Goal: Information Seeking & Learning: Compare options

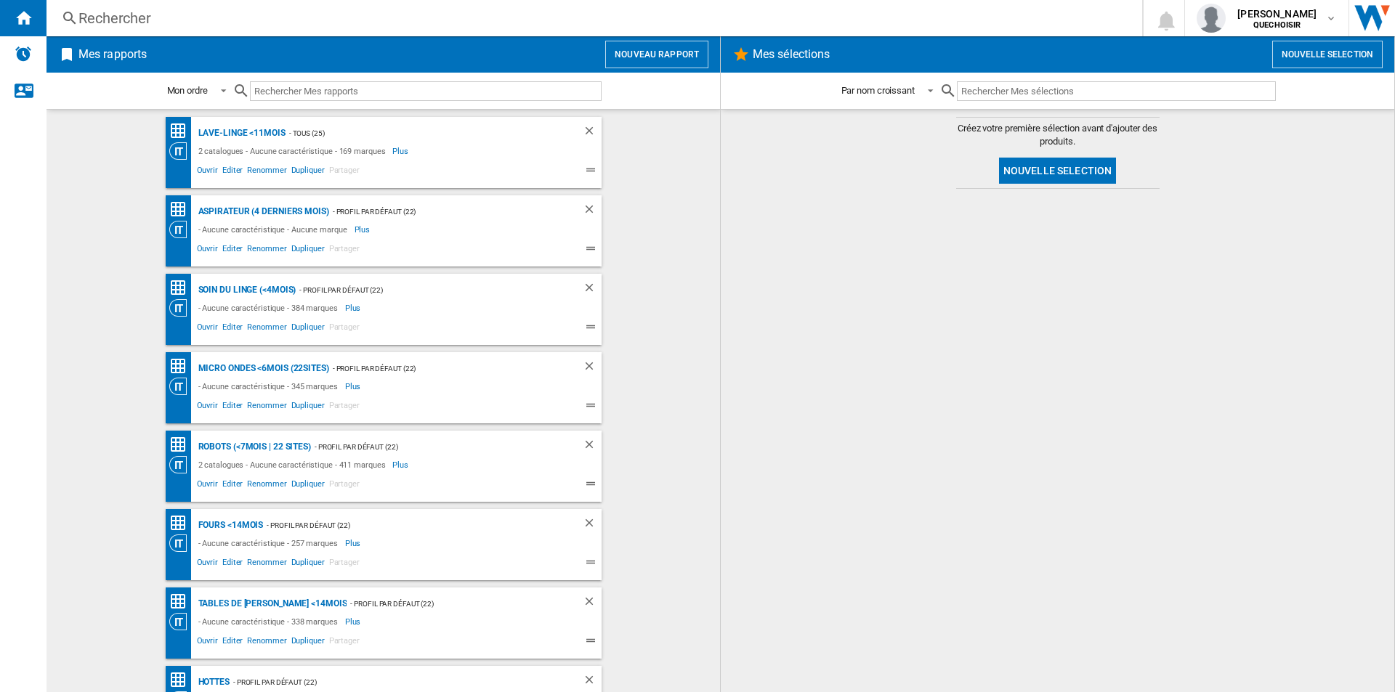
click at [471, 21] on div "Rechercher" at bounding box center [591, 18] width 1026 height 20
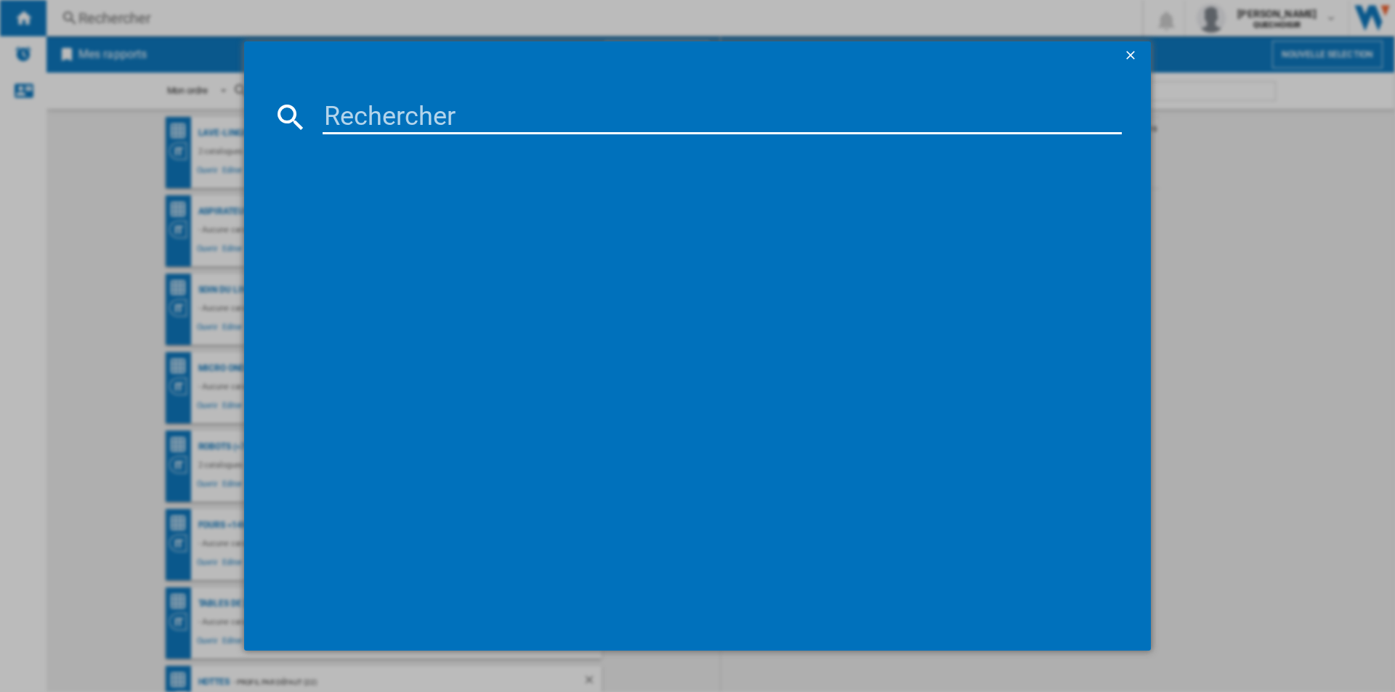
click at [551, 110] on input at bounding box center [722, 117] width 799 height 35
paste input "TH25CBK"
type input "TH25CBK"
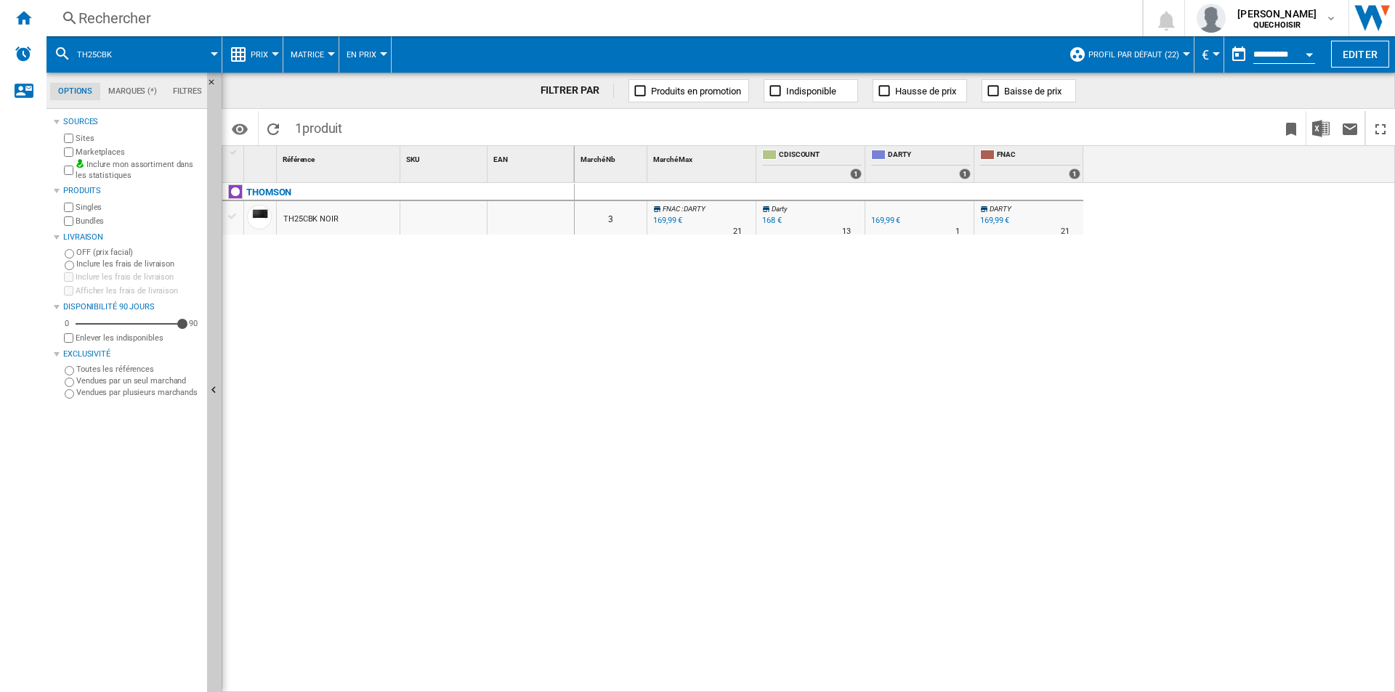
click at [112, 154] on label "Marketplaces" at bounding box center [139, 152] width 126 height 11
click at [99, 222] on label "Bundles" at bounding box center [139, 221] width 126 height 11
click at [294, 217] on div "TH25CBK NOIR" at bounding box center [310, 219] width 55 height 33
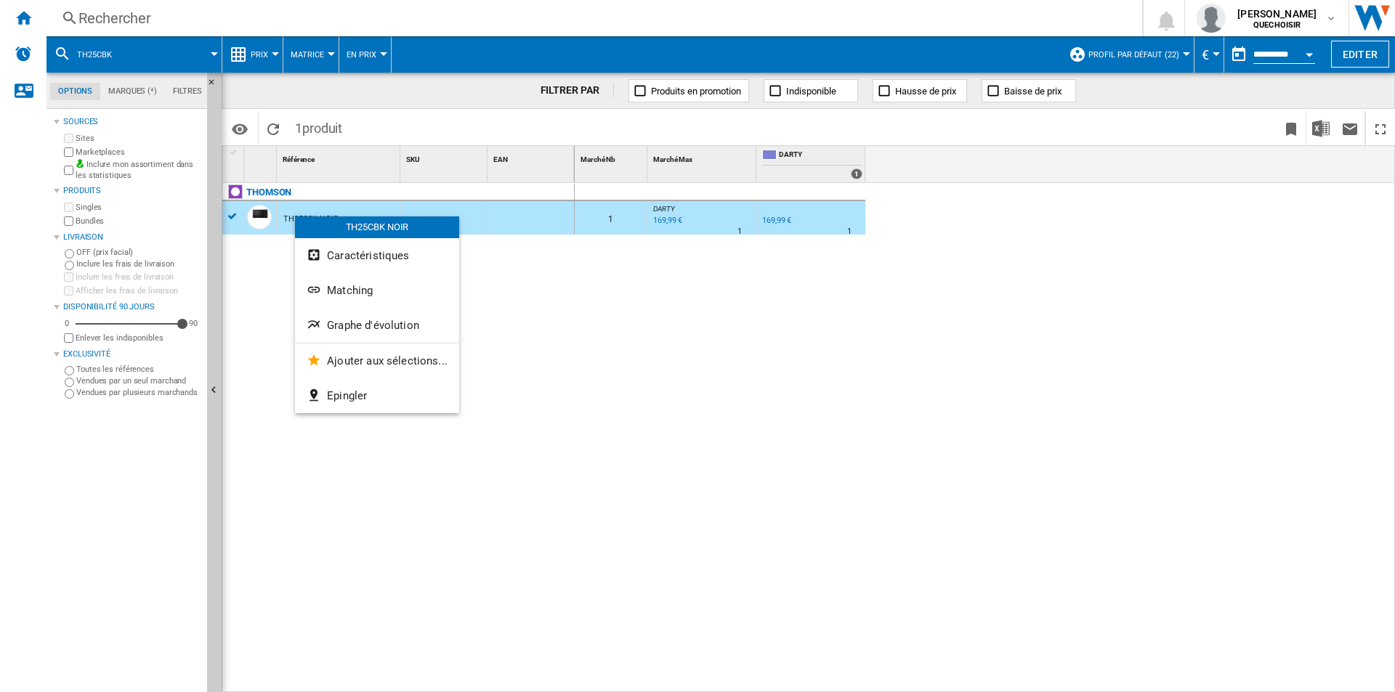
click at [388, 322] on span "Graphe d'évolution" at bounding box center [373, 325] width 92 height 13
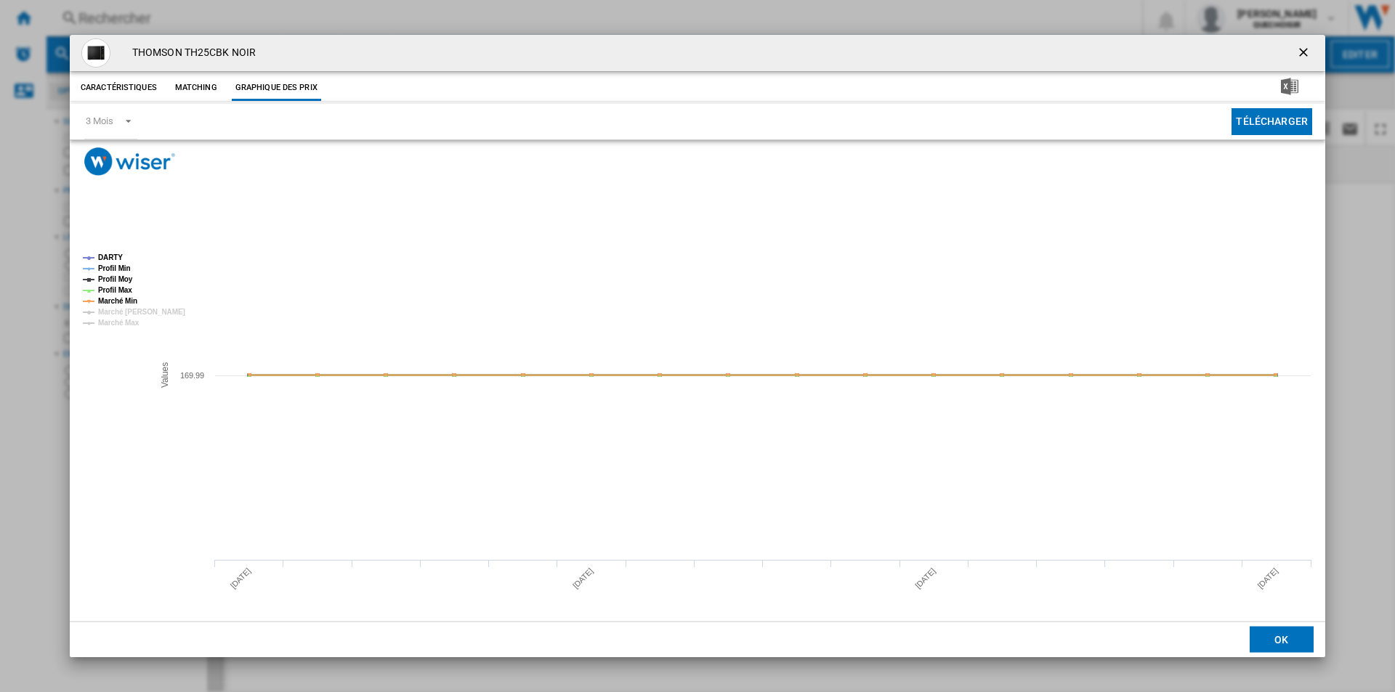
click at [1303, 43] on button "Product popup" at bounding box center [1304, 53] width 29 height 29
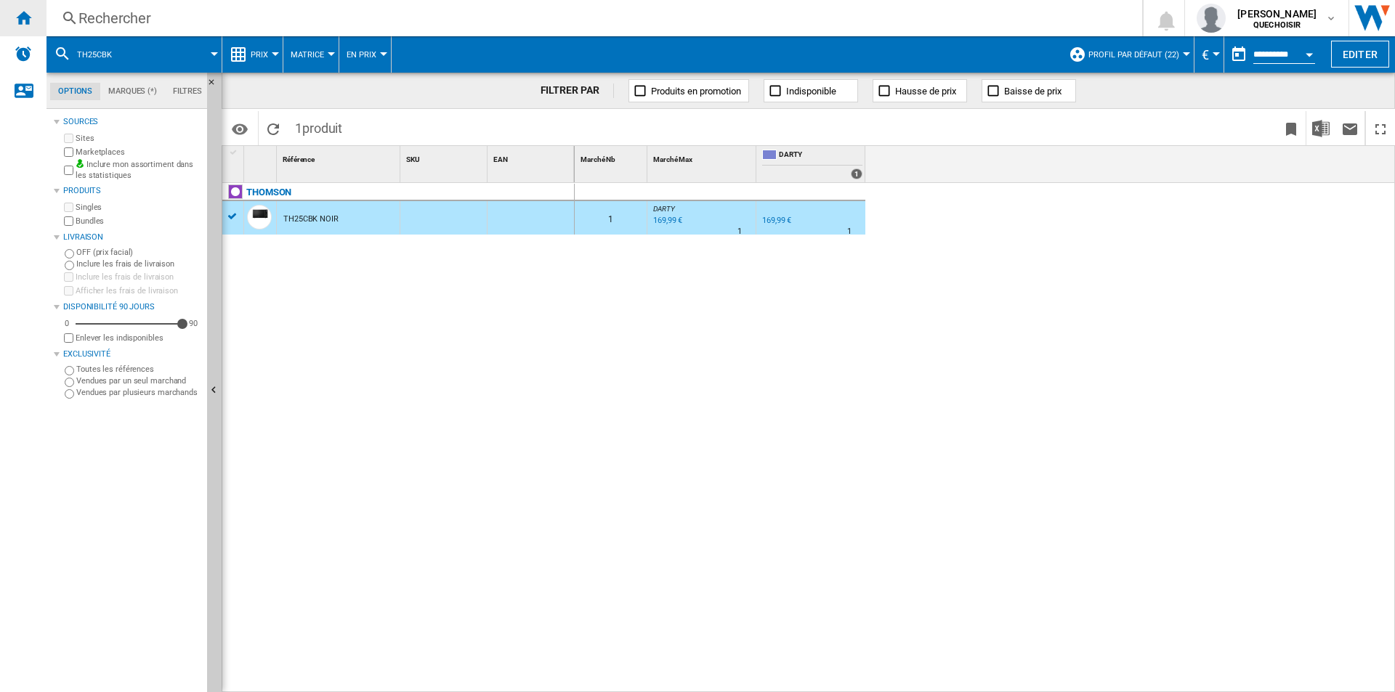
click at [24, 23] on ng-md-icon "Accueil" at bounding box center [23, 17] width 17 height 17
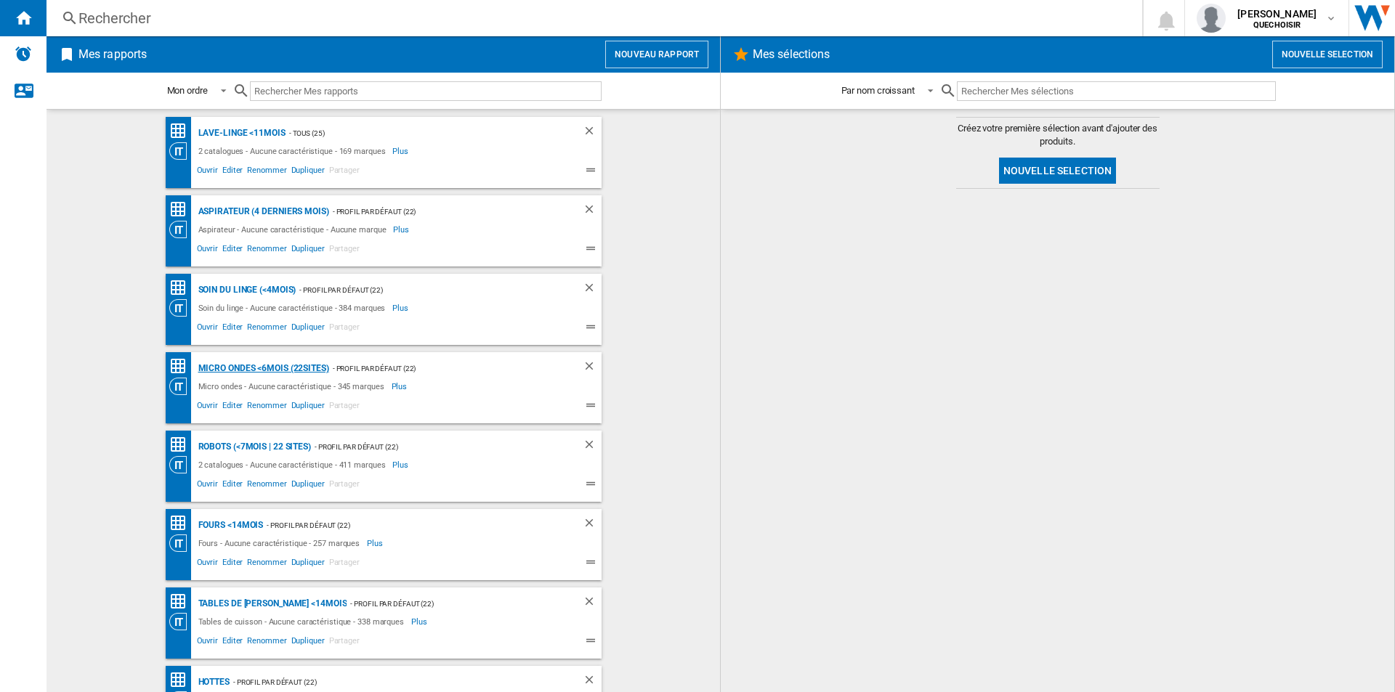
click at [233, 363] on div "Micro ondes <6mois (22sites)" at bounding box center [262, 369] width 134 height 18
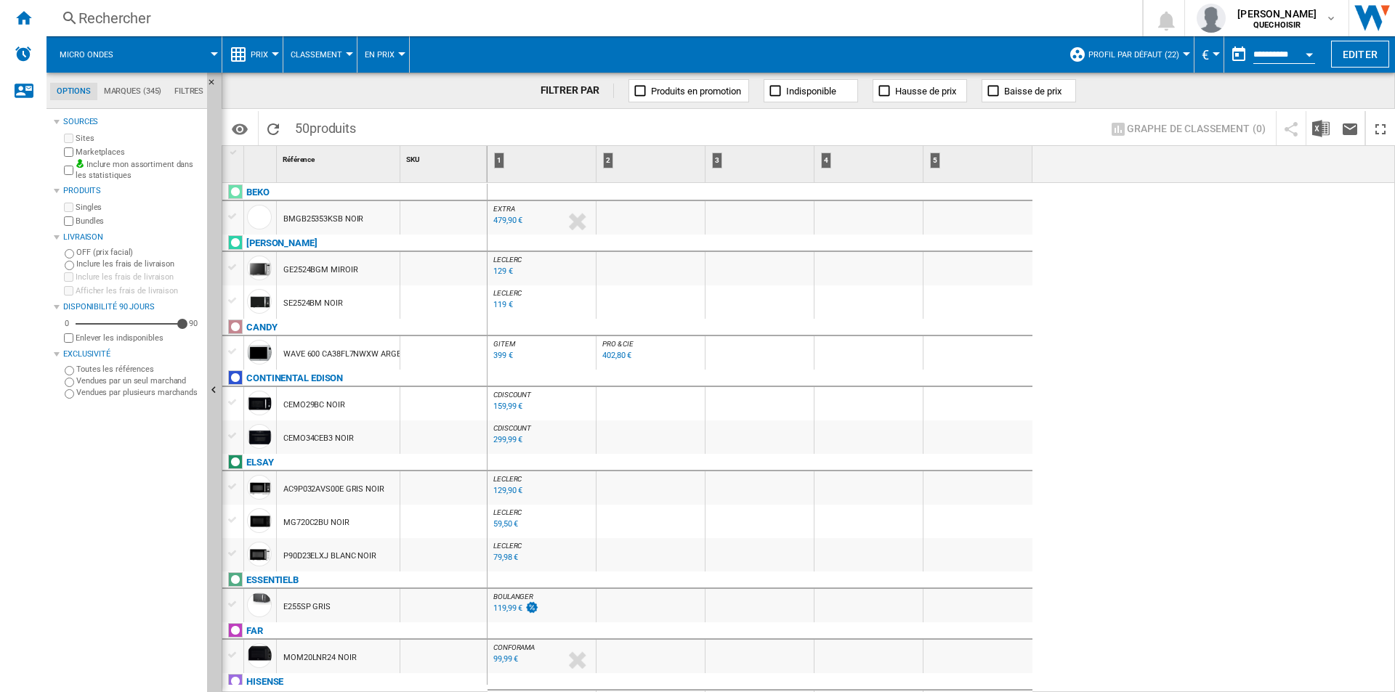
click at [185, 90] on md-tab-item "Filtres" at bounding box center [189, 91] width 42 height 17
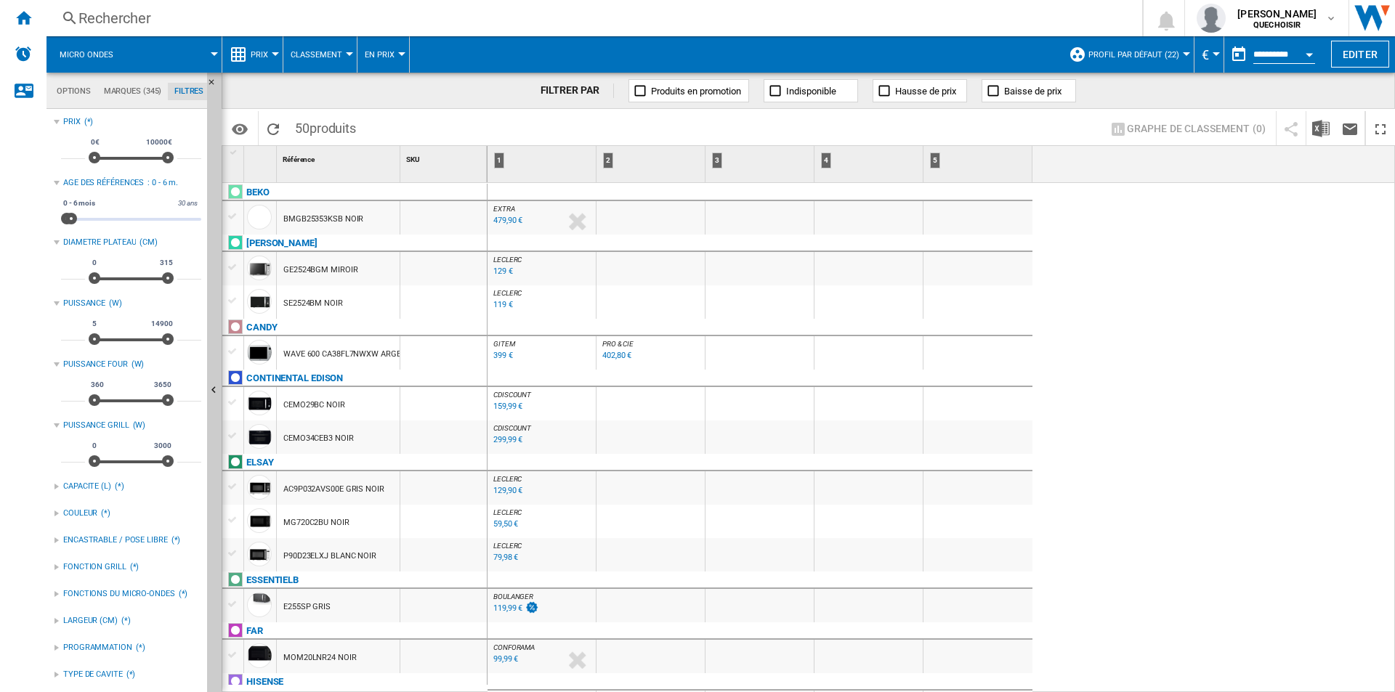
scroll to position [94, 0]
click at [68, 220] on span at bounding box center [68, 219] width 12 height 12
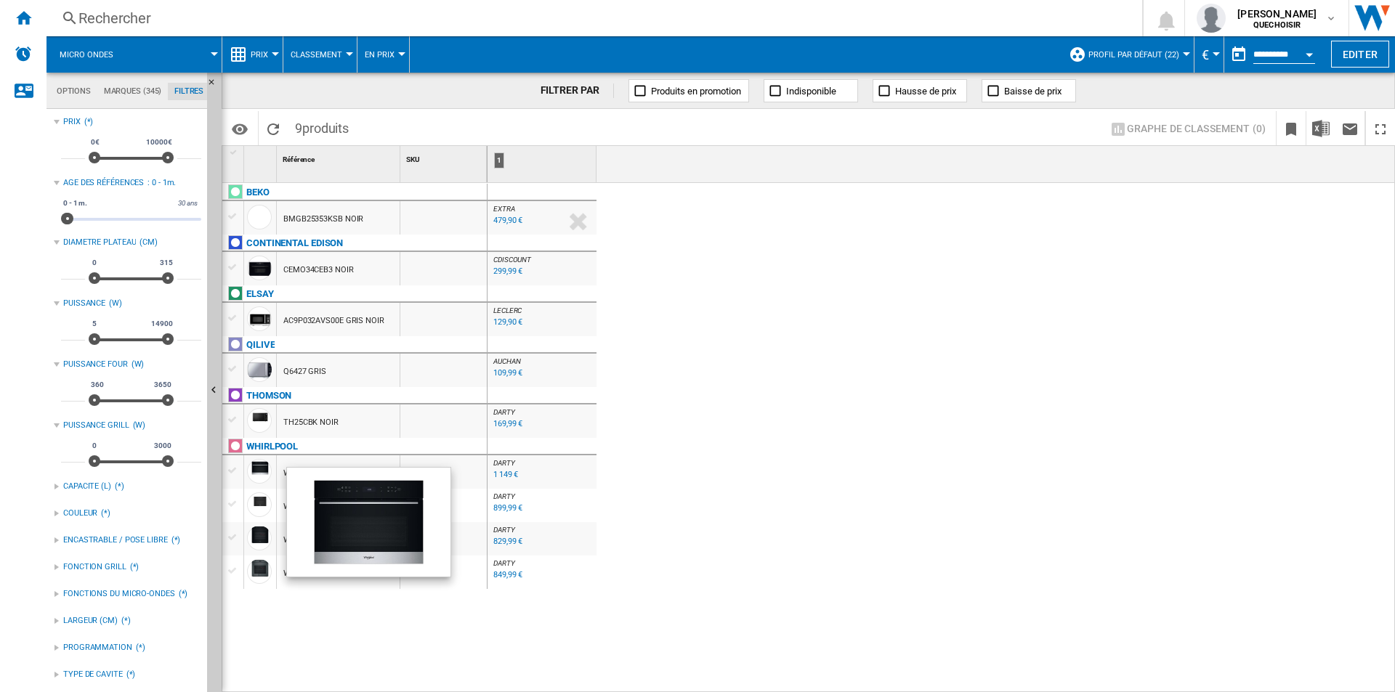
click at [504, 505] on div "899,99 €" at bounding box center [507, 508] width 29 height 9
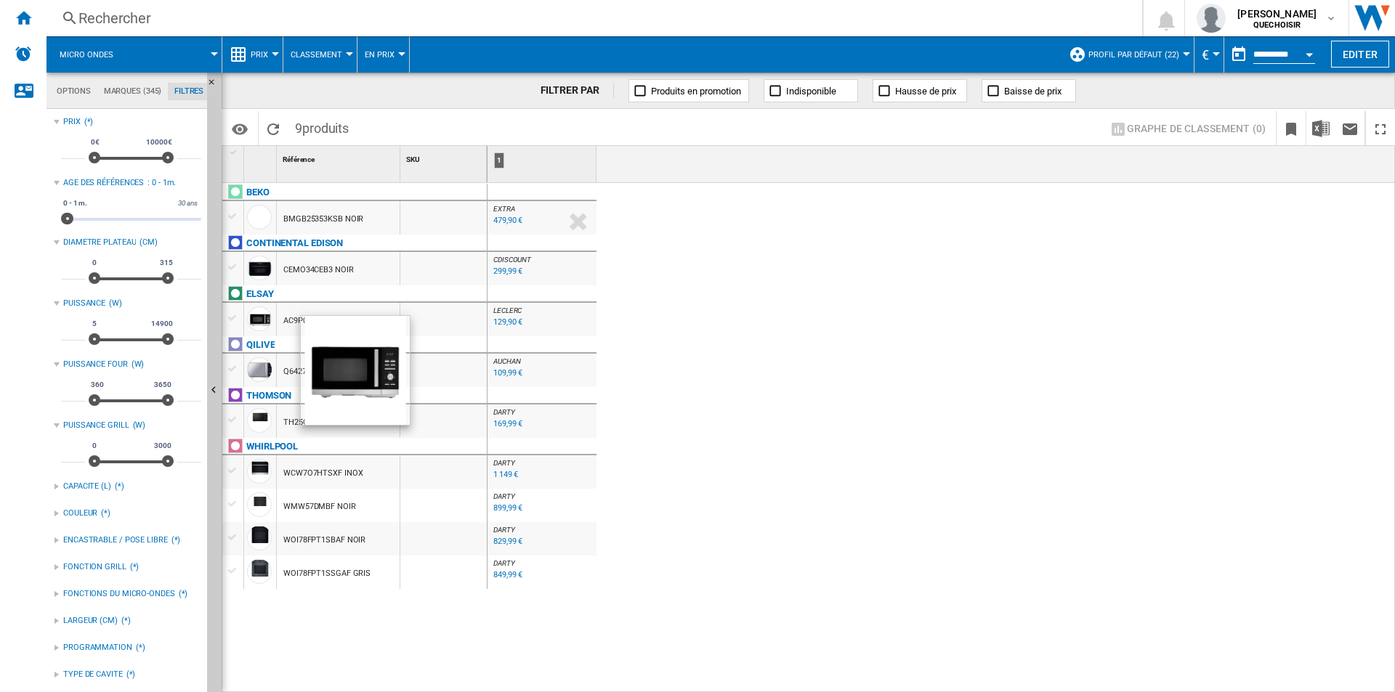
click at [498, 325] on div "129,90 €" at bounding box center [507, 322] width 29 height 9
click at [501, 373] on div "109,99 €" at bounding box center [507, 372] width 29 height 9
click at [724, 406] on div "EXTRA : FR EXTRA -1.0 % 479,90 € % N/A EXTRA : FR EXTRA CDISCOUNT : FR CDISCOUN…" at bounding box center [942, 438] width 908 height 510
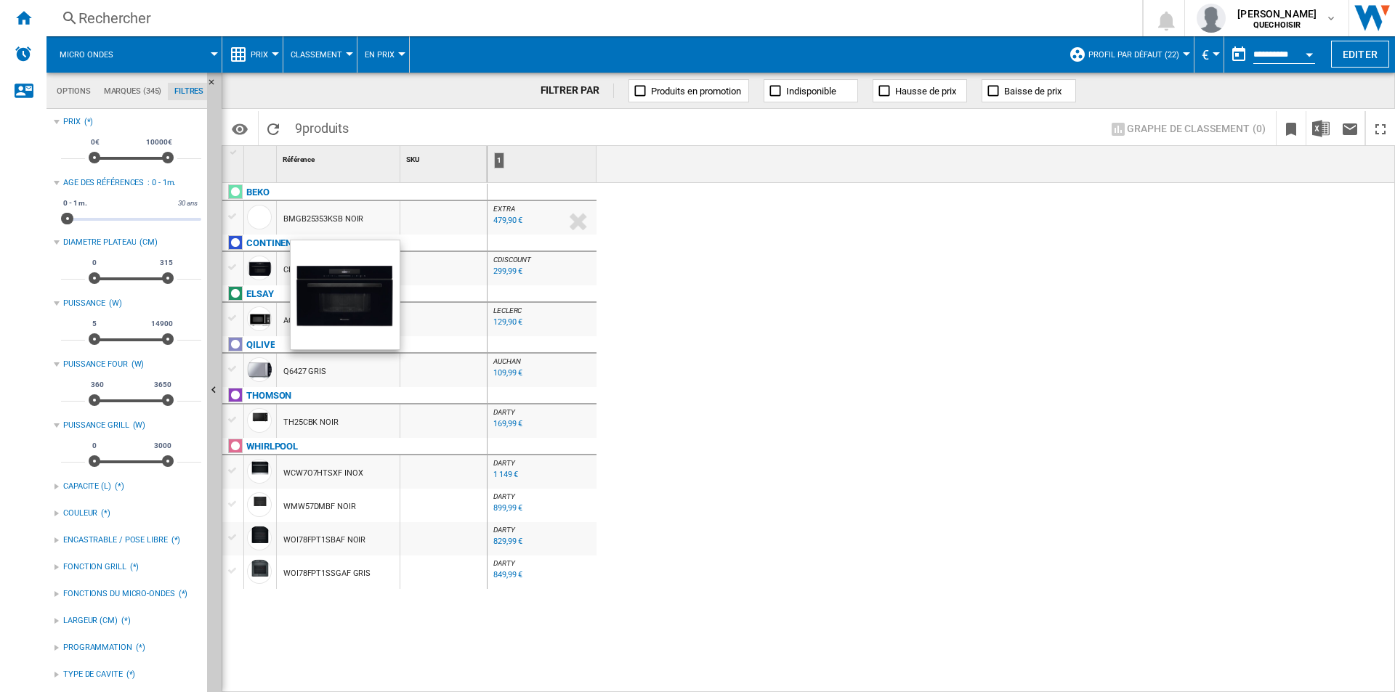
click at [502, 271] on div "299,99 €" at bounding box center [507, 271] width 29 height 9
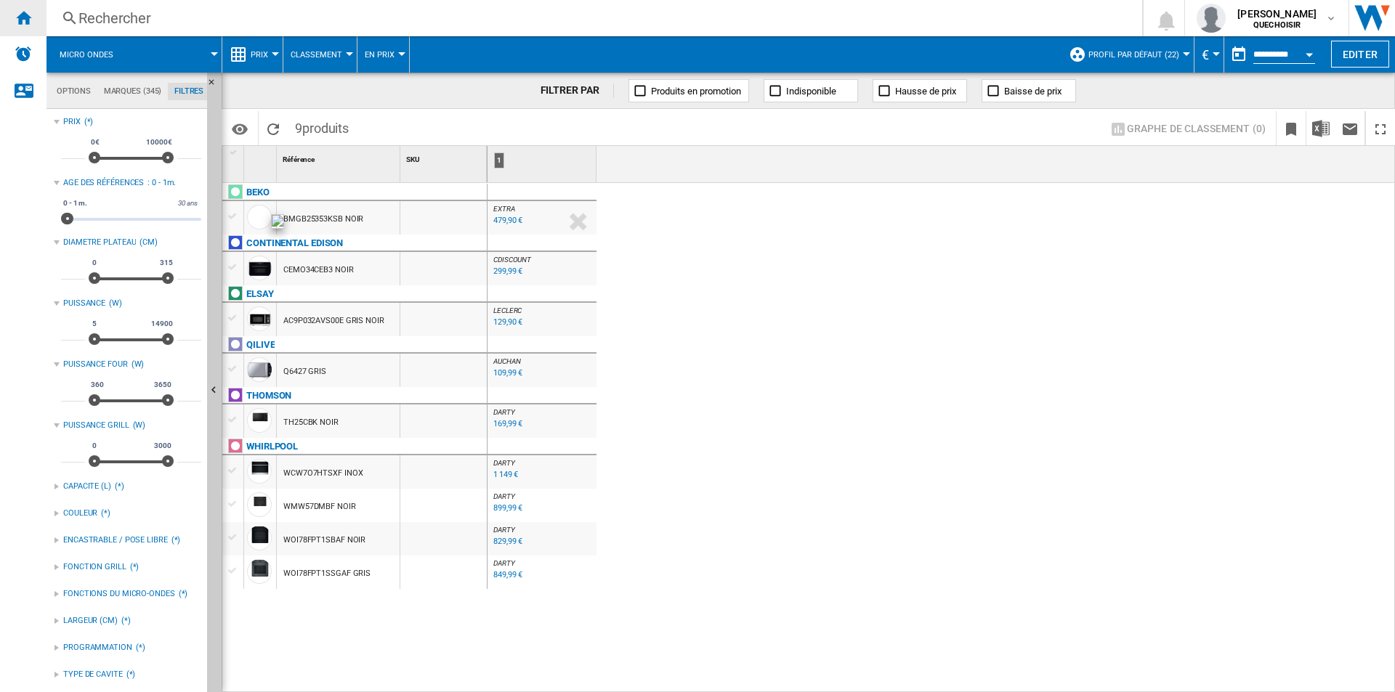
click at [23, 15] on ng-md-icon "Accueil" at bounding box center [23, 17] width 17 height 17
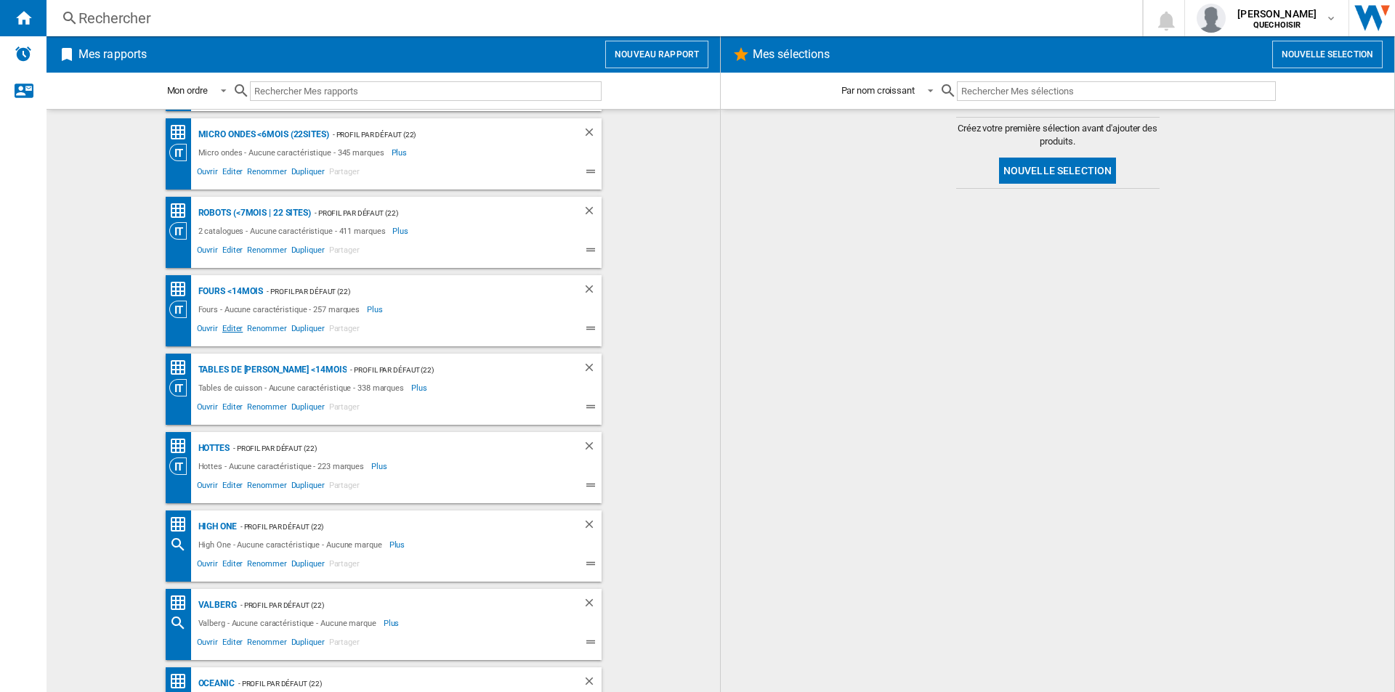
scroll to position [225, 0]
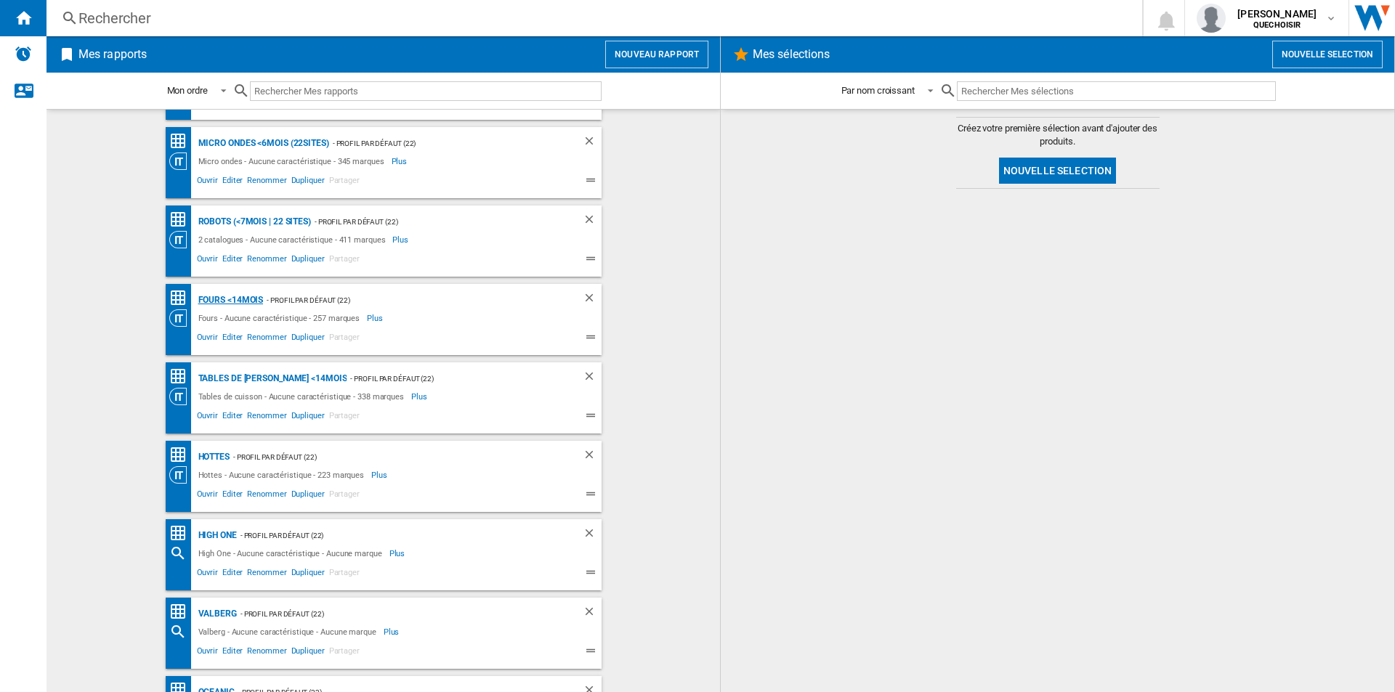
click at [214, 304] on div "Fours <14mois" at bounding box center [229, 300] width 69 height 18
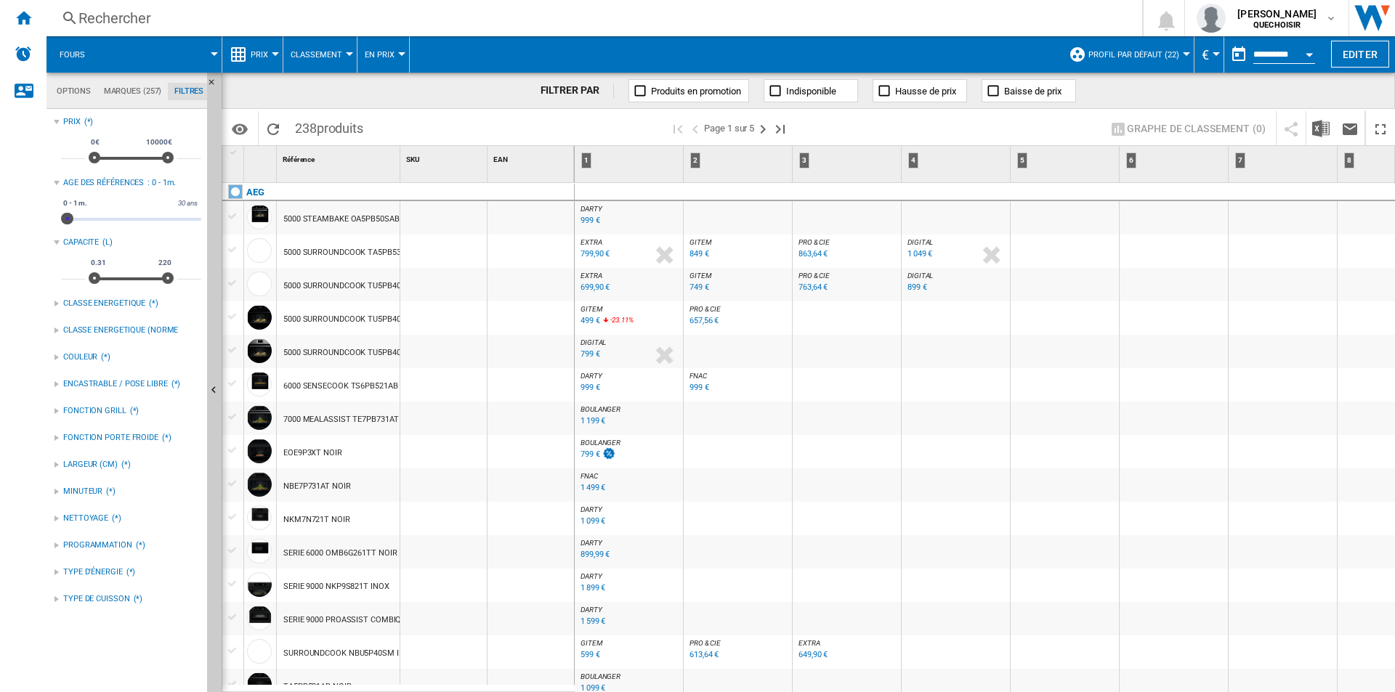
drag, startPoint x: 75, startPoint y: 219, endPoint x: 68, endPoint y: 219, distance: 7.3
click at [68, 219] on span at bounding box center [68, 219] width 12 height 12
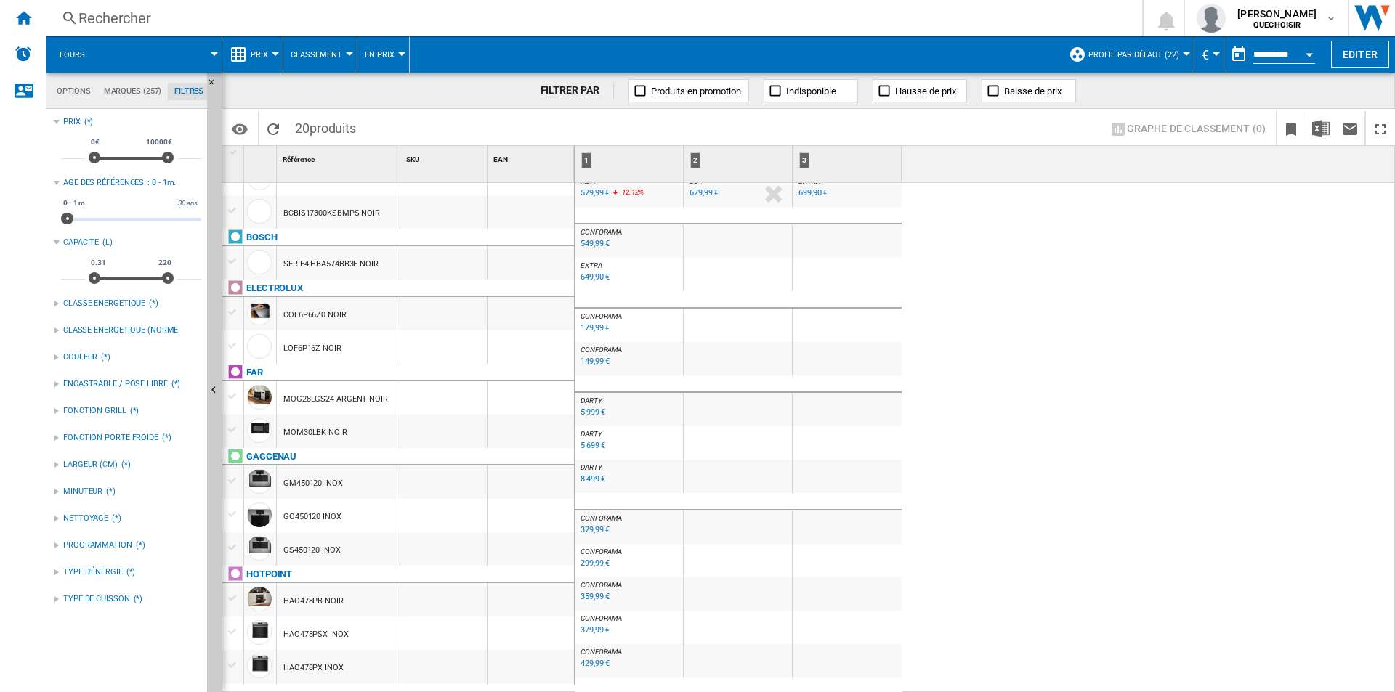
scroll to position [145, 0]
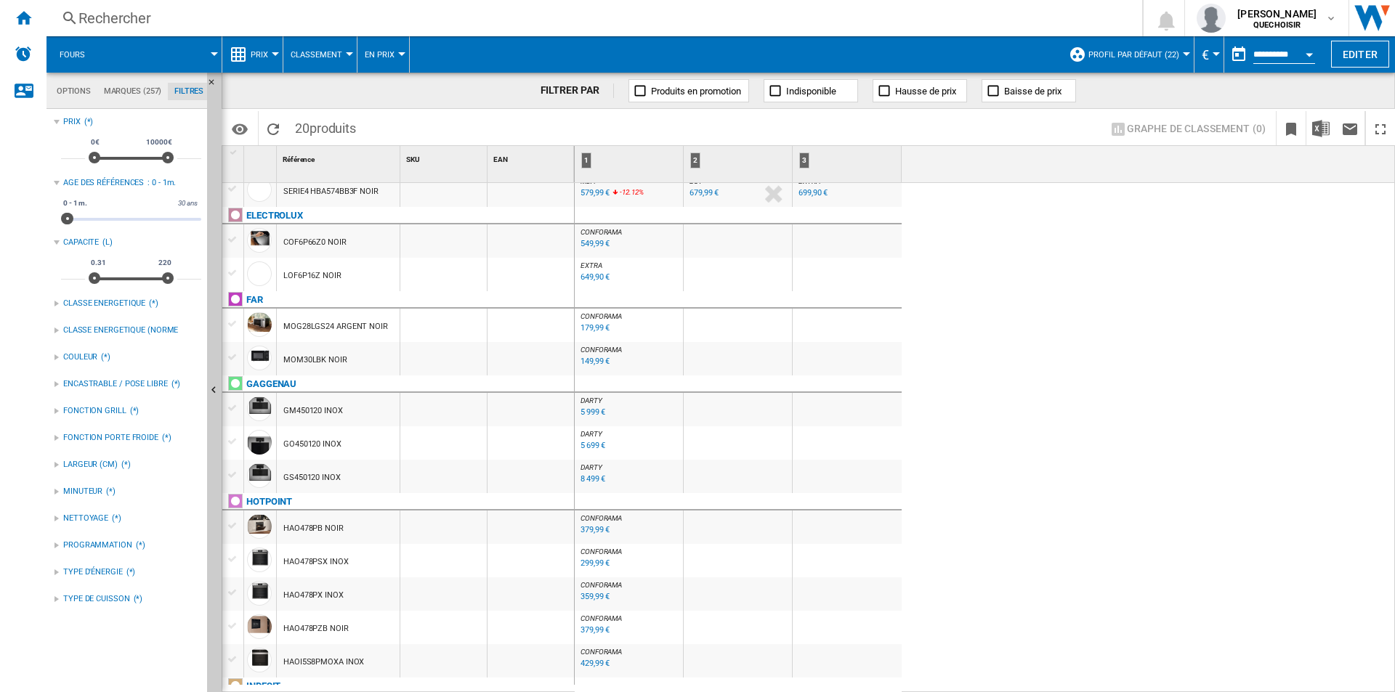
click at [597, 401] on span "DARTY" at bounding box center [592, 401] width 22 height 8
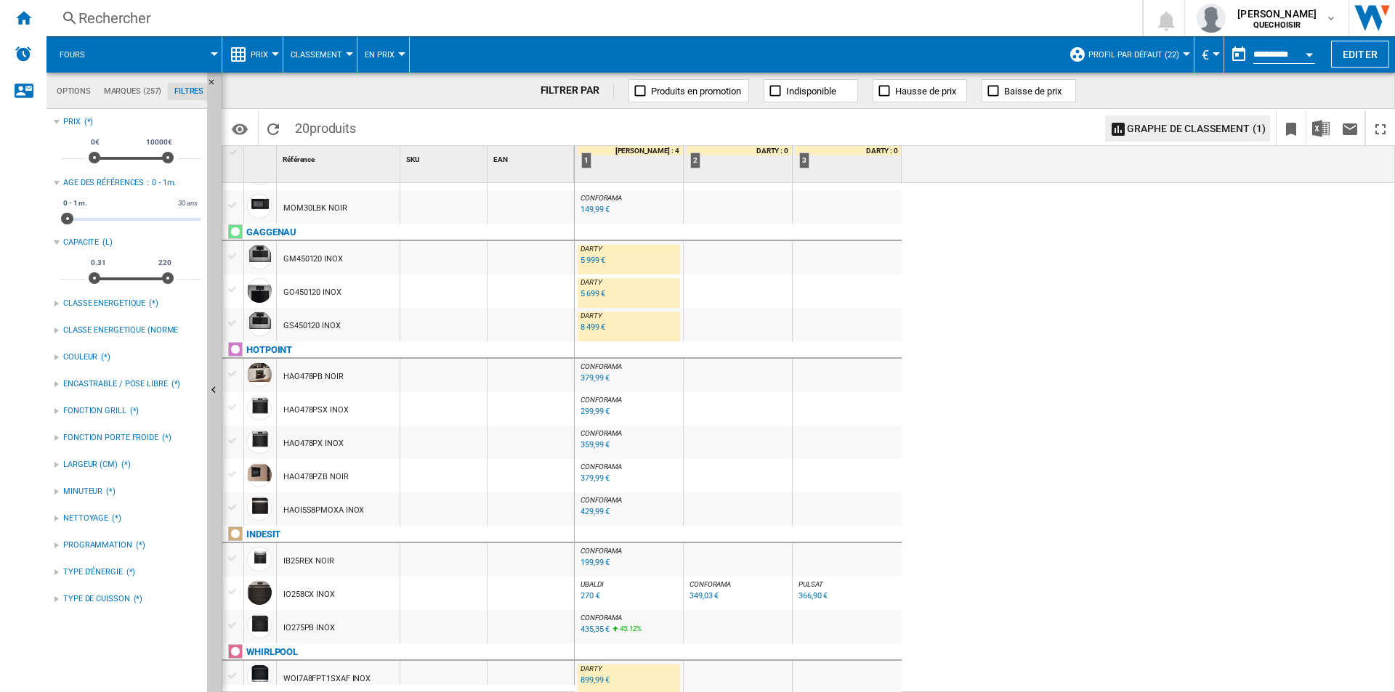
scroll to position [299, 0]
click at [592, 676] on div "899,99 €" at bounding box center [595, 678] width 29 height 9
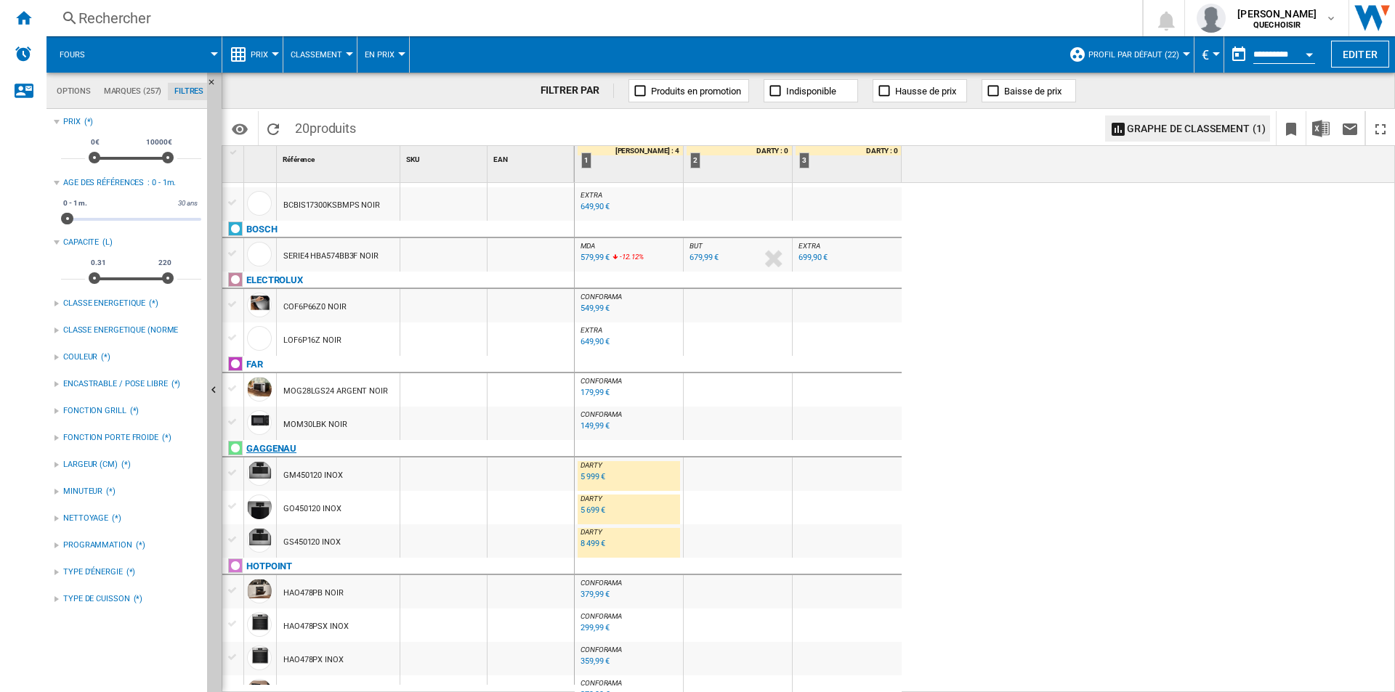
scroll to position [8, 0]
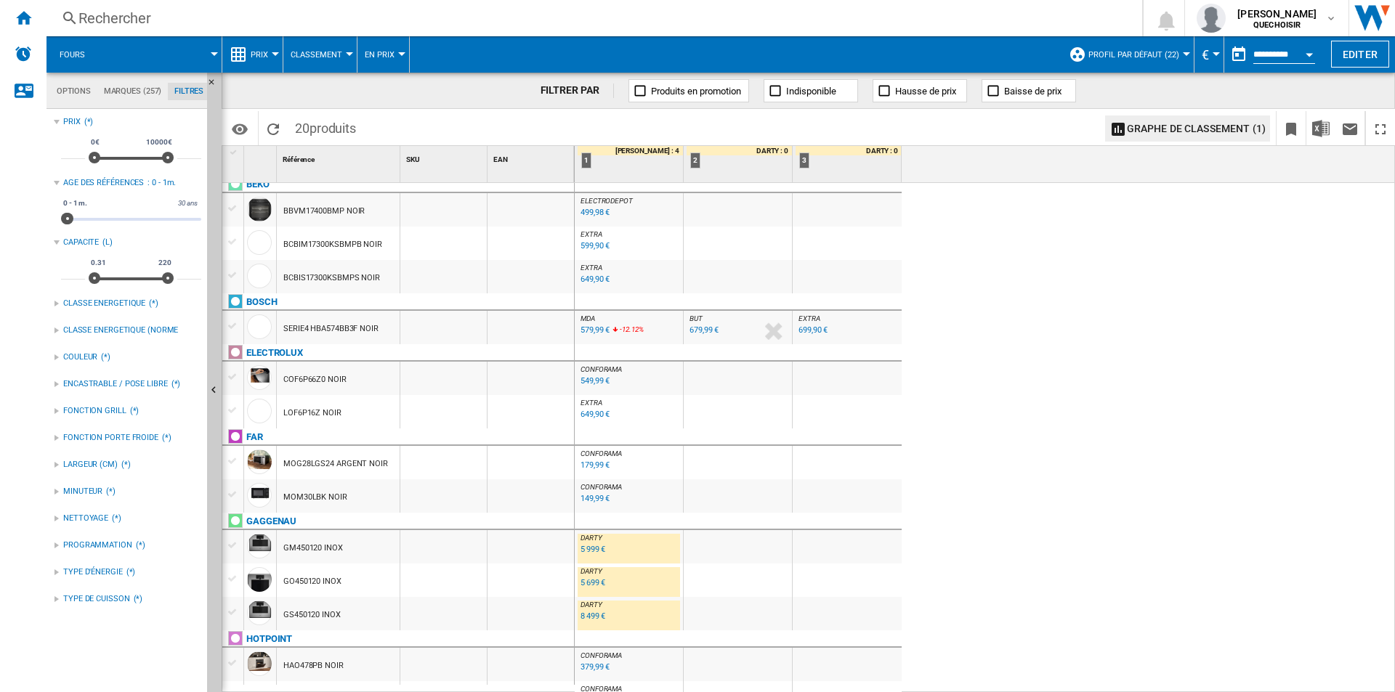
click at [592, 462] on div "179,99 €" at bounding box center [595, 465] width 29 height 9
click at [587, 493] on div "149,99 €" at bounding box center [593, 499] width 31 height 15
click at [705, 329] on div "679,99 €" at bounding box center [704, 330] width 29 height 9
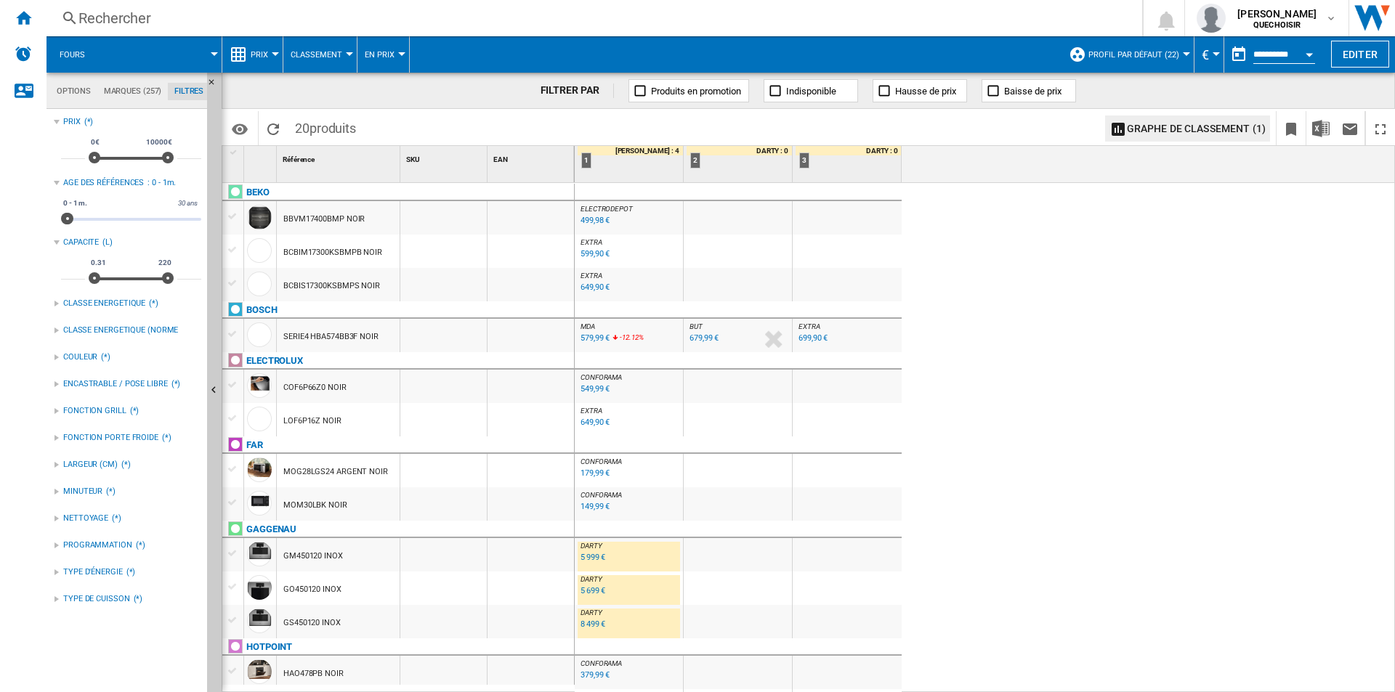
scroll to position [283, 0]
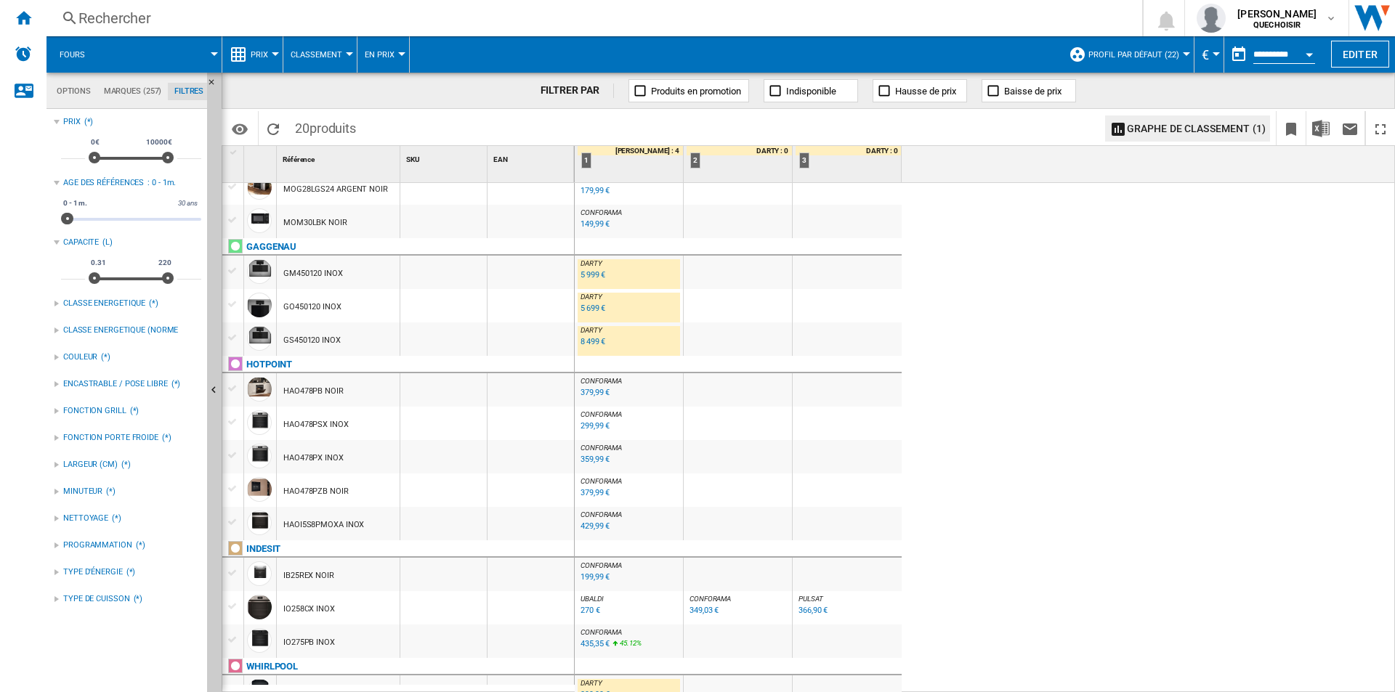
click at [85, 49] on button "Fours" at bounding box center [80, 54] width 40 height 36
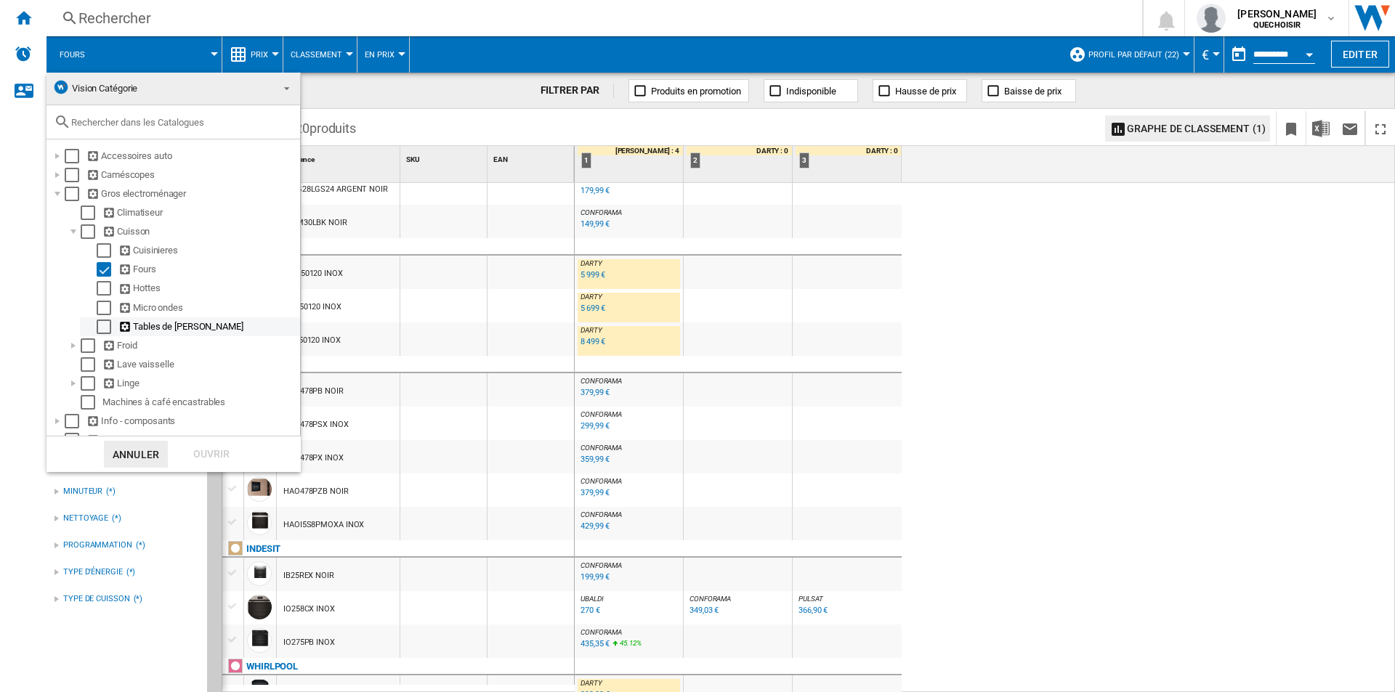
click at [105, 324] on div "Select" at bounding box center [104, 327] width 15 height 15
click at [103, 270] on div "Select" at bounding box center [104, 269] width 15 height 15
click at [197, 445] on div "Ouvrir" at bounding box center [211, 454] width 64 height 27
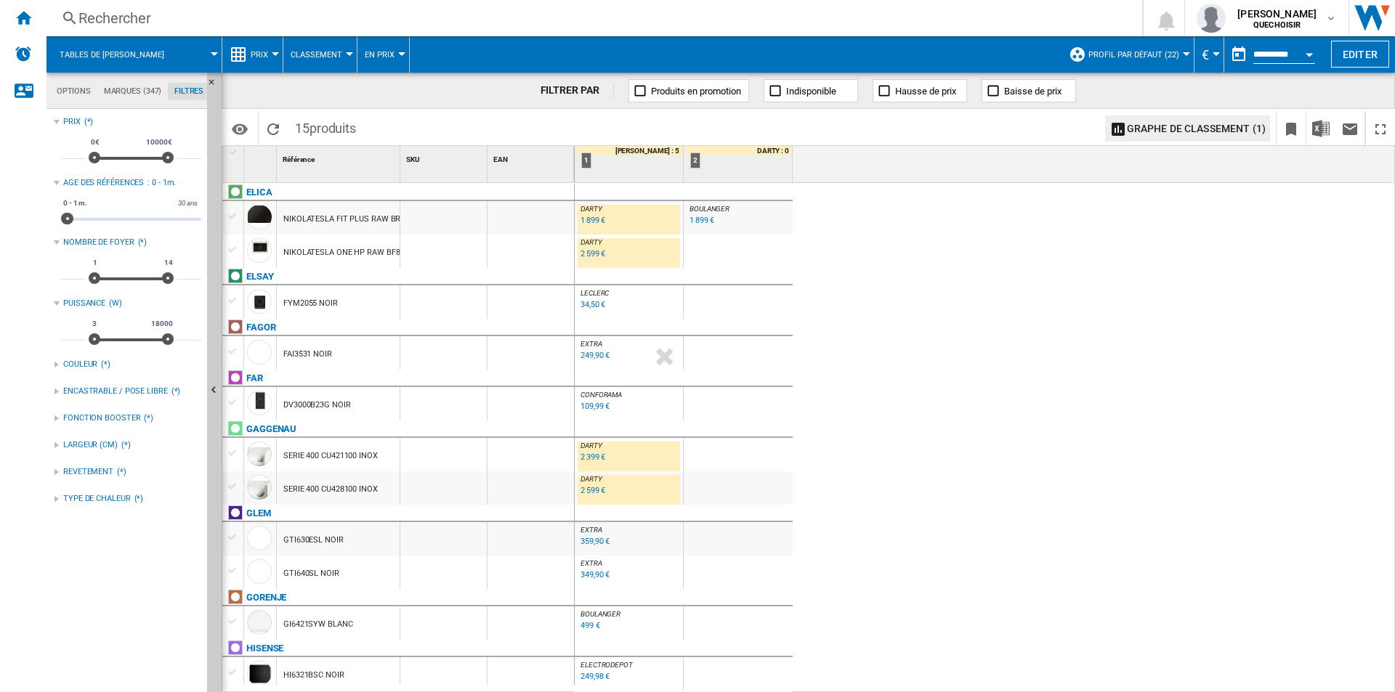
click at [126, 96] on md-tab-item "Marques (347)" at bounding box center [132, 91] width 70 height 17
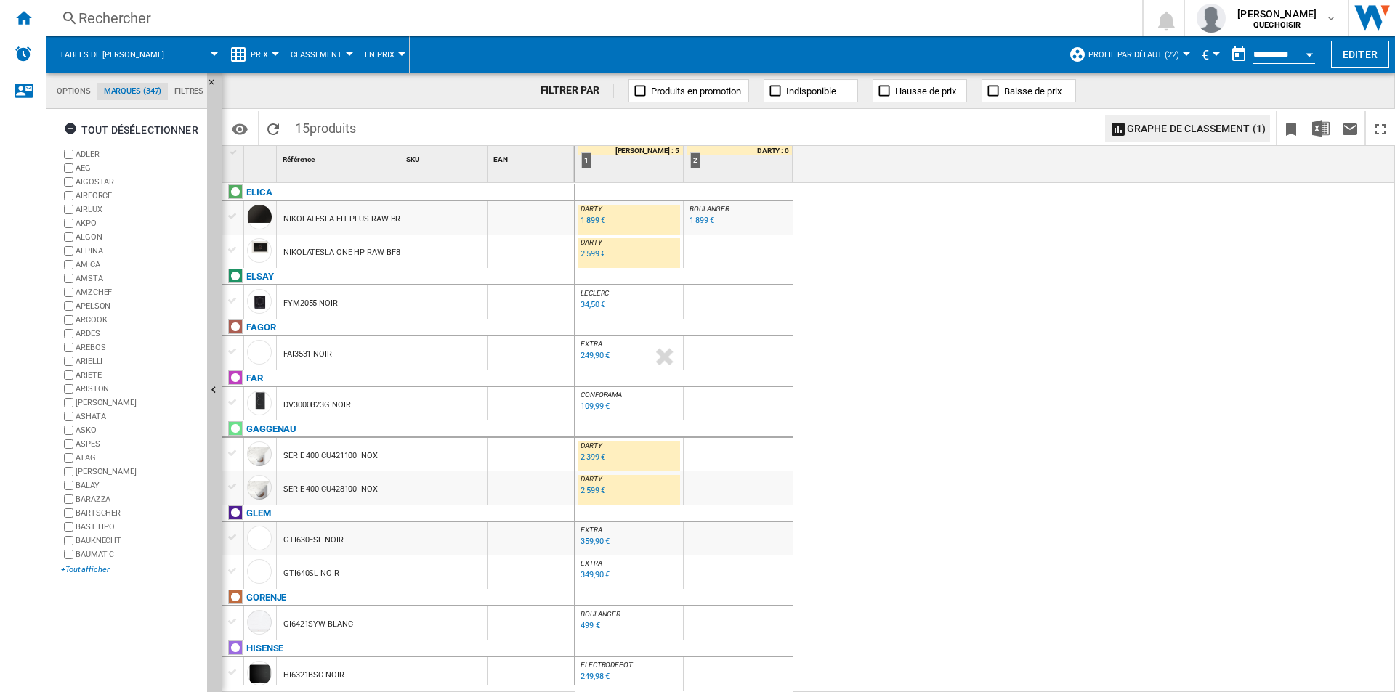
click at [93, 568] on div "+Tout afficher" at bounding box center [131, 570] width 140 height 11
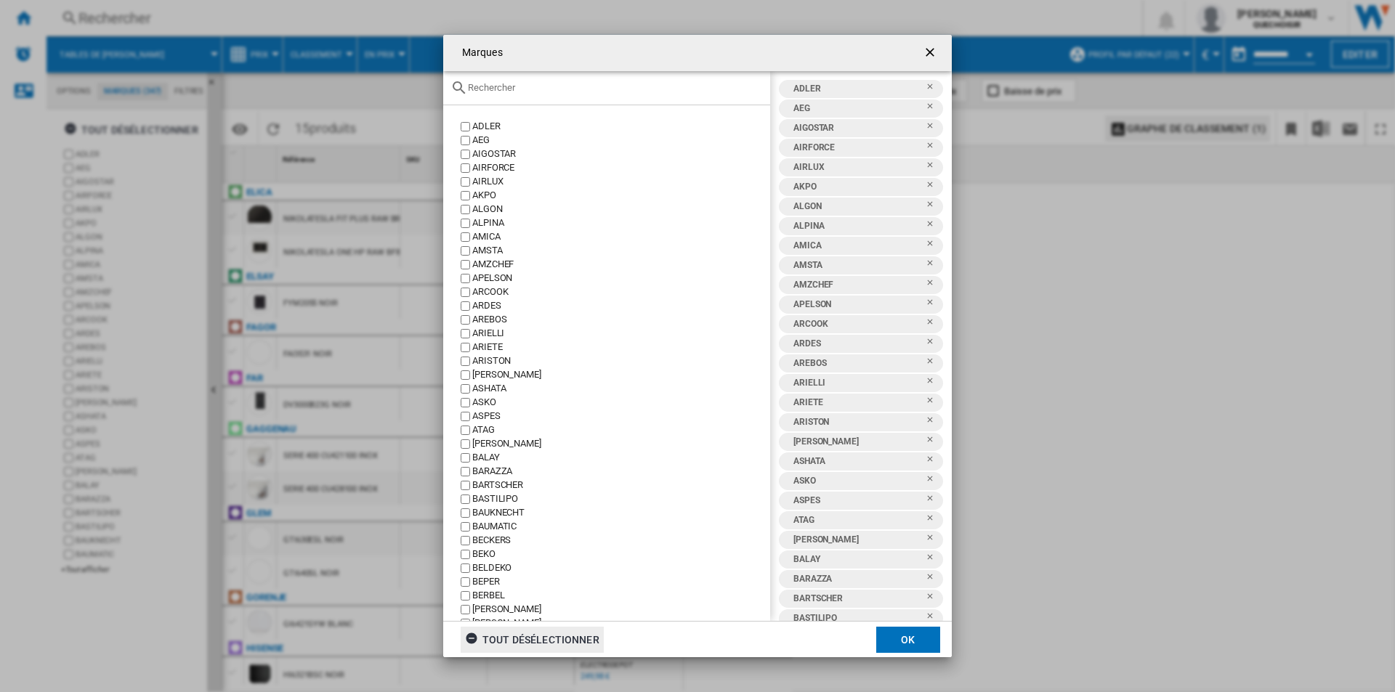
click at [584, 642] on div "tout désélectionner" at bounding box center [532, 640] width 134 height 26
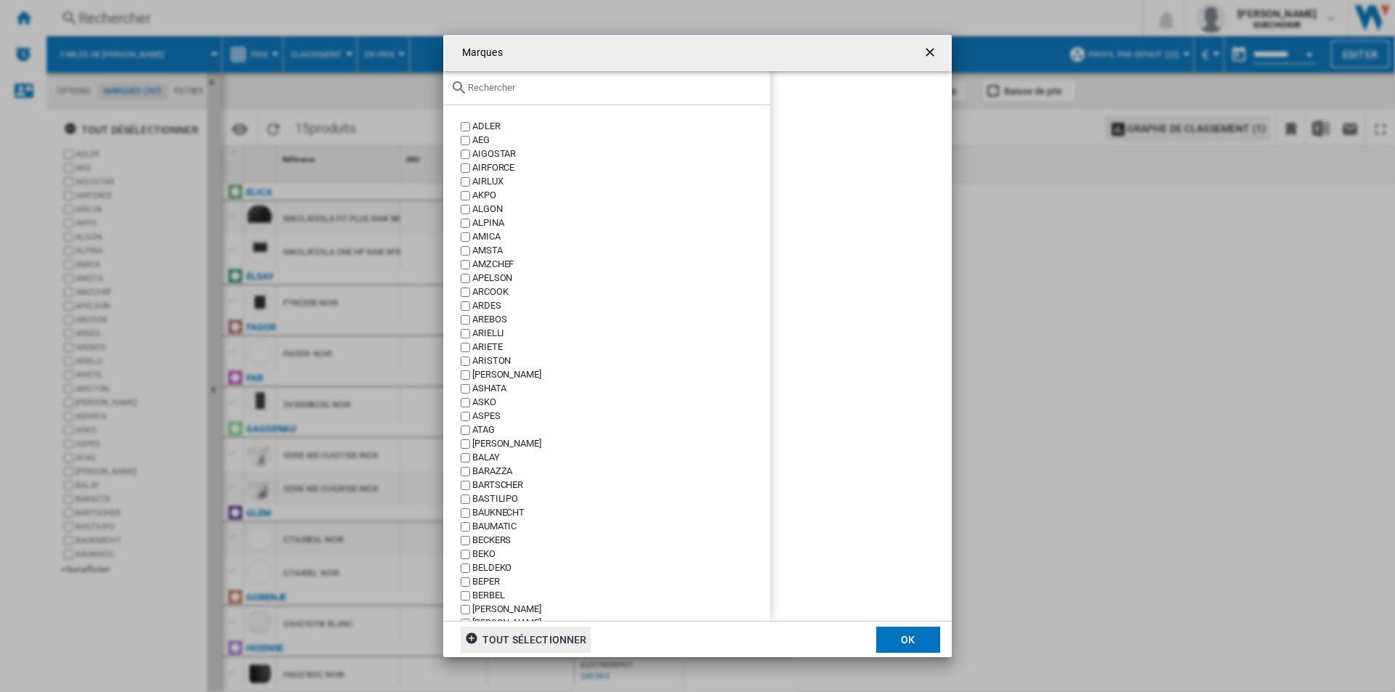
click at [541, 637] on div "tout sélectionner" at bounding box center [525, 640] width 121 height 26
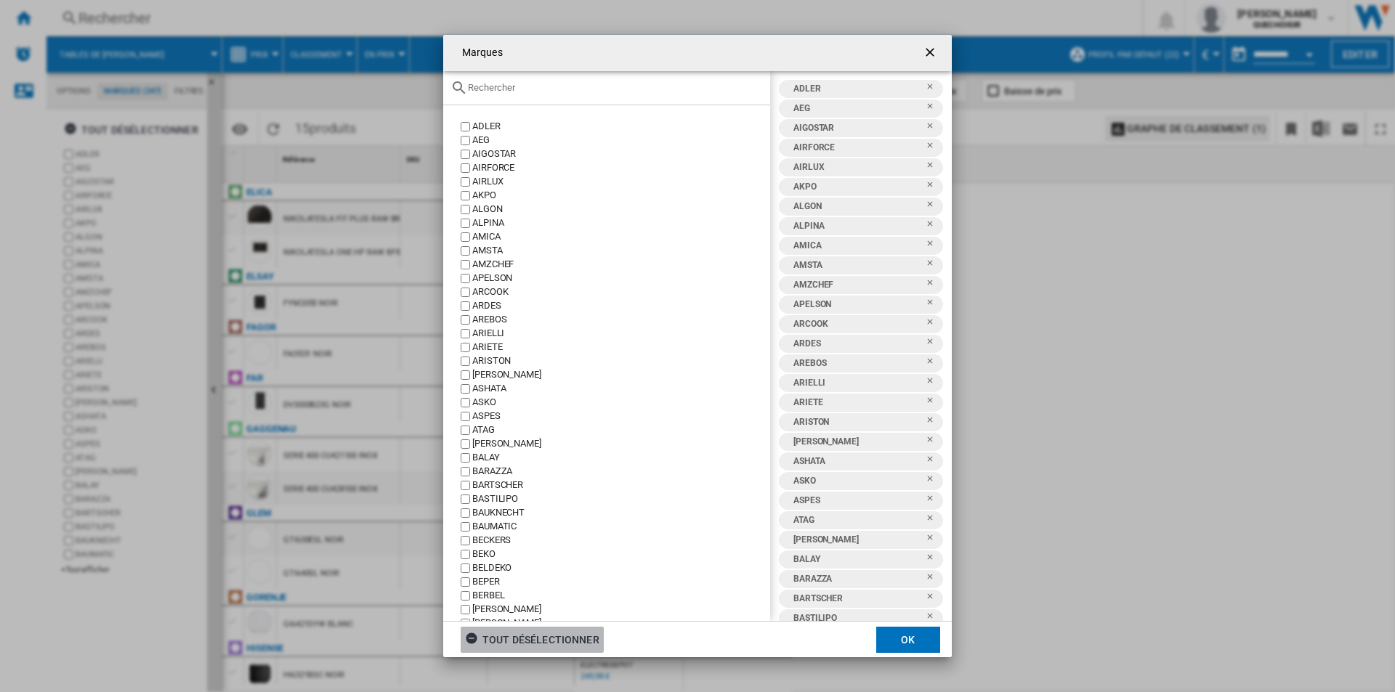
click at [899, 634] on button "OK" at bounding box center [908, 640] width 64 height 26
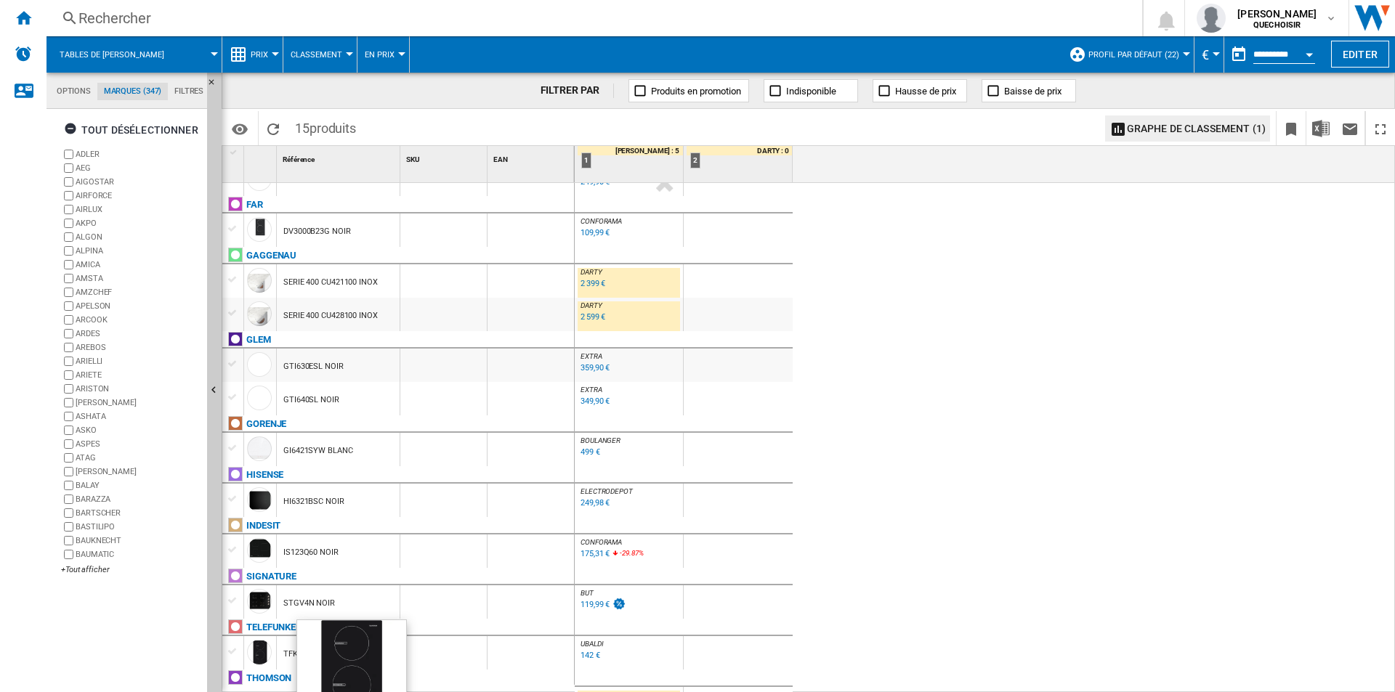
scroll to position [201, 0]
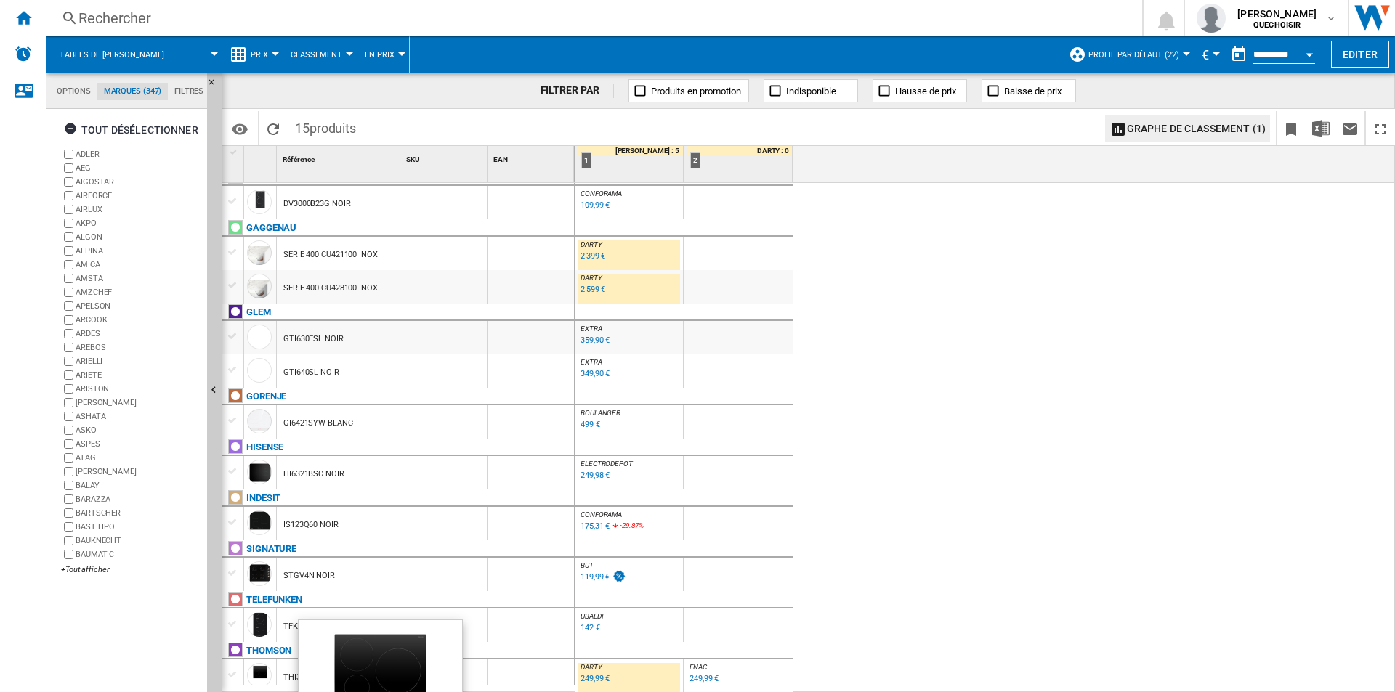
click at [586, 675] on div "249,99 €" at bounding box center [595, 678] width 29 height 9
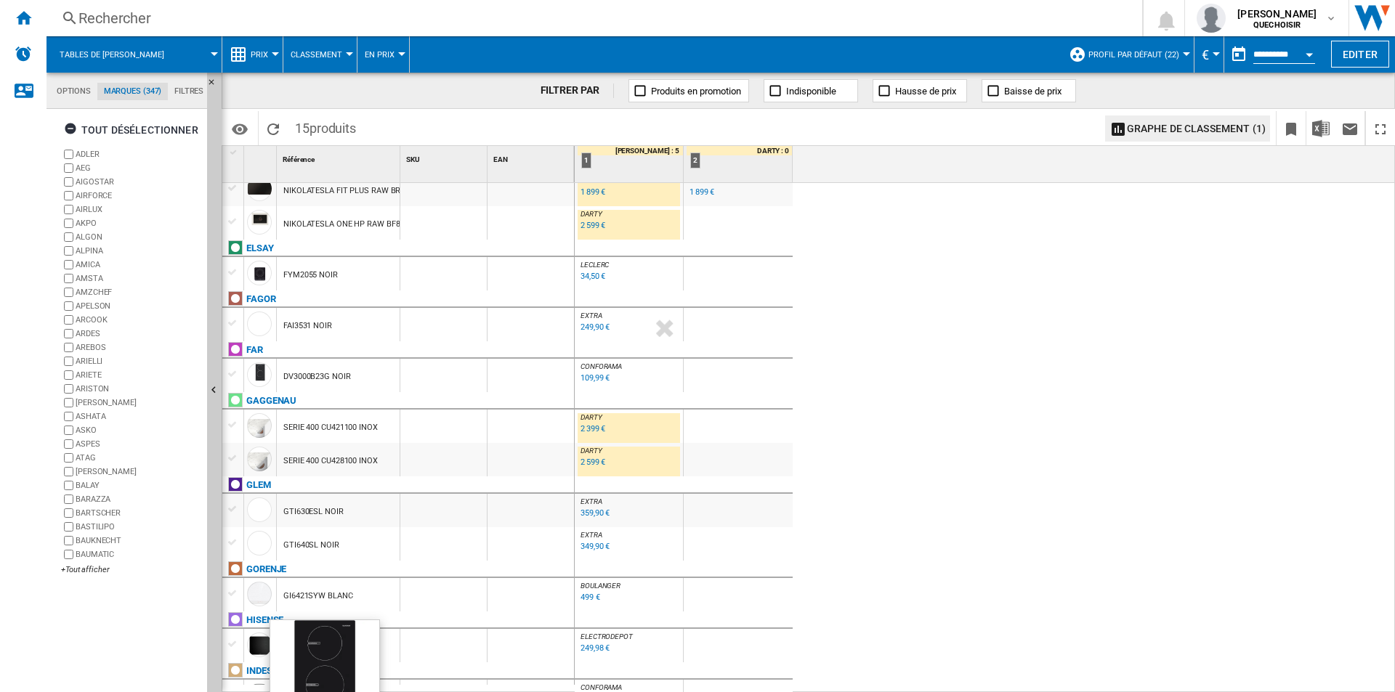
scroll to position [0, 0]
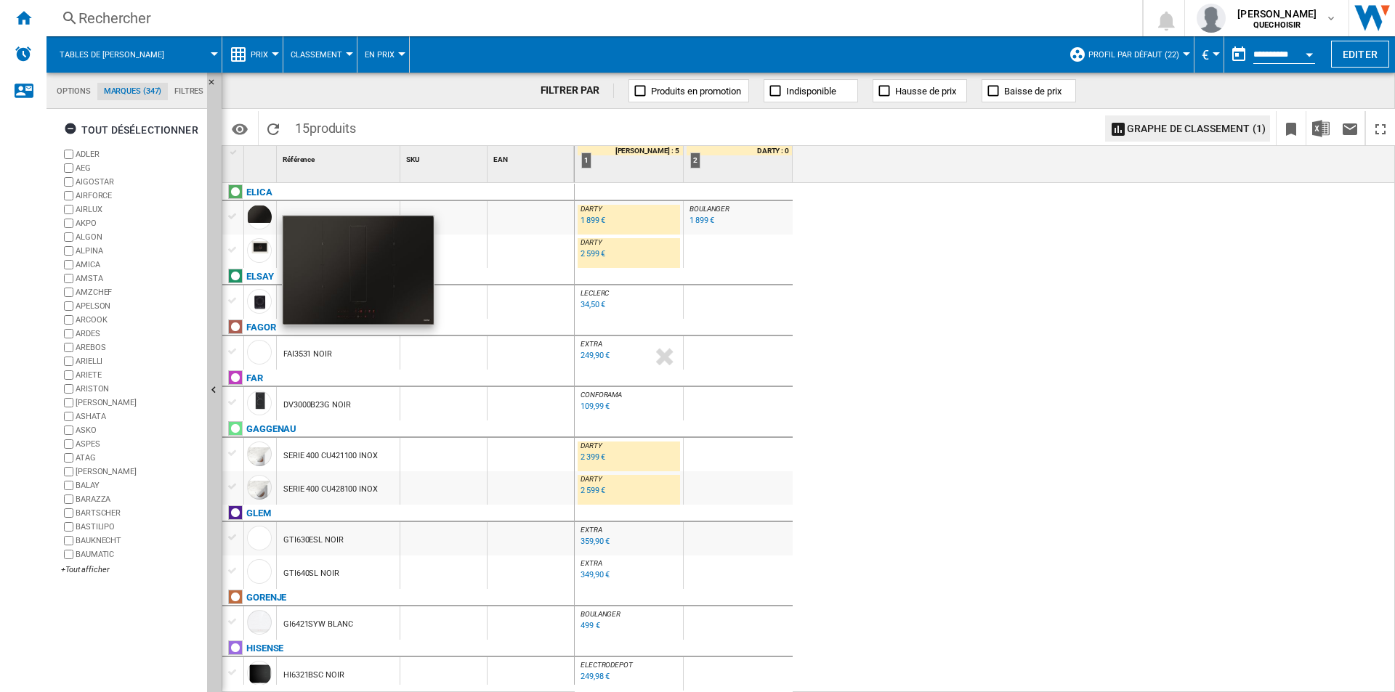
click at [586, 221] on div "1 899 €" at bounding box center [593, 220] width 25 height 9
click at [702, 217] on div "1 899 €" at bounding box center [702, 220] width 25 height 9
click at [587, 254] on div "2 599 €" at bounding box center [593, 253] width 25 height 9
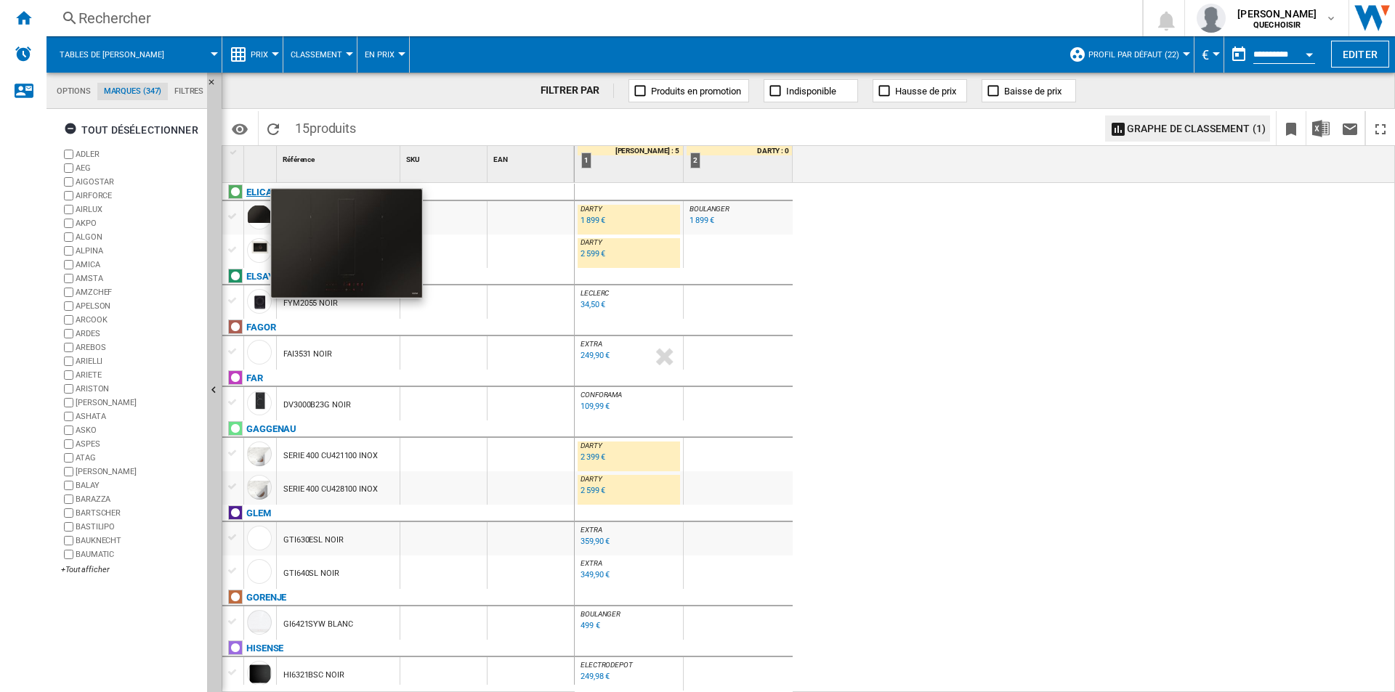
click at [258, 189] on div "ELICA" at bounding box center [259, 192] width 26 height 17
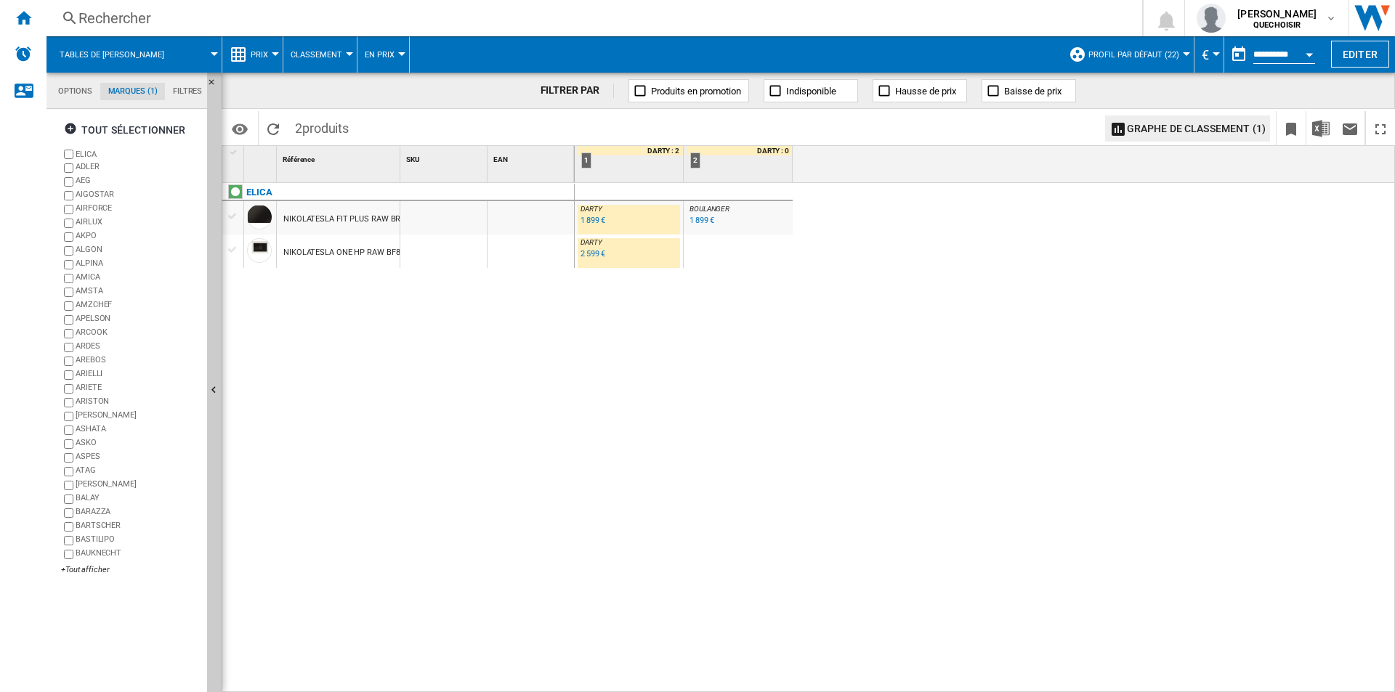
click at [190, 94] on md-tab-item "Filtres" at bounding box center [187, 91] width 45 height 17
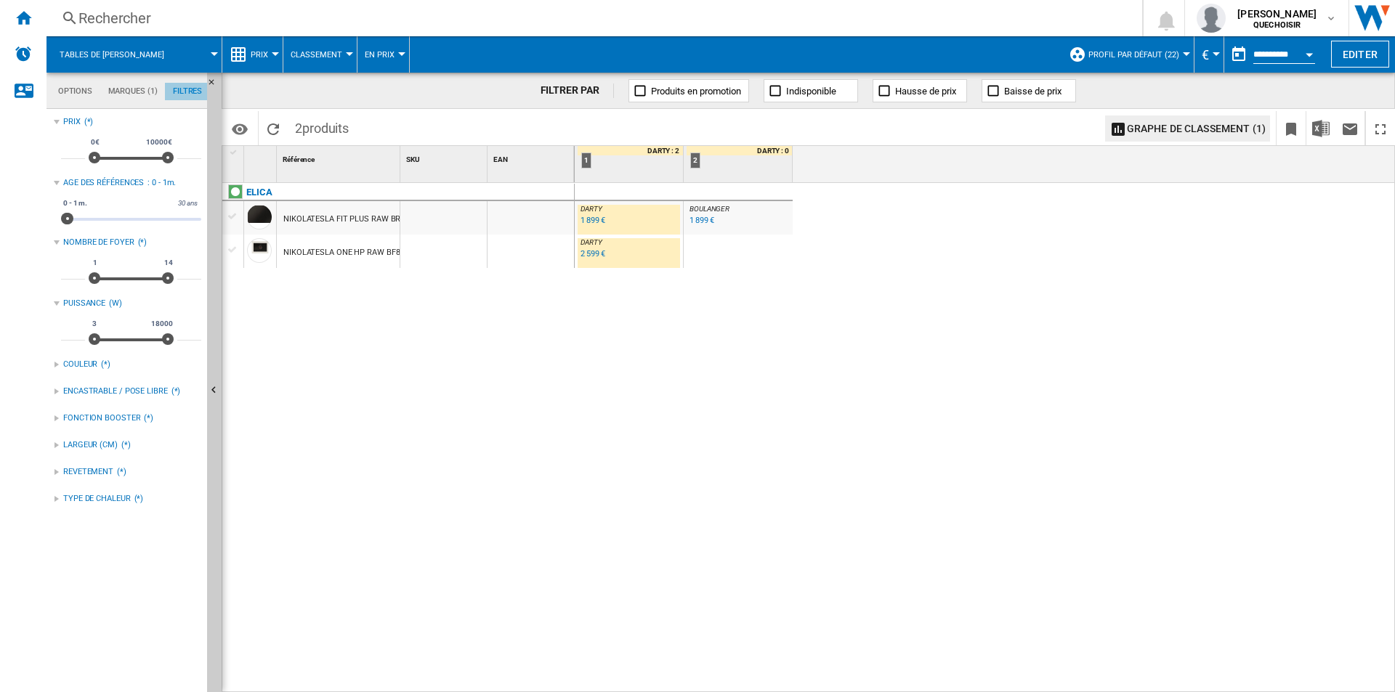
scroll to position [94, 0]
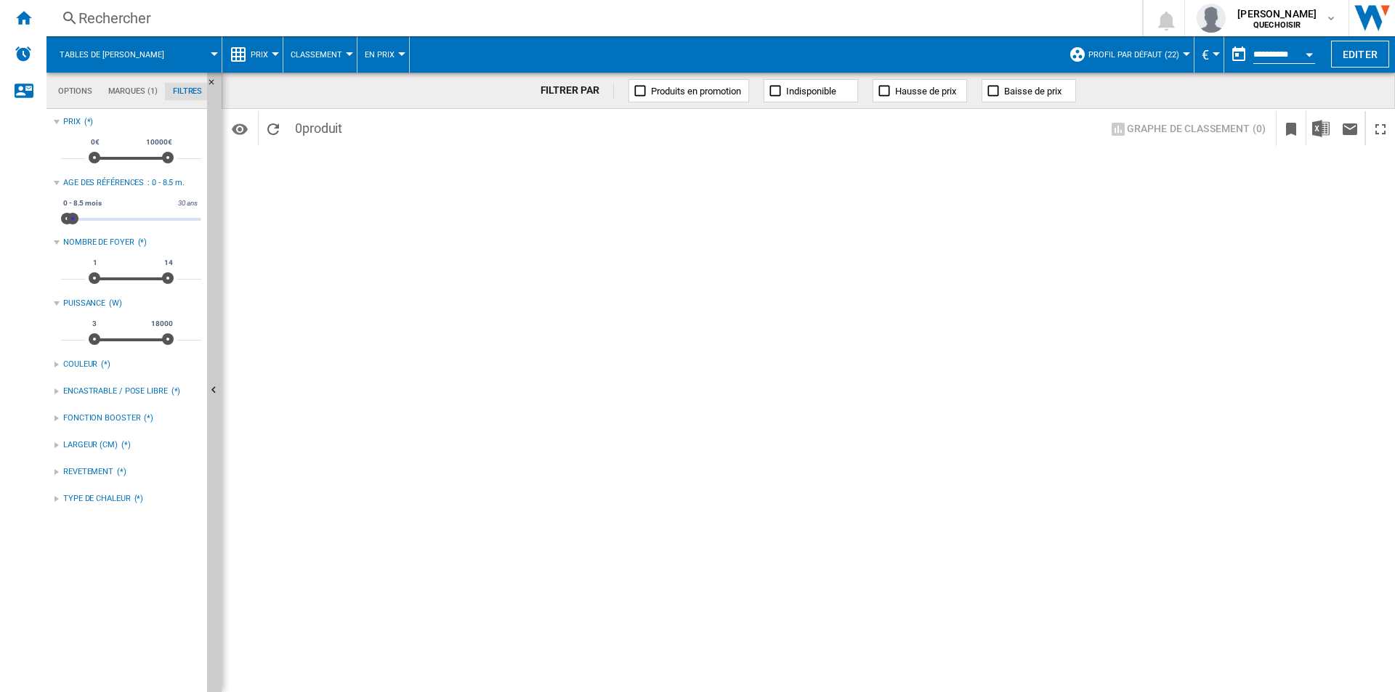
click at [72, 219] on span at bounding box center [73, 219] width 12 height 12
click at [70, 219] on span at bounding box center [70, 219] width 12 height 12
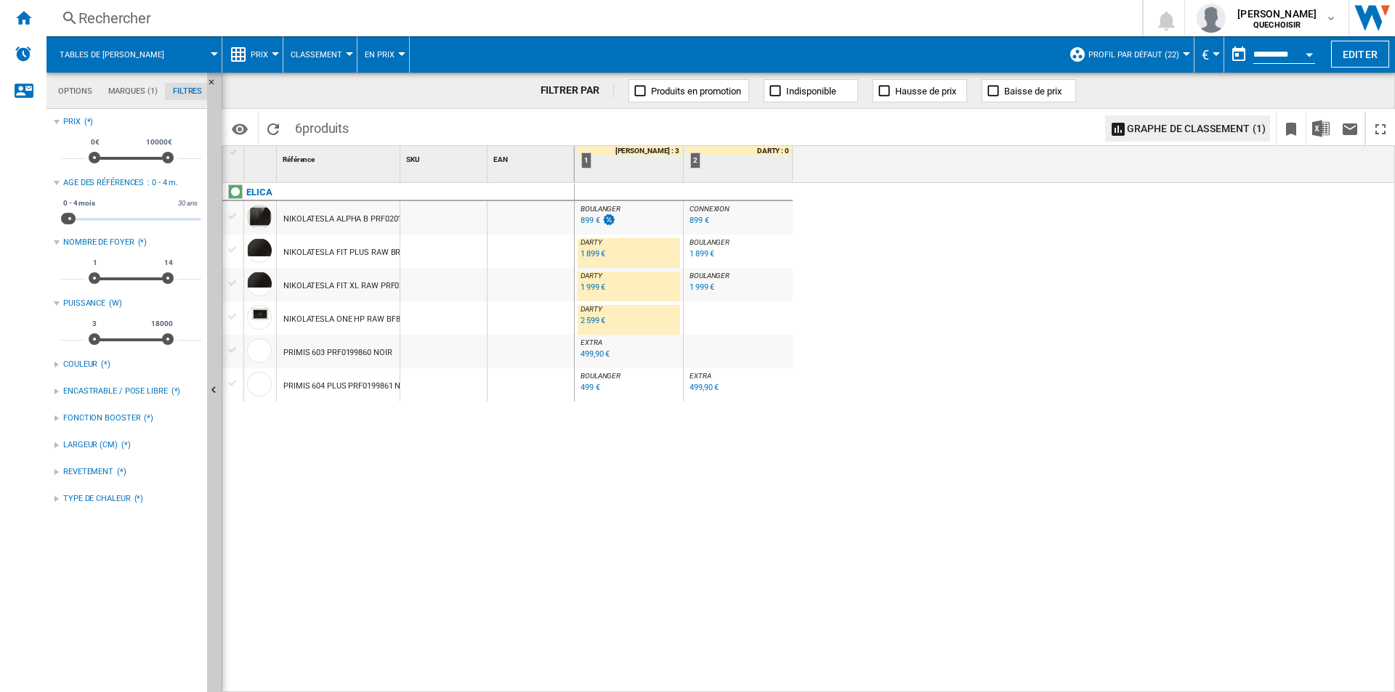
drag, startPoint x: 400, startPoint y: 171, endPoint x: 440, endPoint y: 176, distance: 40.2
click at [440, 176] on div "1 Référence 1 SKU 1 EAN 1" at bounding box center [398, 164] width 352 height 36
drag, startPoint x: 397, startPoint y: 169, endPoint x: 458, endPoint y: 174, distance: 60.6
click at [458, 174] on div "1 Référence 1 SKU 1 EAN 1" at bounding box center [398, 164] width 352 height 36
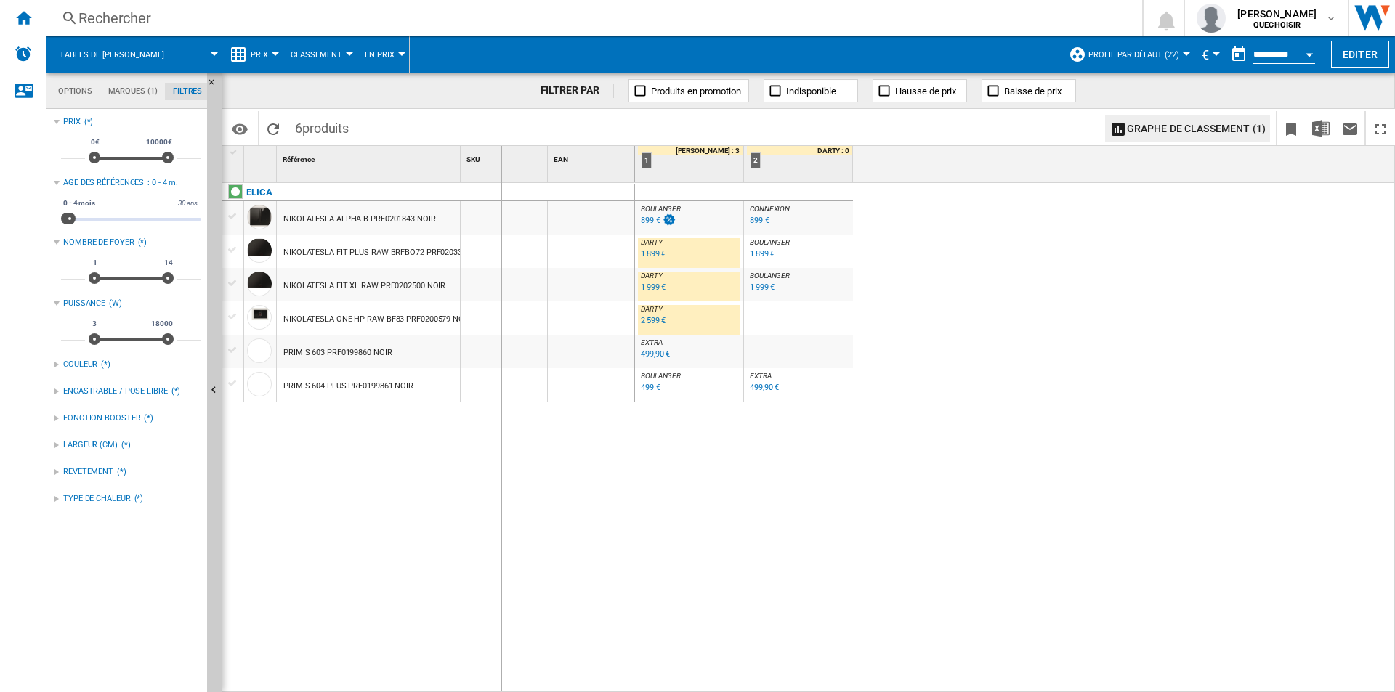
drag, startPoint x: 458, startPoint y: 177, endPoint x: 501, endPoint y: 176, distance: 42.1
click at [501, 176] on div "1 Référence 1 SKU 1 EAN 1" at bounding box center [428, 164] width 413 height 36
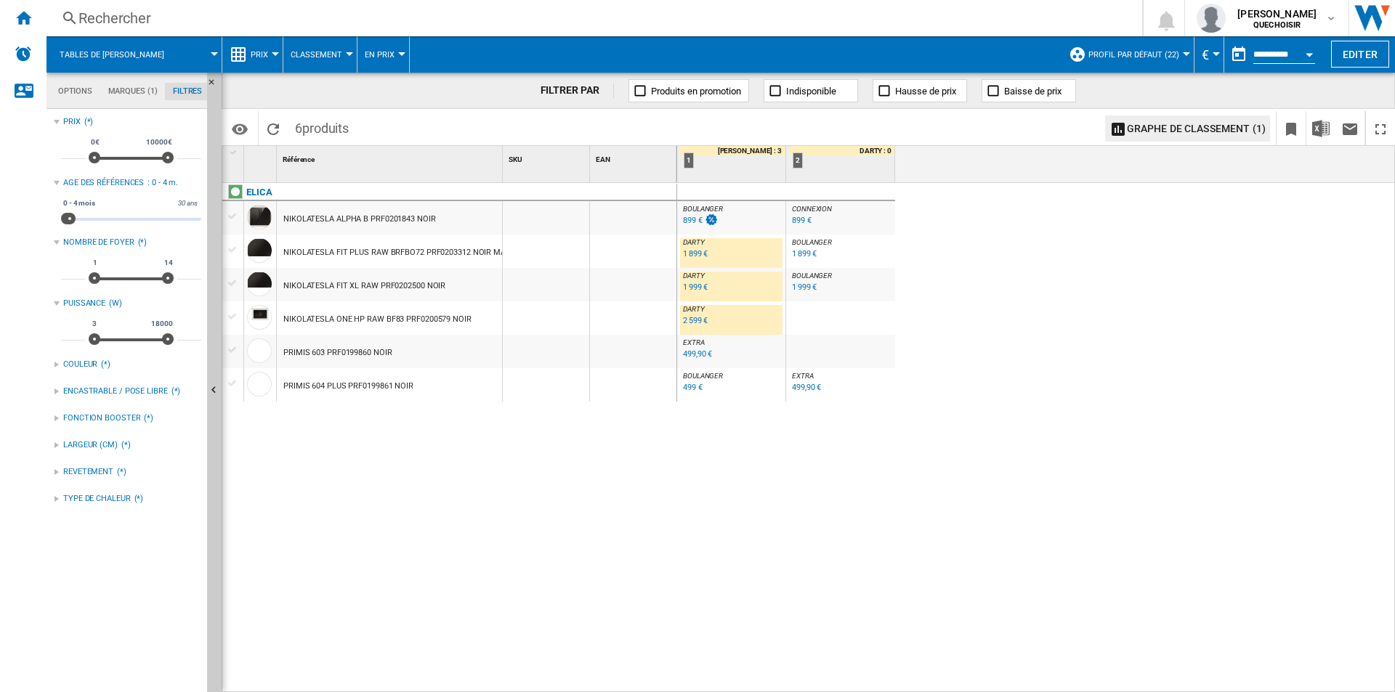
click at [443, 597] on div "ELICA NIKOLATESLA ALPHA B PRF0201843 NOIR NIKOLATESLA FIT PLUS RAW BRFBO72 PRF0…" at bounding box center [449, 434] width 455 height 502
click at [495, 448] on div "ELICA NIKOLATESLA ALPHA B PRF0201843 NOIR NIKOLATESLA FIT PLUS RAW BRFBO72 PRF0…" at bounding box center [449, 434] width 455 height 502
click at [700, 284] on div "1 999 €" at bounding box center [695, 287] width 25 height 9
click at [800, 284] on div "1 999 €" at bounding box center [804, 287] width 25 height 9
click at [695, 253] on div "1 899 €" at bounding box center [695, 253] width 25 height 9
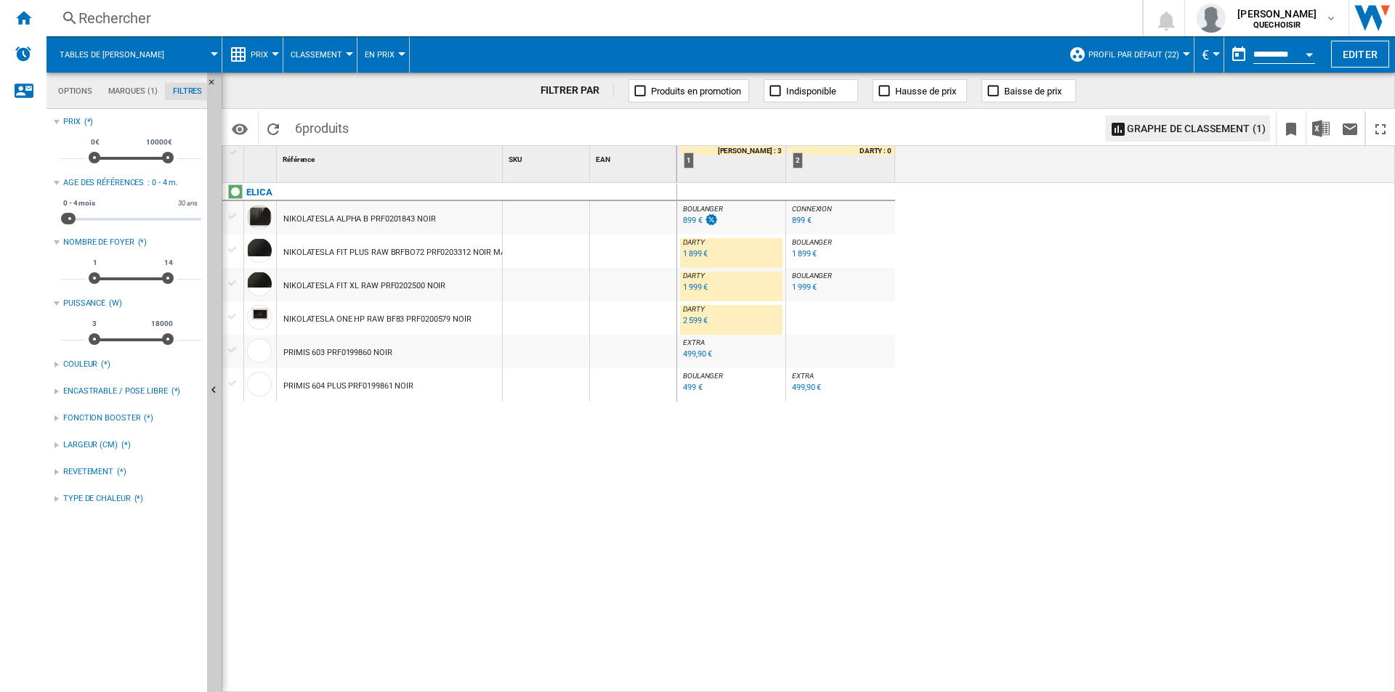
click at [695, 317] on div "2 599 €" at bounding box center [695, 320] width 25 height 9
click at [75, 221] on span at bounding box center [75, 219] width 12 height 12
click at [75, 218] on span at bounding box center [75, 219] width 12 height 12
click at [78, 218] on span at bounding box center [78, 219] width 12 height 12
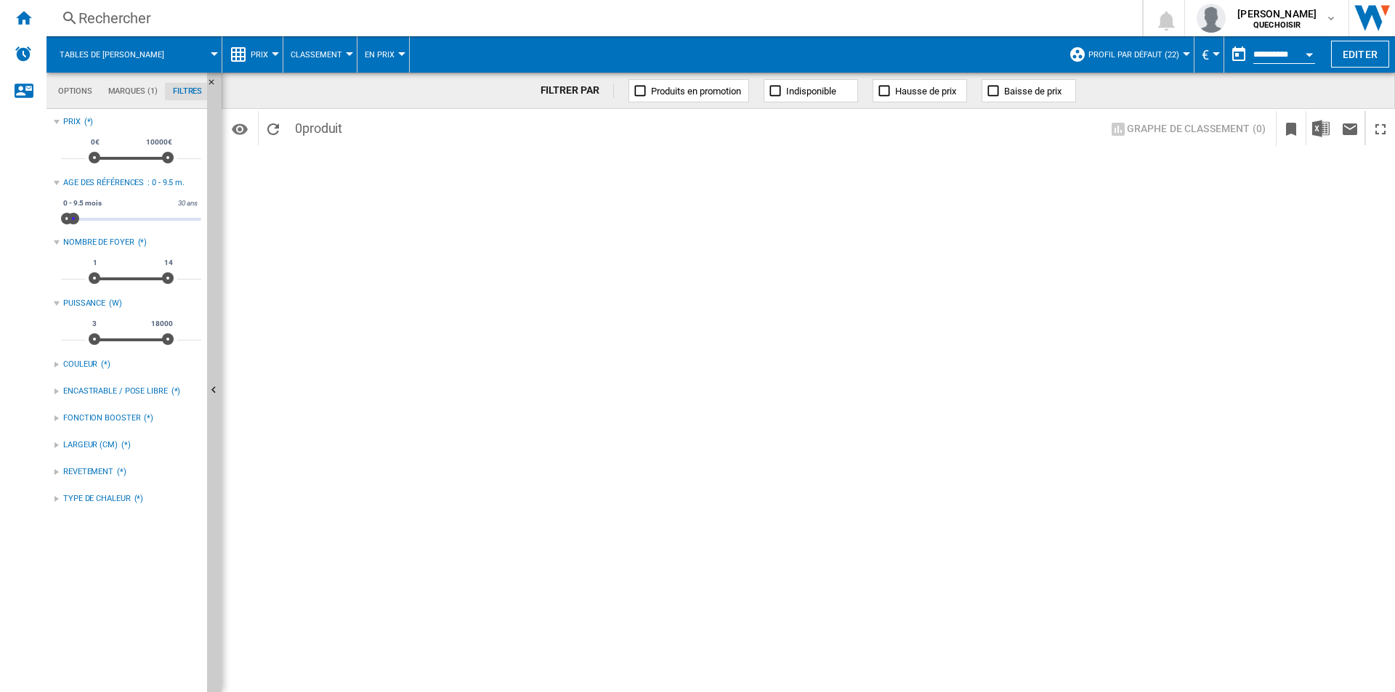
click at [73, 219] on span at bounding box center [74, 219] width 12 height 12
click at [72, 219] on span at bounding box center [72, 219] width 12 height 12
click at [73, 219] on span at bounding box center [74, 219] width 12 height 12
click at [75, 219] on span at bounding box center [75, 219] width 12 height 12
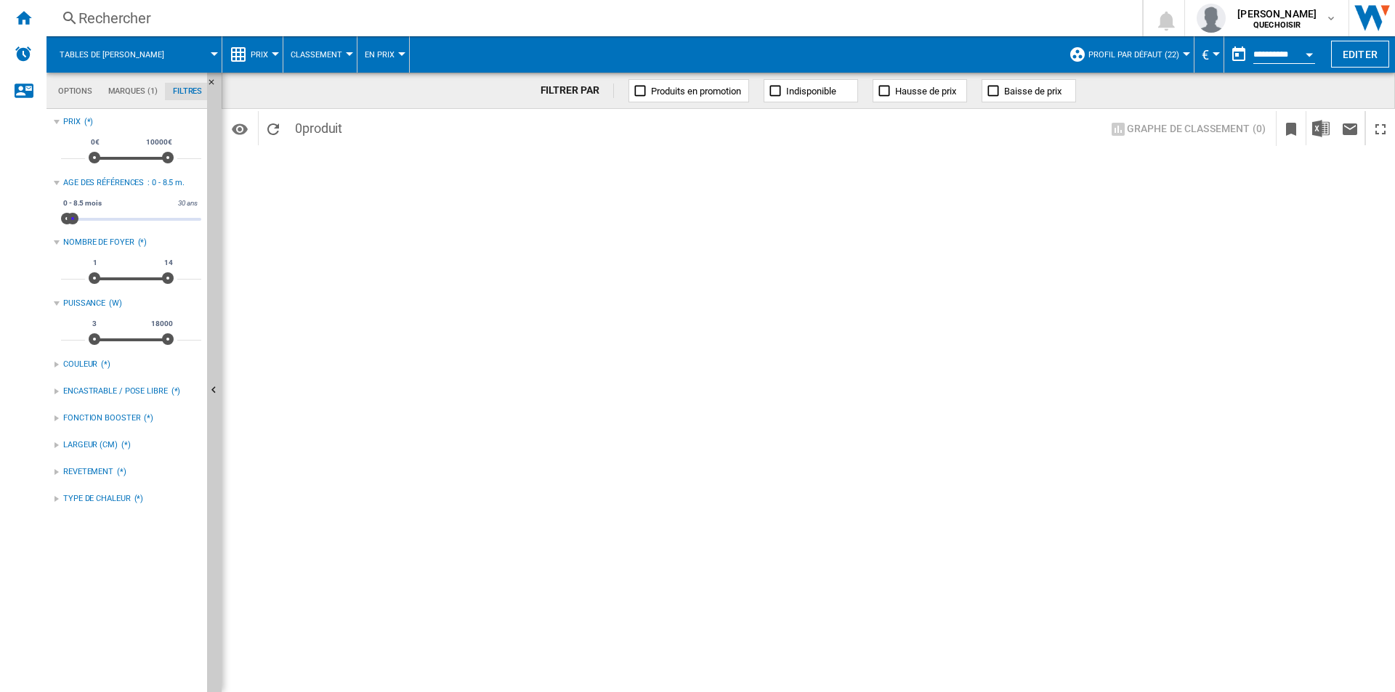
click at [71, 219] on span at bounding box center [73, 219] width 12 height 12
click at [76, 219] on span at bounding box center [76, 219] width 12 height 12
click at [73, 219] on span at bounding box center [73, 219] width 12 height 12
click at [76, 219] on span at bounding box center [76, 219] width 12 height 12
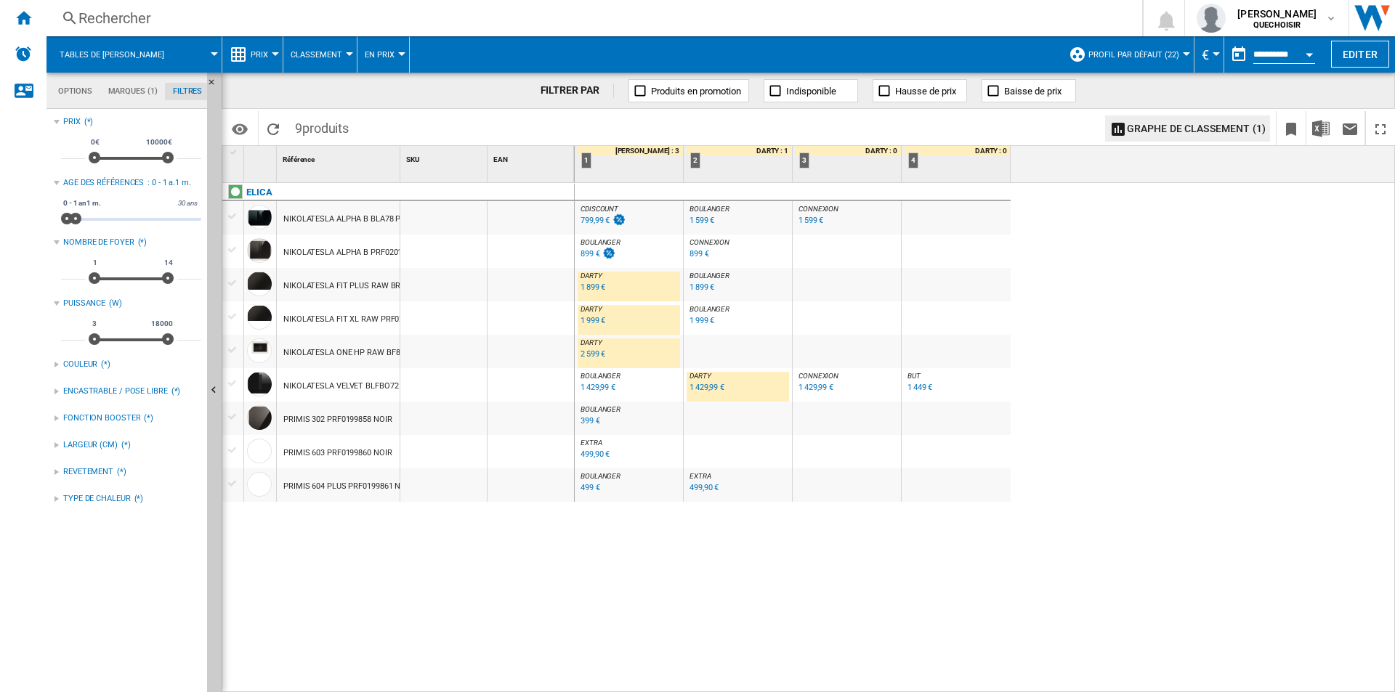
click at [399, 158] on div at bounding box center [398, 164] width 4 height 36
drag, startPoint x: 399, startPoint y: 158, endPoint x: 426, endPoint y: 163, distance: 27.2
click at [426, 163] on div "1 Référence 1 SKU 1 EAN 1" at bounding box center [398, 164] width 352 height 36
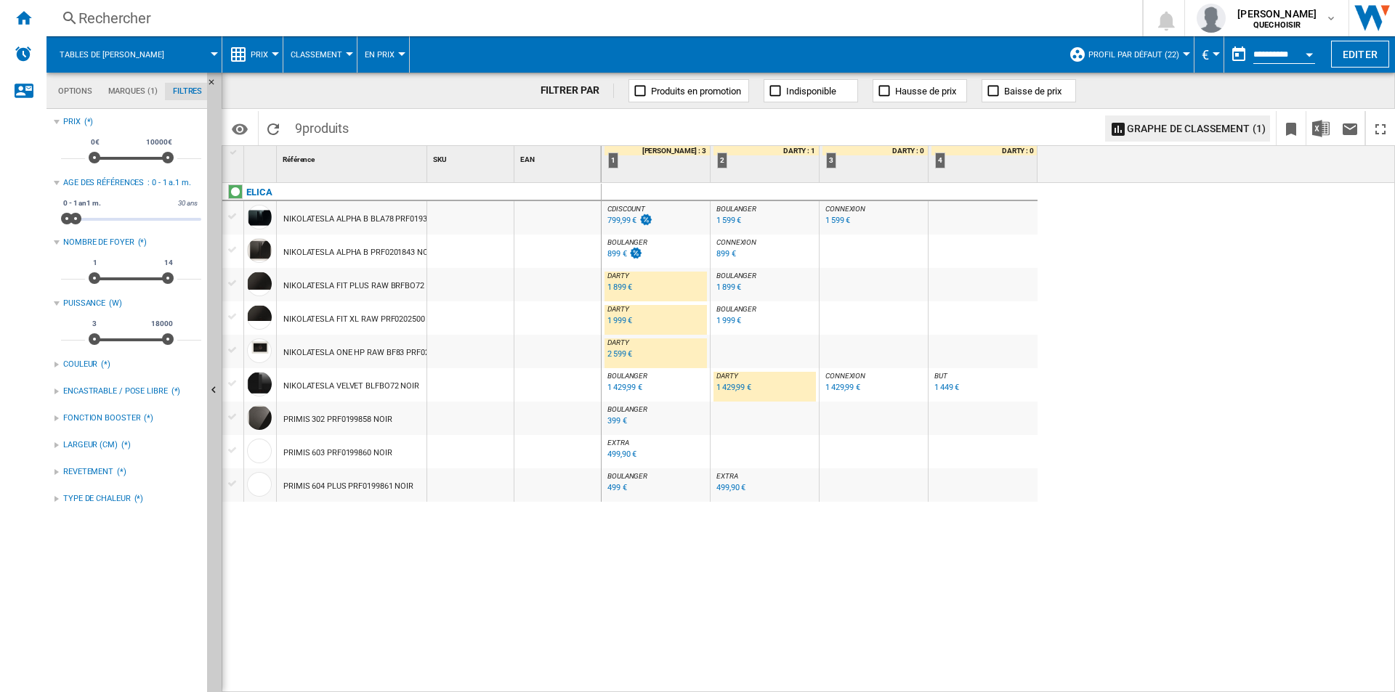
click at [619, 219] on div "799,99 €" at bounding box center [621, 220] width 29 height 9
click at [719, 222] on div "1 599 €" at bounding box center [728, 220] width 25 height 9
click at [616, 252] on div "899 €" at bounding box center [617, 253] width 20 height 9
click at [619, 385] on div "1 429,99 €" at bounding box center [624, 387] width 35 height 9
click at [716, 387] on div "1 429,99 €" at bounding box center [733, 387] width 35 height 9
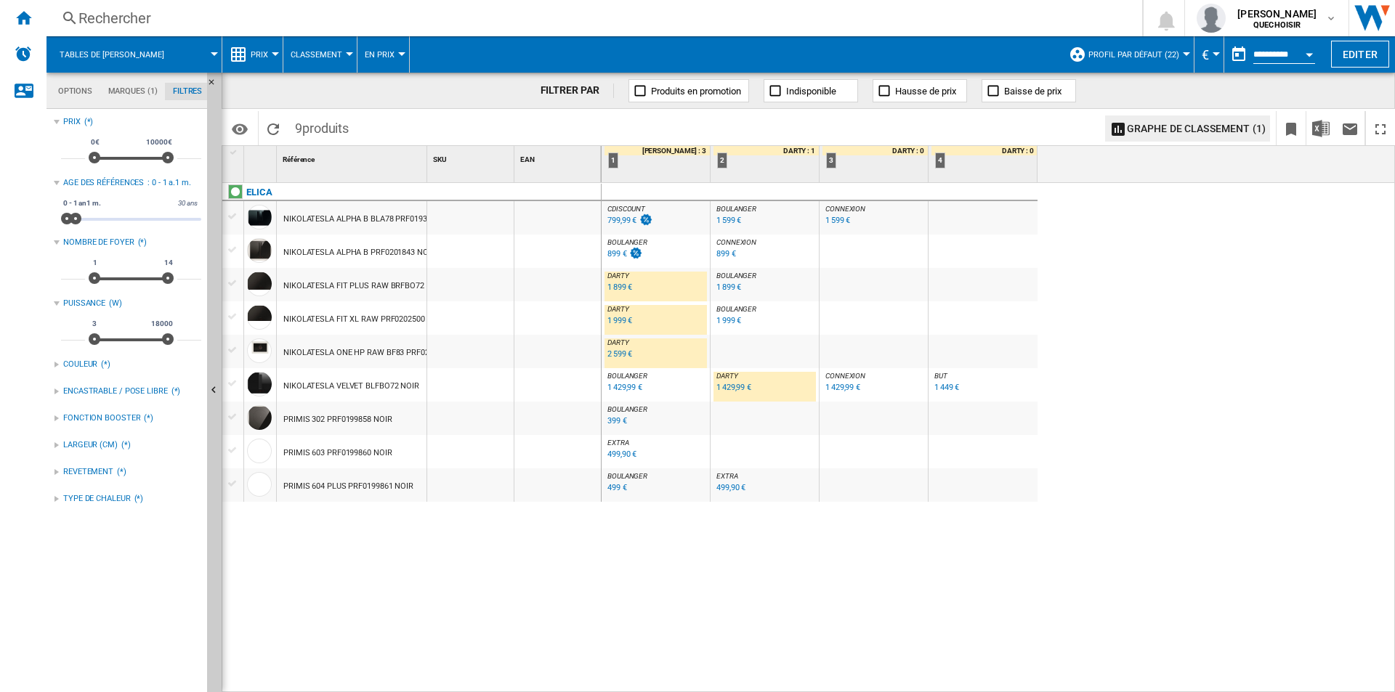
click at [938, 389] on div "1 449 €" at bounding box center [946, 387] width 25 height 9
click at [624, 485] on div "499 €" at bounding box center [617, 487] width 20 height 9
click at [79, 215] on span at bounding box center [79, 219] width 12 height 12
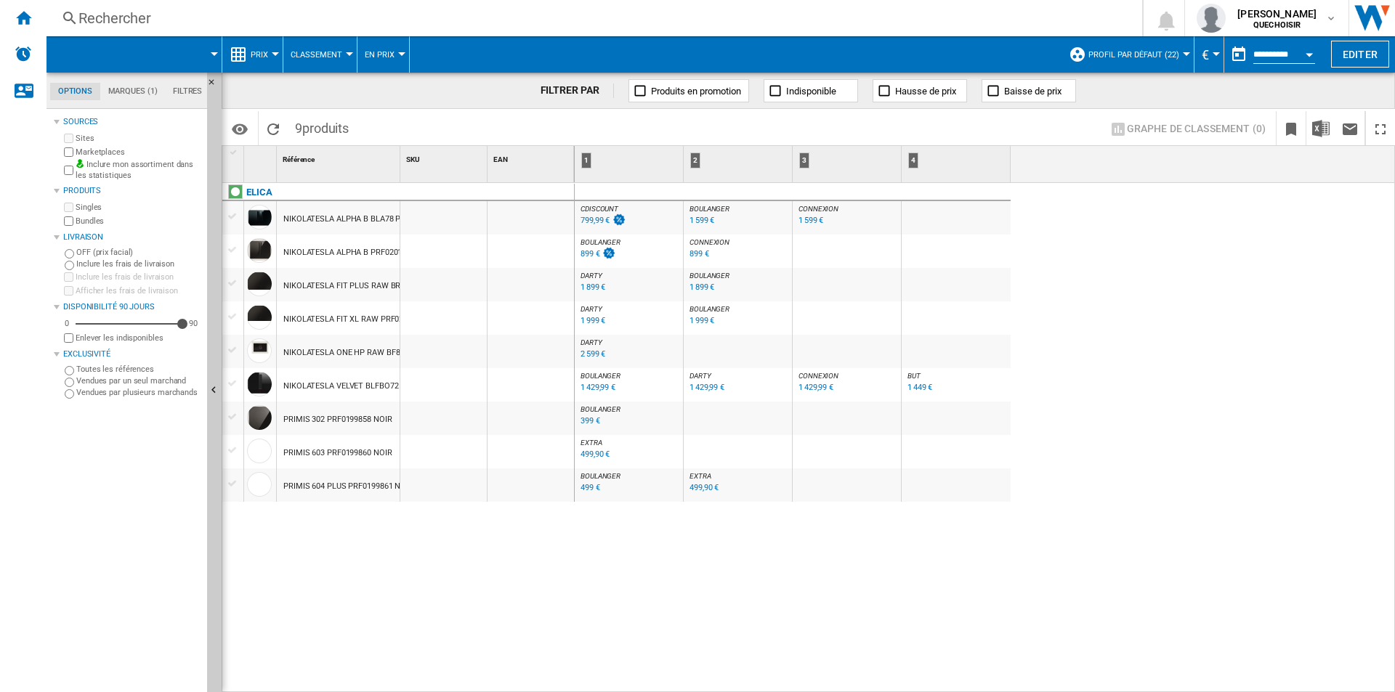
click at [181, 91] on md-tab-item "Filtres" at bounding box center [187, 91] width 45 height 17
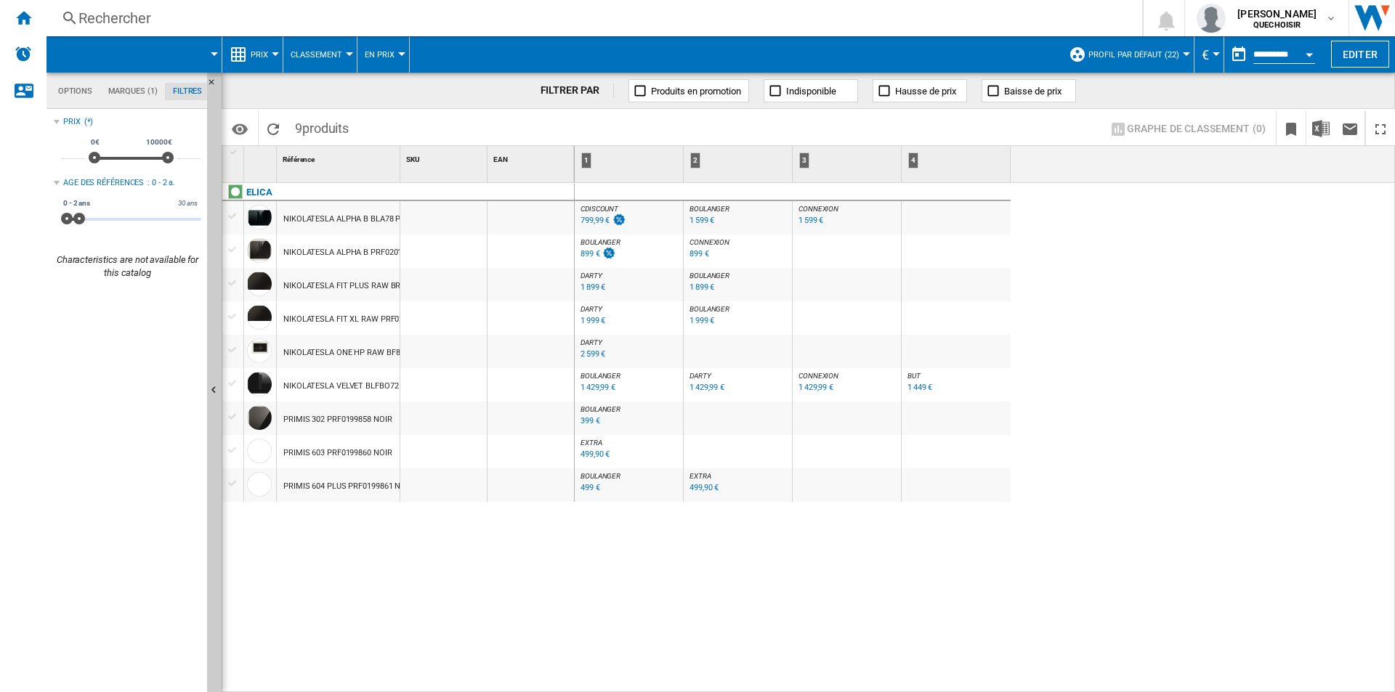
scroll to position [94, 0]
click at [84, 218] on div "0 30 ans 0 2 ans 0 - 2 ans" at bounding box center [131, 219] width 140 height 3
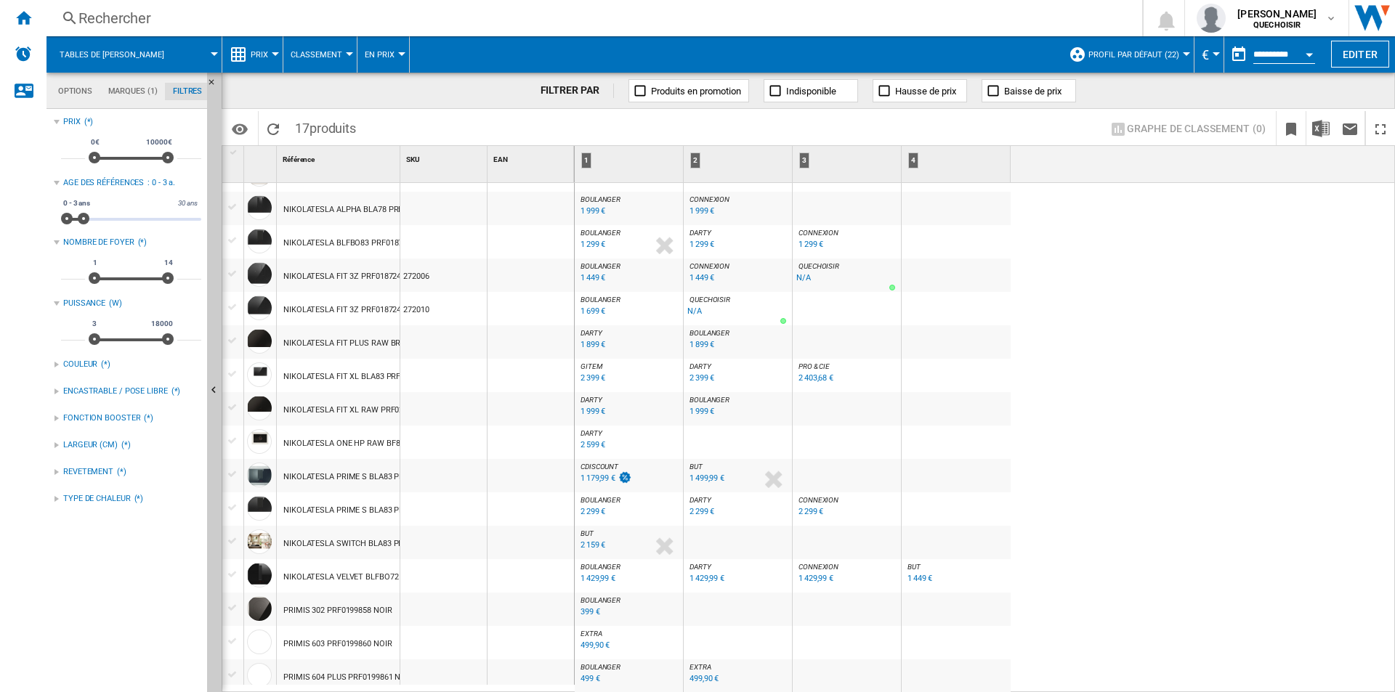
scroll to position [81, 0]
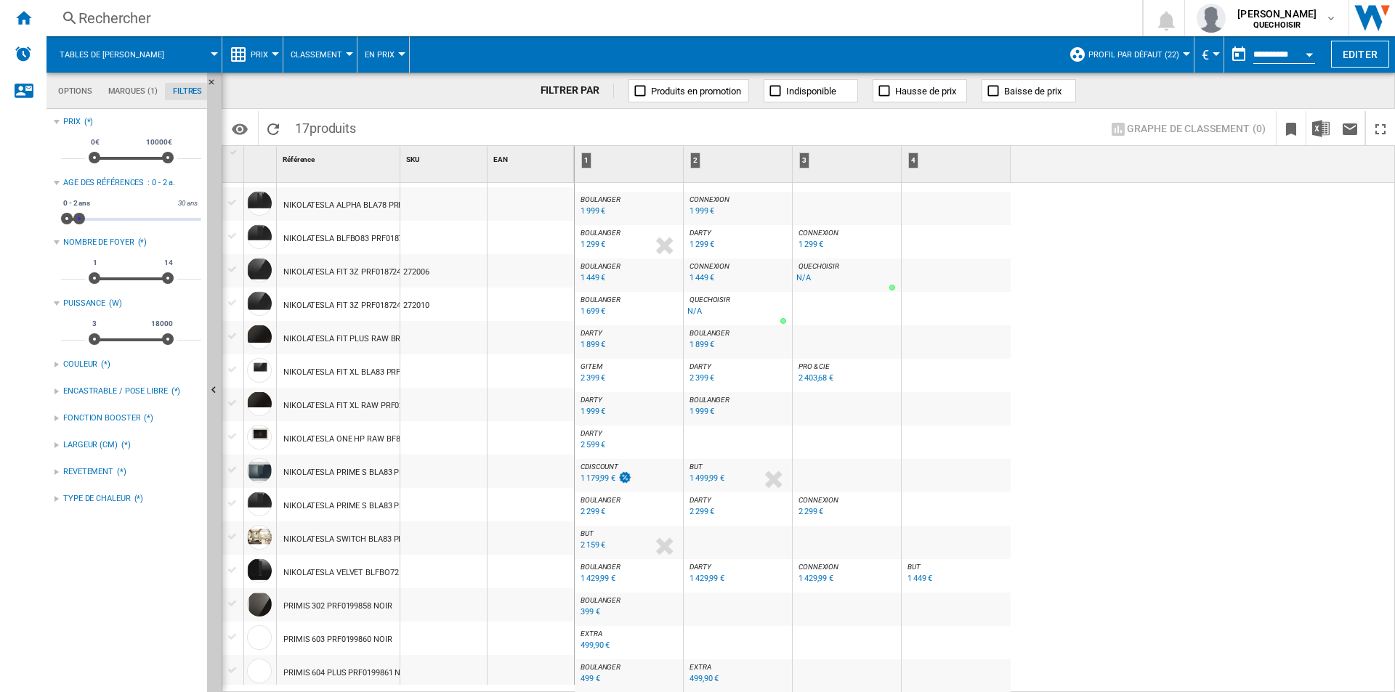
click at [79, 224] on span at bounding box center [79, 219] width 12 height 12
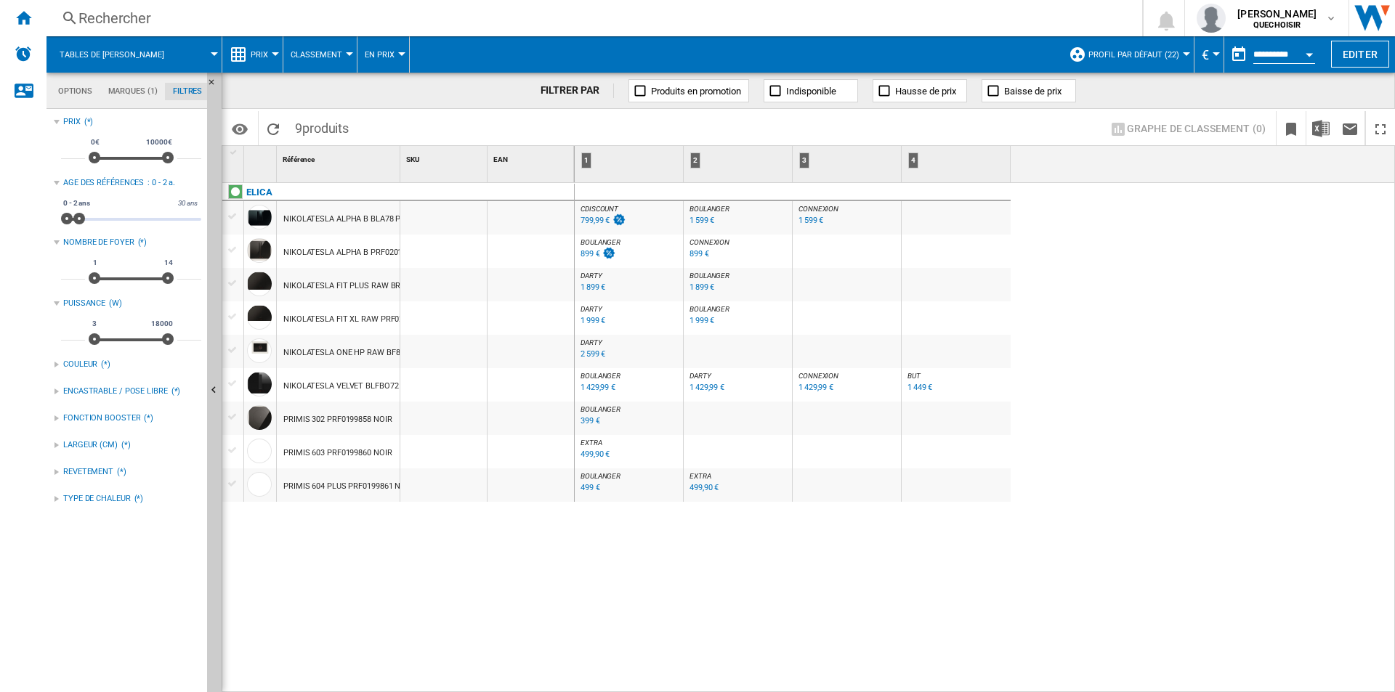
click at [698, 371] on div "DARTY : FR DARTY -1.0 % 1 429,99 € % N/A DARTY : FR DARTY" at bounding box center [738, 384] width 108 height 33
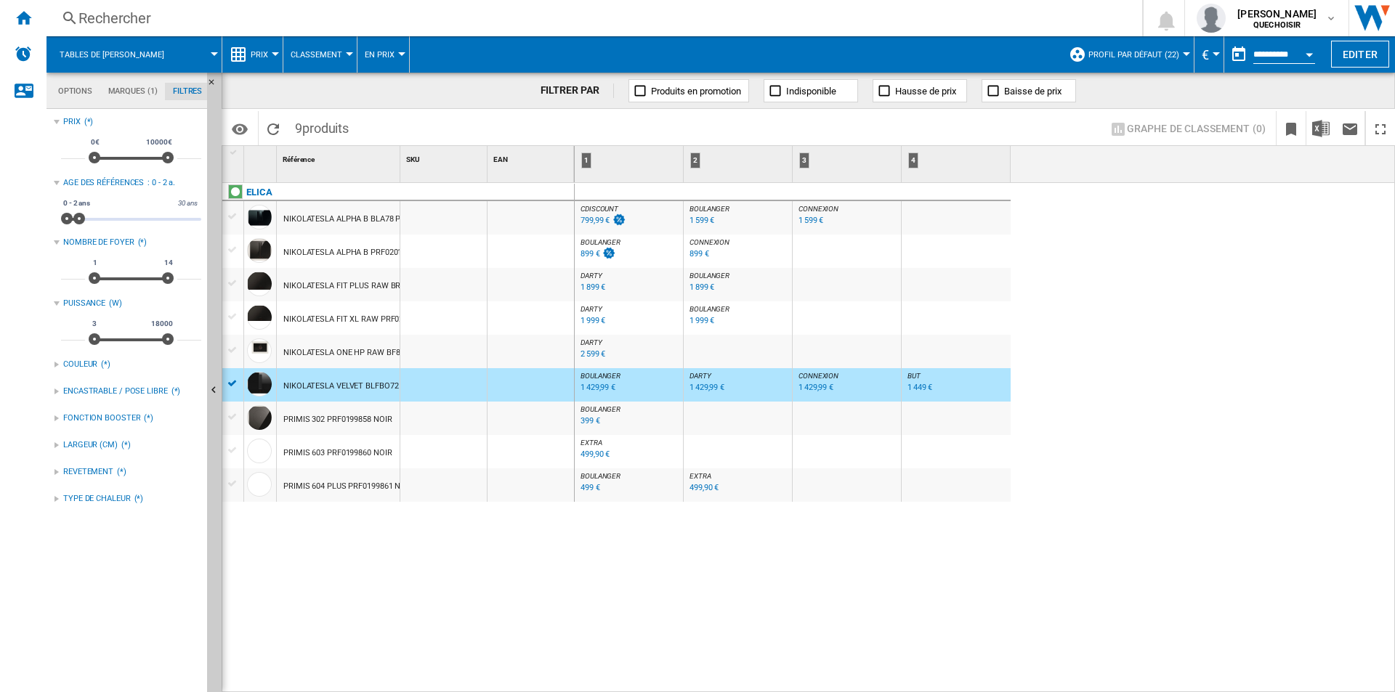
click at [702, 308] on span "BOULANGER" at bounding box center [710, 309] width 40 height 8
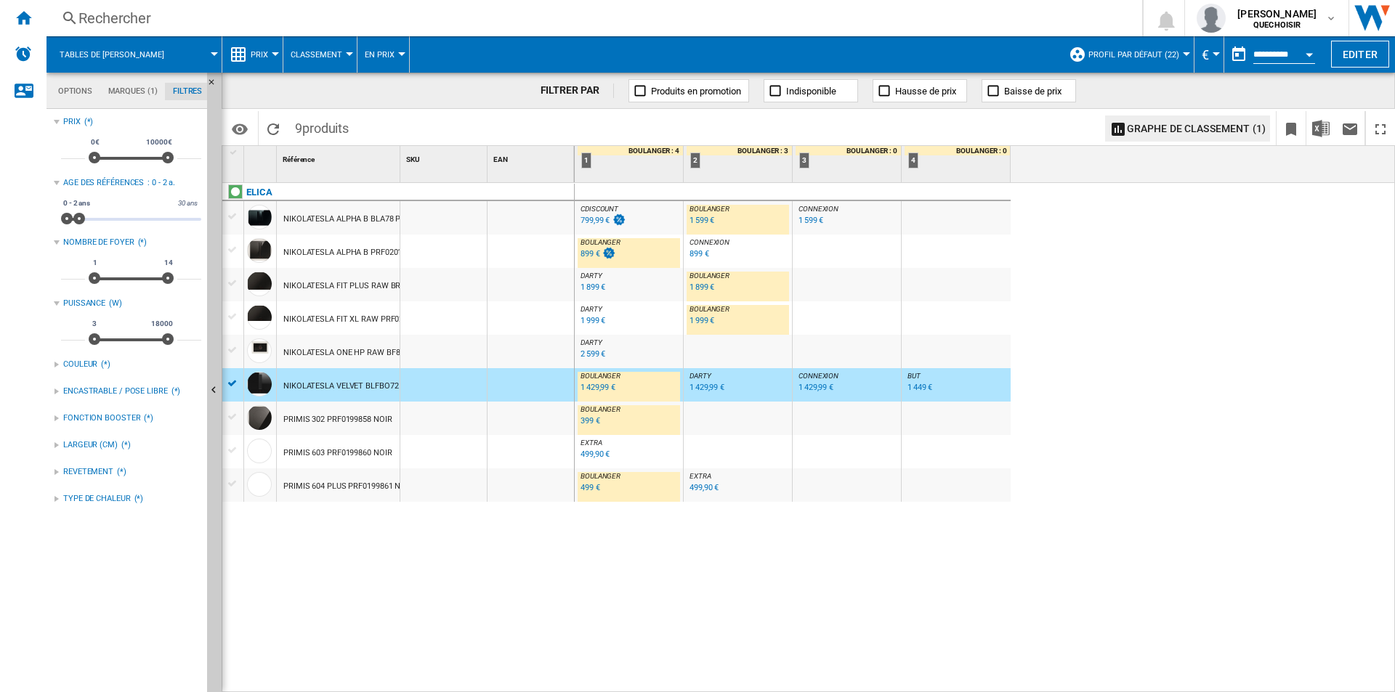
click at [596, 307] on span "DARTY" at bounding box center [592, 309] width 22 height 8
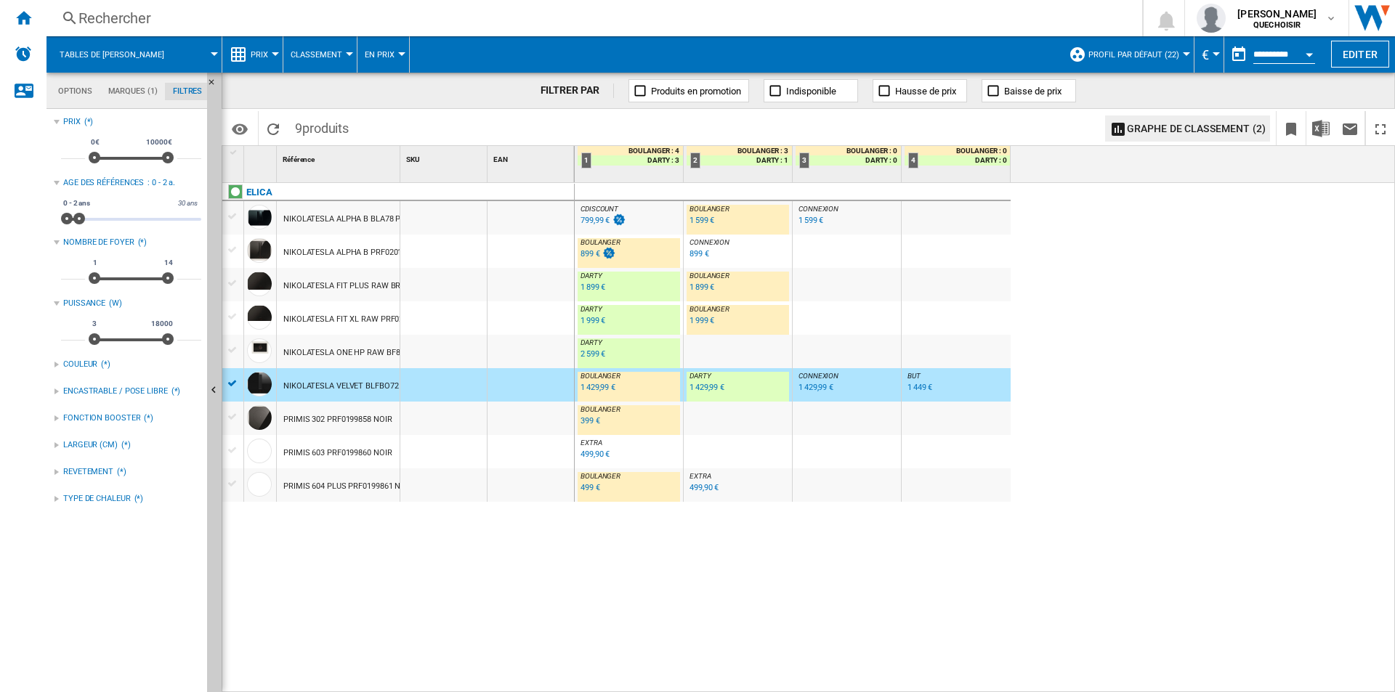
click at [588, 352] on div "2 599 €" at bounding box center [593, 353] width 25 height 9
click at [124, 91] on md-tab-item "Marques (1)" at bounding box center [132, 91] width 65 height 17
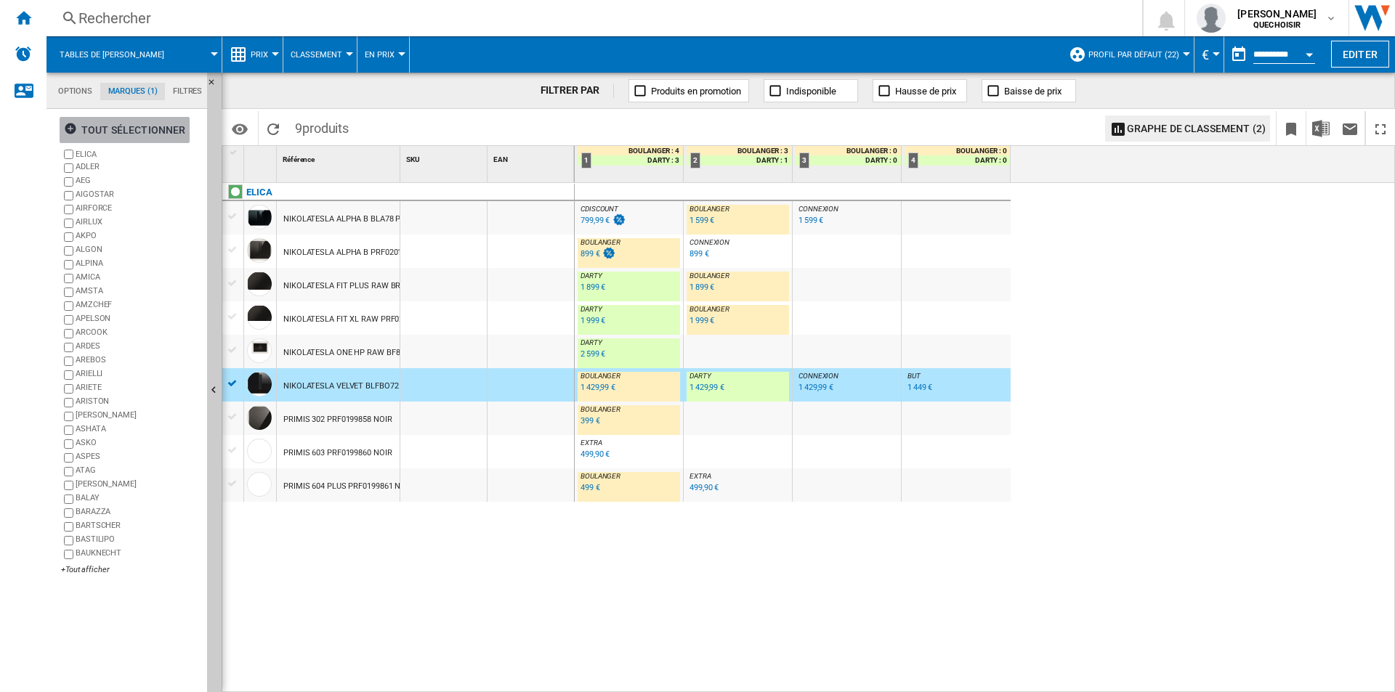
click at [102, 131] on div "tout sélectionner" at bounding box center [124, 130] width 121 height 26
click at [102, 565] on div "+Tout afficher" at bounding box center [131, 570] width 140 height 11
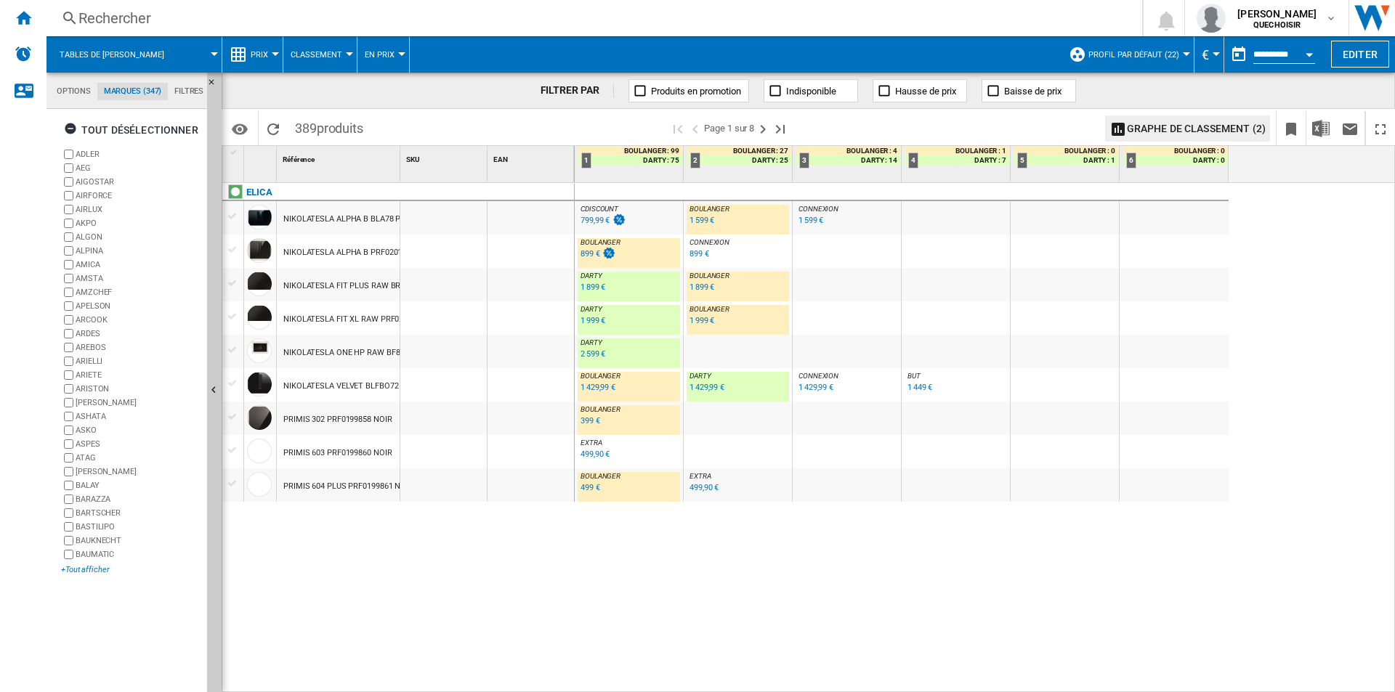
click at [89, 568] on div "+Tout afficher" at bounding box center [131, 570] width 140 height 11
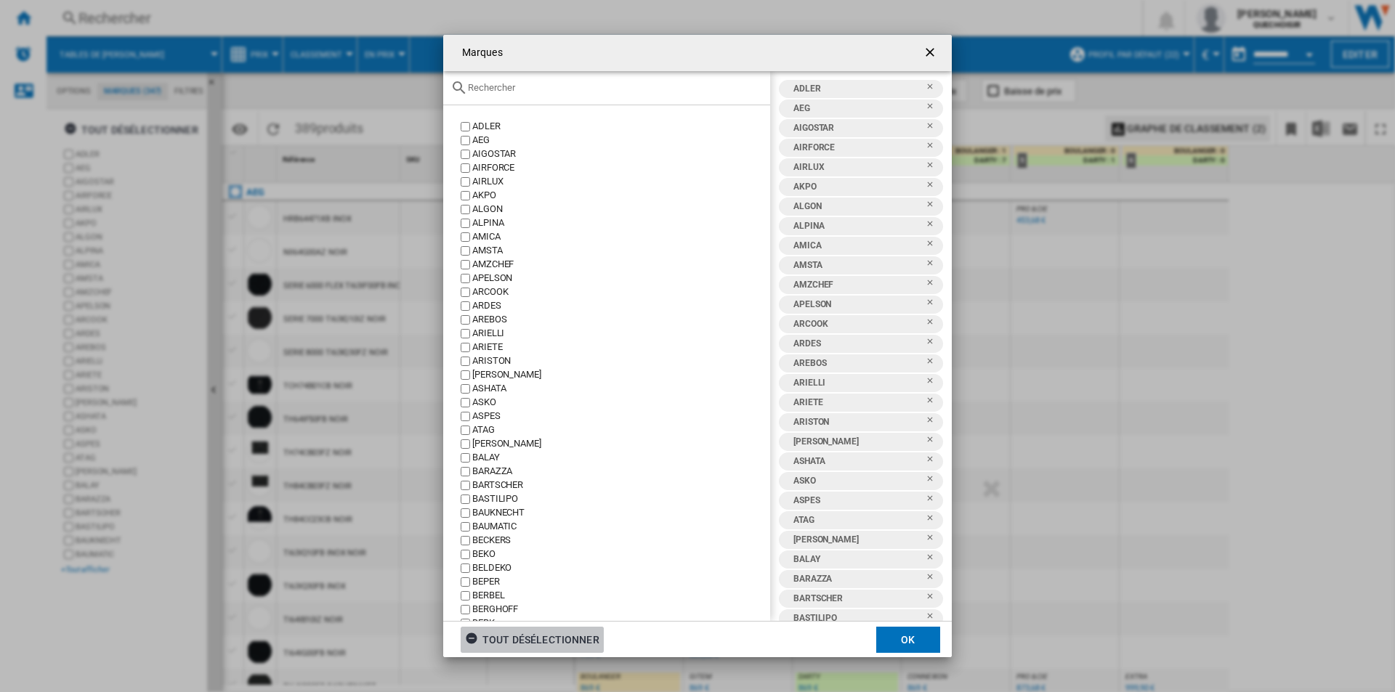
click at [549, 642] on div "tout désélectionner" at bounding box center [532, 640] width 134 height 26
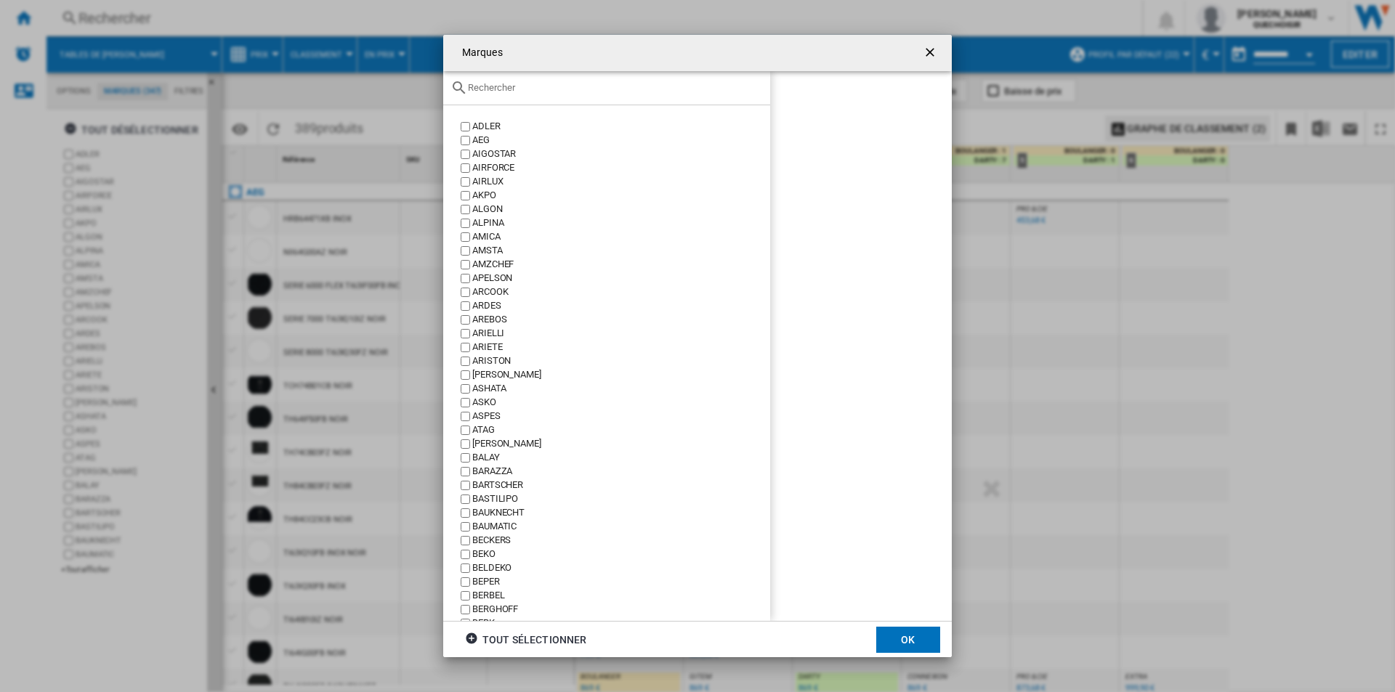
click at [494, 86] on input "Marques ADLER ..." at bounding box center [615, 87] width 295 height 11
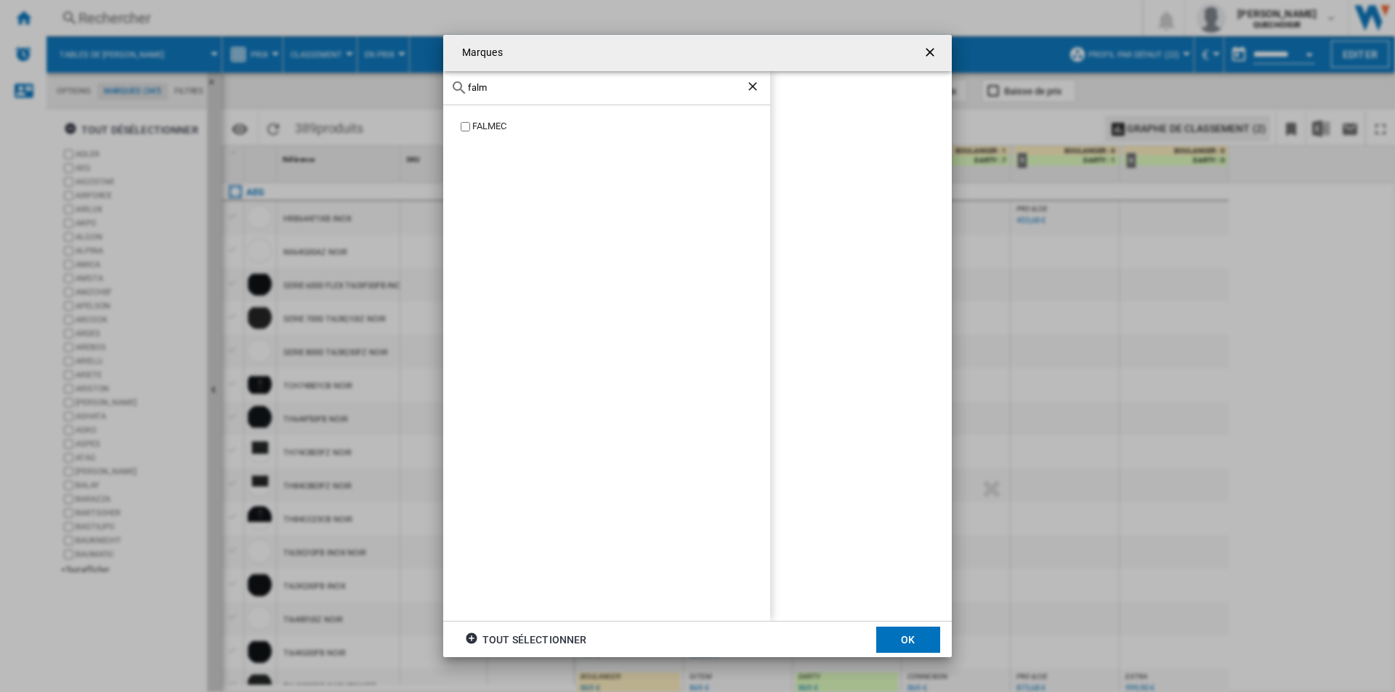
type input "falm"
click at [486, 124] on div "FALMEC" at bounding box center [621, 127] width 298 height 14
drag, startPoint x: 488, startPoint y: 86, endPoint x: 453, endPoint y: 87, distance: 34.9
click at [453, 87] on div "falm" at bounding box center [606, 88] width 327 height 34
click at [926, 638] on button "OK" at bounding box center [908, 640] width 64 height 26
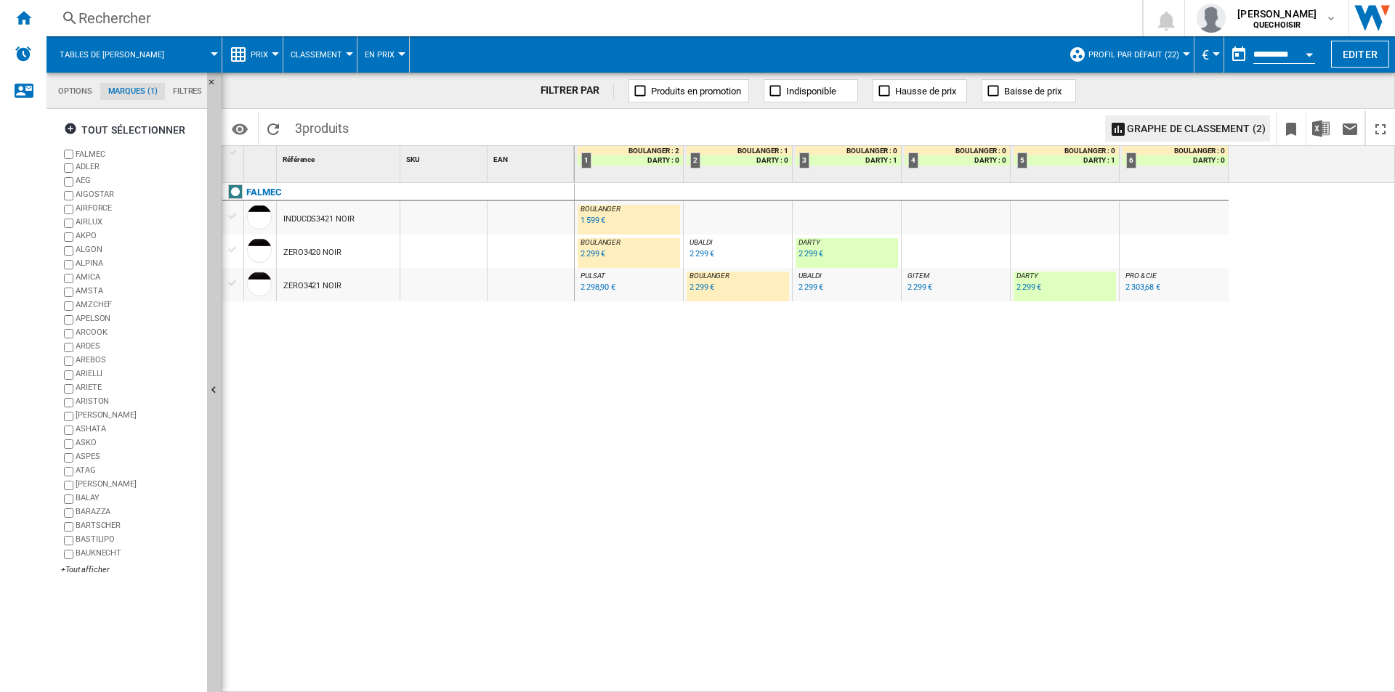
click at [588, 222] on div "1 599 €" at bounding box center [593, 220] width 25 height 9
click at [173, 88] on md-tab-item "Filtres" at bounding box center [187, 91] width 45 height 17
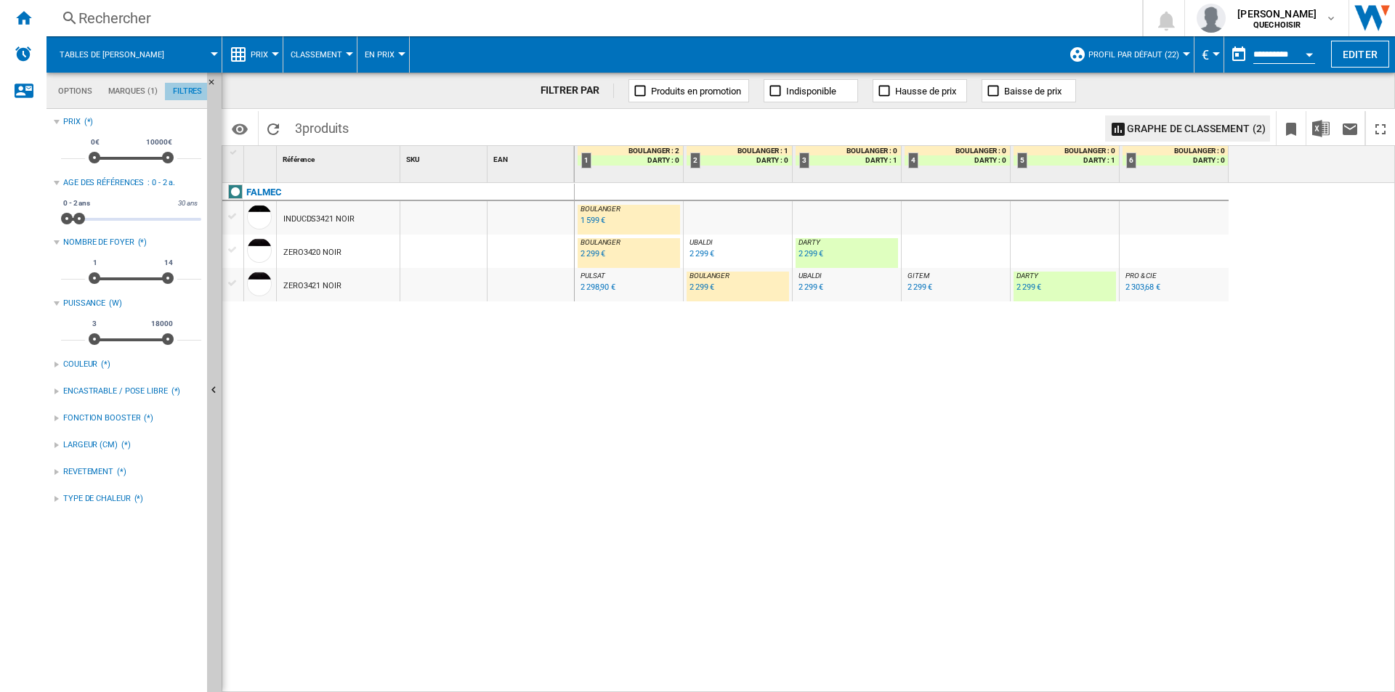
scroll to position [94, 0]
drag, startPoint x: 82, startPoint y: 217, endPoint x: 108, endPoint y: 217, distance: 26.2
click at [88, 217] on span at bounding box center [82, 219] width 12 height 12
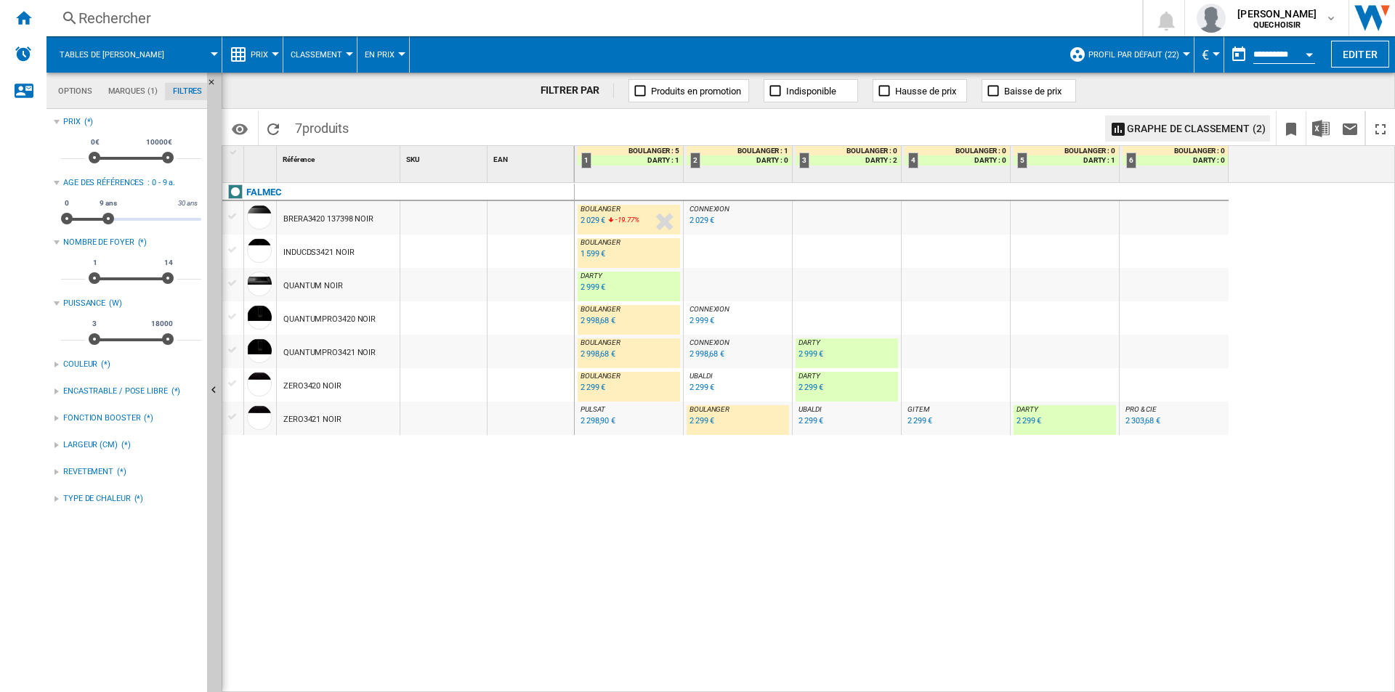
click at [589, 220] on div "2 029 €" at bounding box center [593, 220] width 25 height 9
click at [121, 86] on md-tab-item "Marques (1)" at bounding box center [132, 91] width 65 height 17
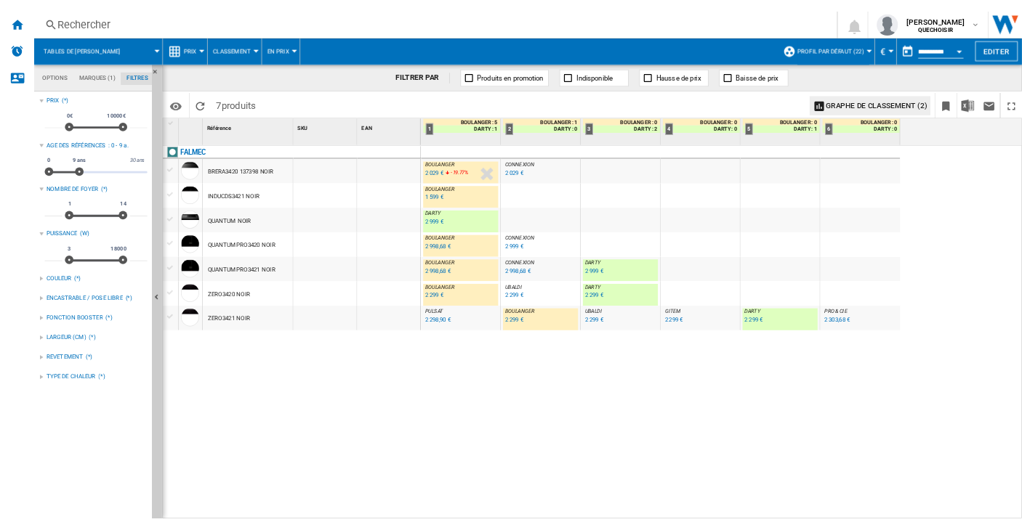
scroll to position [56, 0]
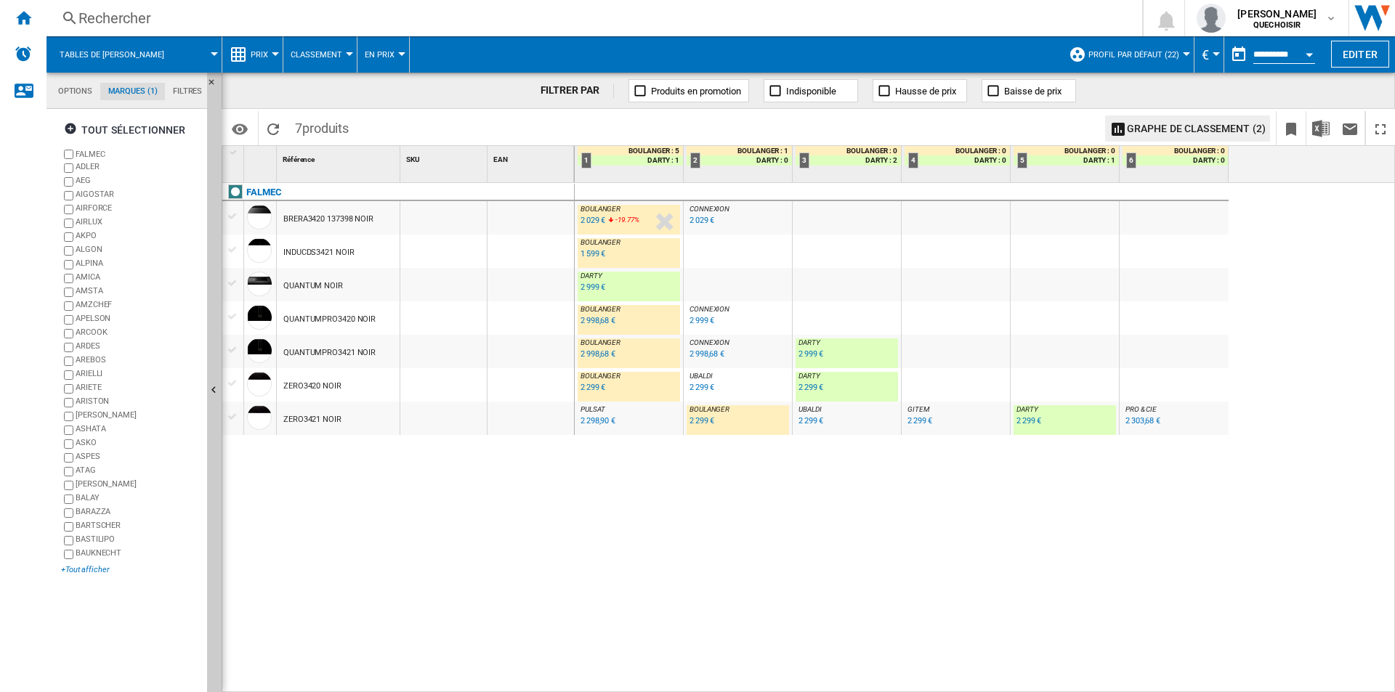
click at [72, 569] on div "+Tout afficher" at bounding box center [131, 570] width 140 height 11
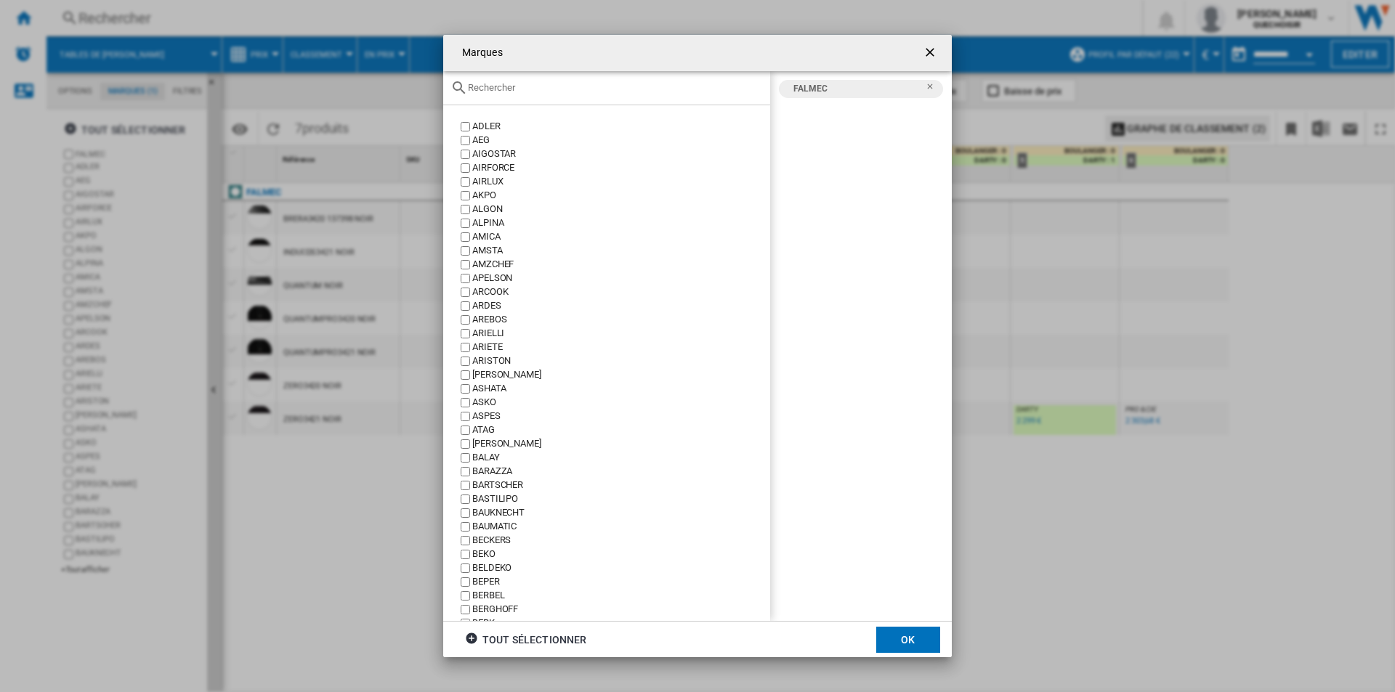
click at [643, 91] on input "Marques ADLER ..." at bounding box center [615, 87] width 295 height 11
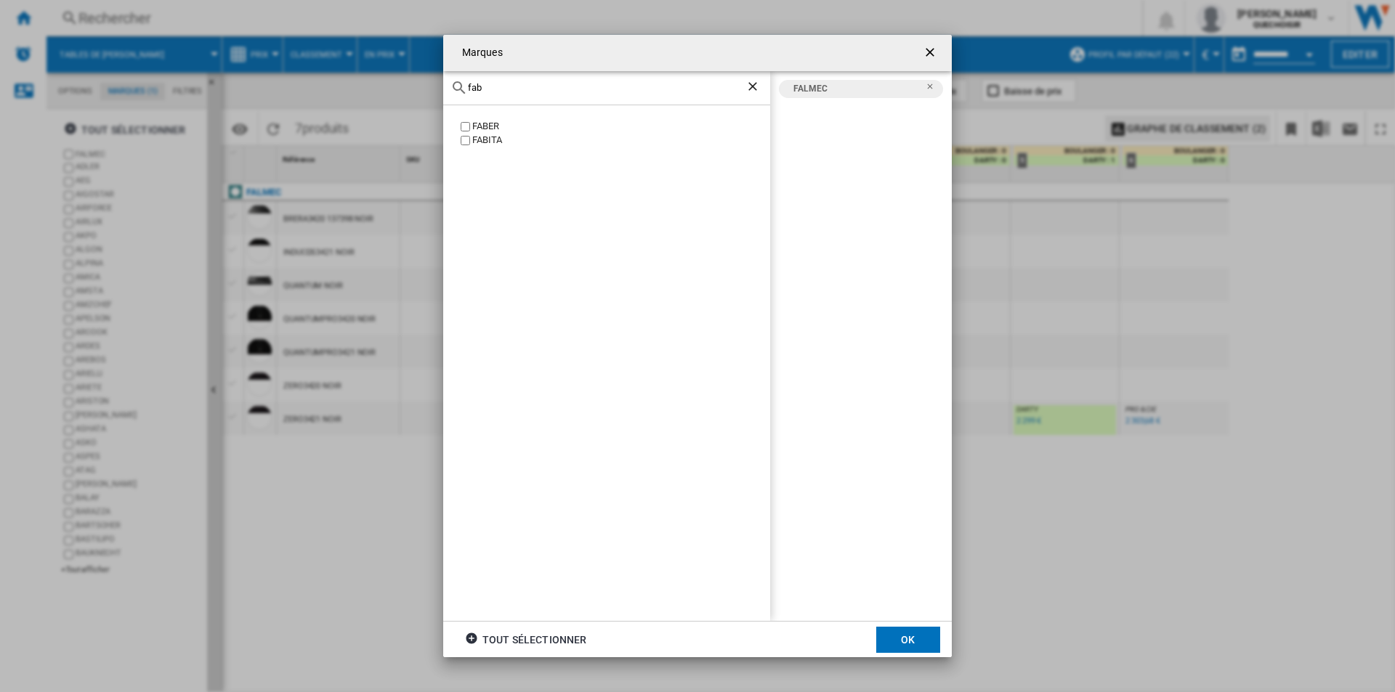
click at [476, 127] on div "FABER" at bounding box center [621, 127] width 298 height 14
drag, startPoint x: 502, startPoint y: 89, endPoint x: 434, endPoint y: 88, distance: 68.3
click at [434, 88] on div "Marques fab FABER FABITA FABER [GEOGRAPHIC_DATA] tout sélectionner OK" at bounding box center [697, 346] width 1395 height 692
click at [928, 105] on ng-md-icon "Retirer" at bounding box center [934, 110] width 17 height 17
drag, startPoint x: 519, startPoint y: 90, endPoint x: 446, endPoint y: 91, distance: 73.4
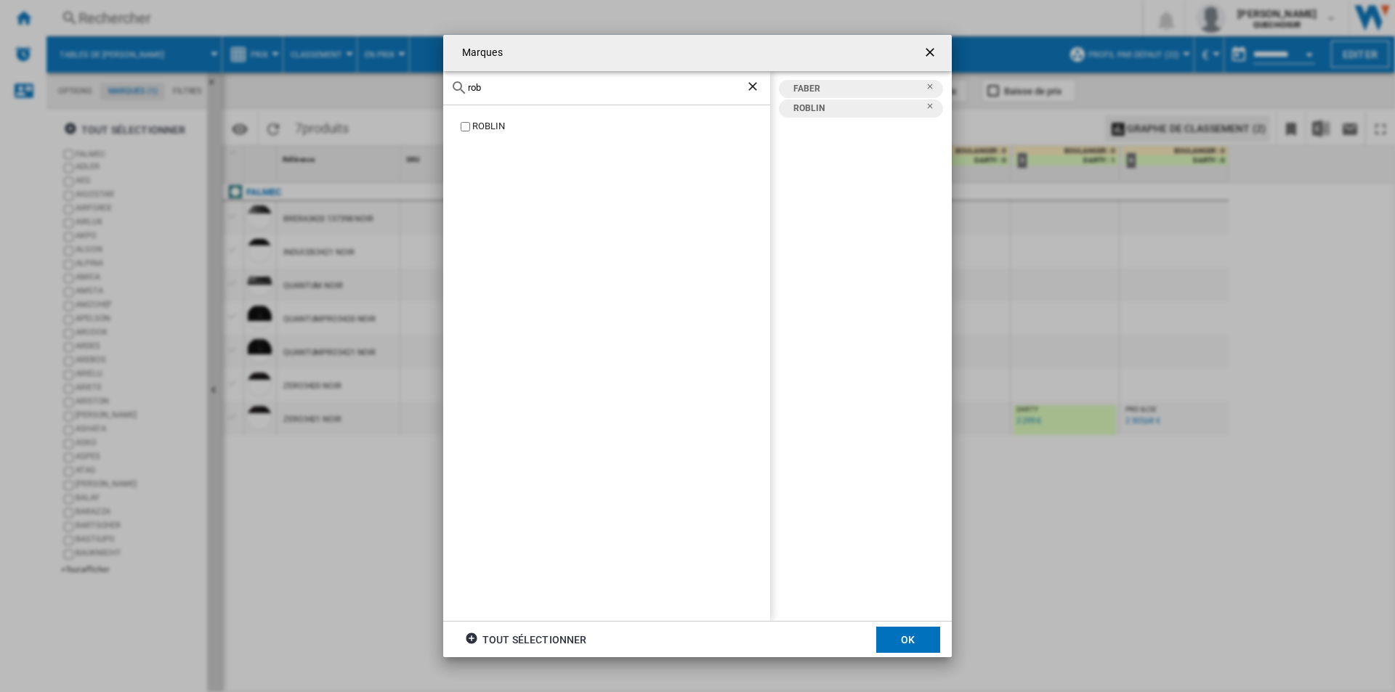
click at [440, 89] on div "Marques rob ROBLIN FABER ROBLIN tout sélectionner OK" at bounding box center [697, 346] width 1395 height 692
type input "fra"
click at [486, 124] on div "FRANKE" at bounding box center [621, 127] width 298 height 14
click at [897, 636] on button "OK" at bounding box center [908, 640] width 64 height 26
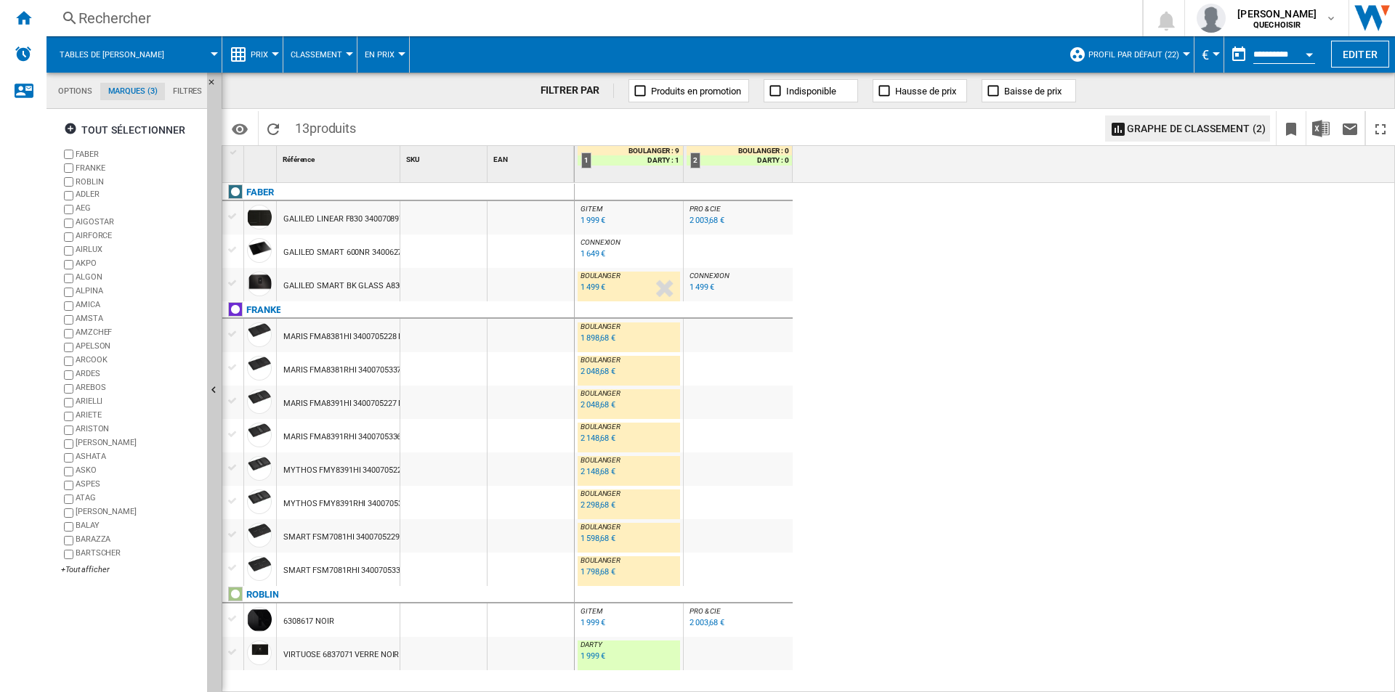
click at [692, 621] on div "2 003,68 €" at bounding box center [707, 622] width 35 height 9
click at [695, 216] on div "2 003,68 €" at bounding box center [707, 220] width 35 height 9
click at [392, 19] on div "Rechercher" at bounding box center [591, 18] width 1026 height 20
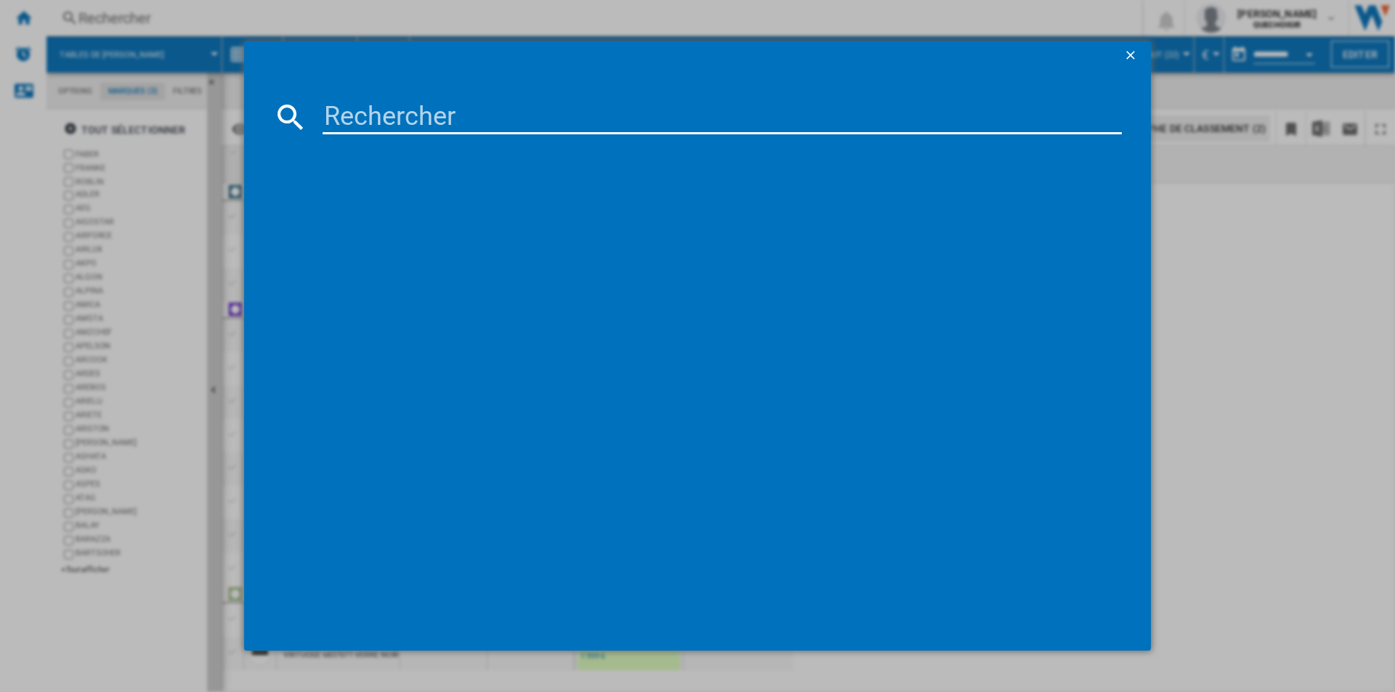
click at [394, 108] on input at bounding box center [722, 117] width 799 height 35
paste input "HOBD682R1"
type input "HOBD682R1"
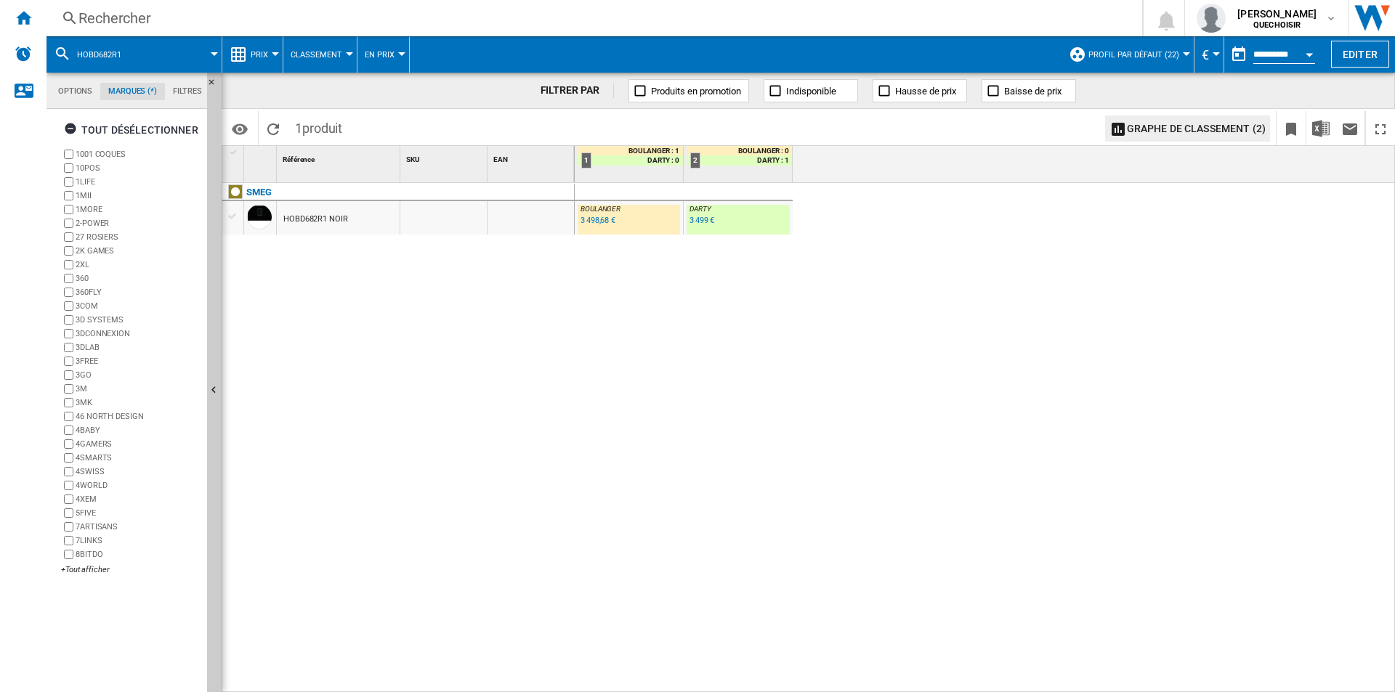
click at [699, 224] on div "3 499 €" at bounding box center [702, 220] width 25 height 9
click at [419, 17] on div "Rechercher" at bounding box center [591, 18] width 1026 height 20
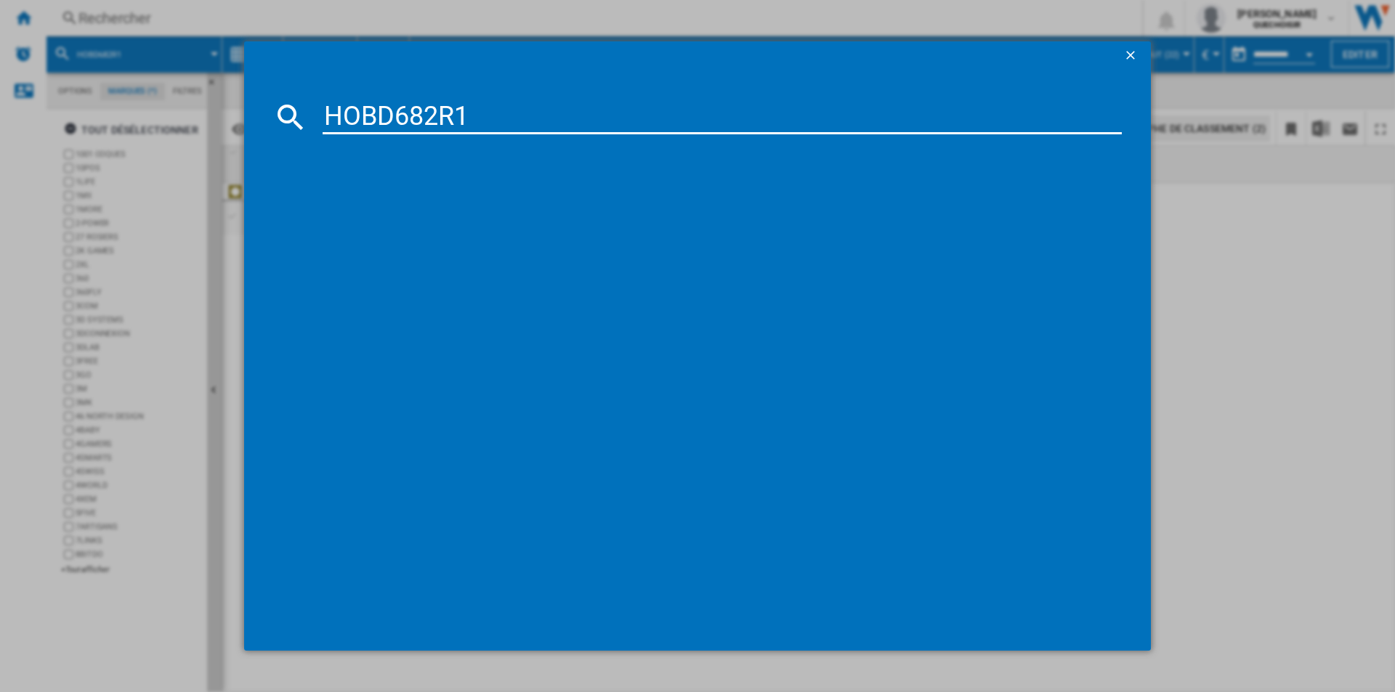
drag, startPoint x: 394, startPoint y: 110, endPoint x: 685, endPoint y: 109, distance: 291.4
click at [674, 109] on input "HOBD682R1" at bounding box center [722, 117] width 799 height 35
type input "HOBD"
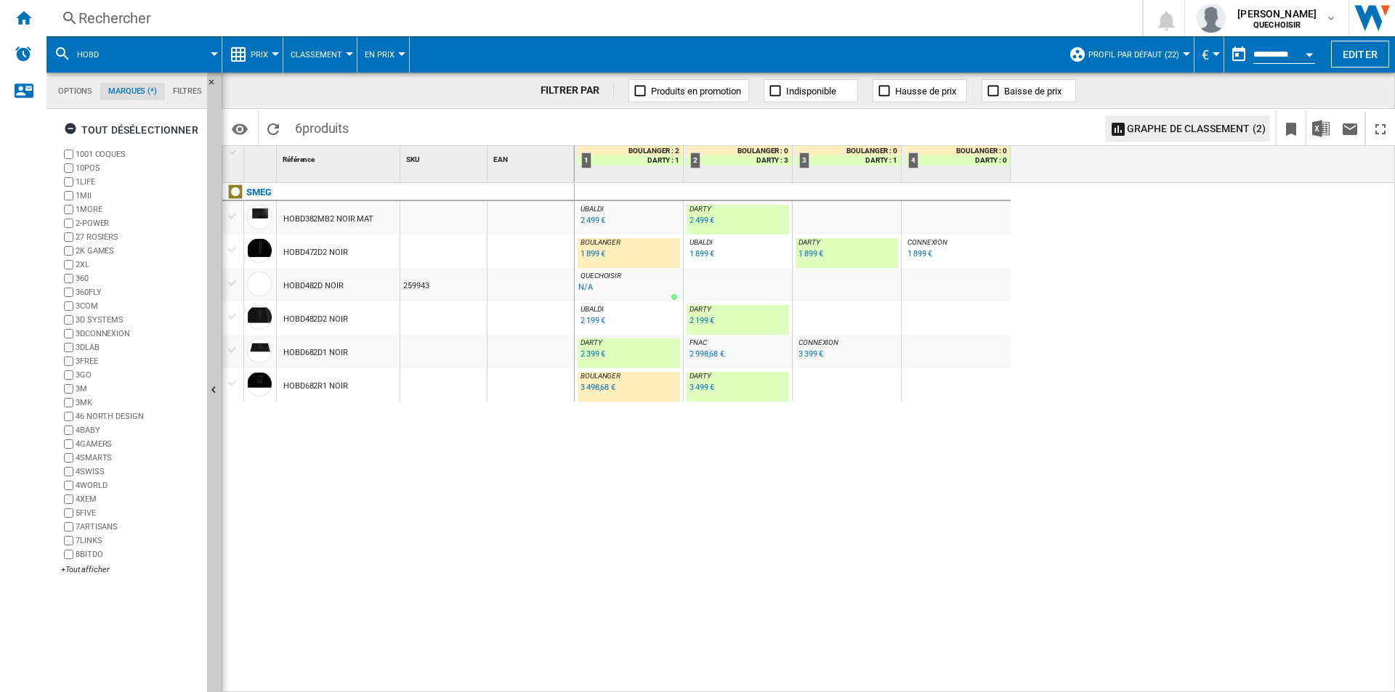
click at [802, 253] on div "1 899 €" at bounding box center [810, 253] width 25 height 9
click at [703, 319] on div "2 199 €" at bounding box center [702, 320] width 25 height 9
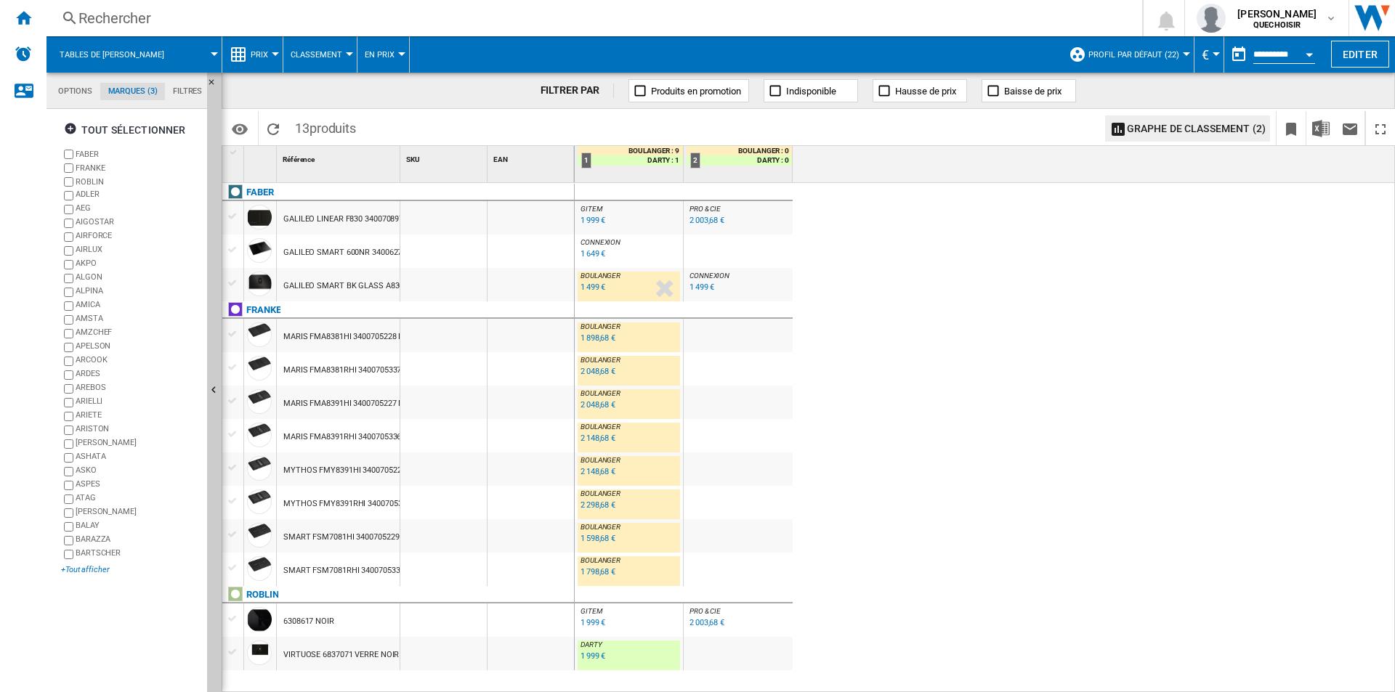
click at [81, 567] on div "+Tout afficher" at bounding box center [131, 570] width 140 height 11
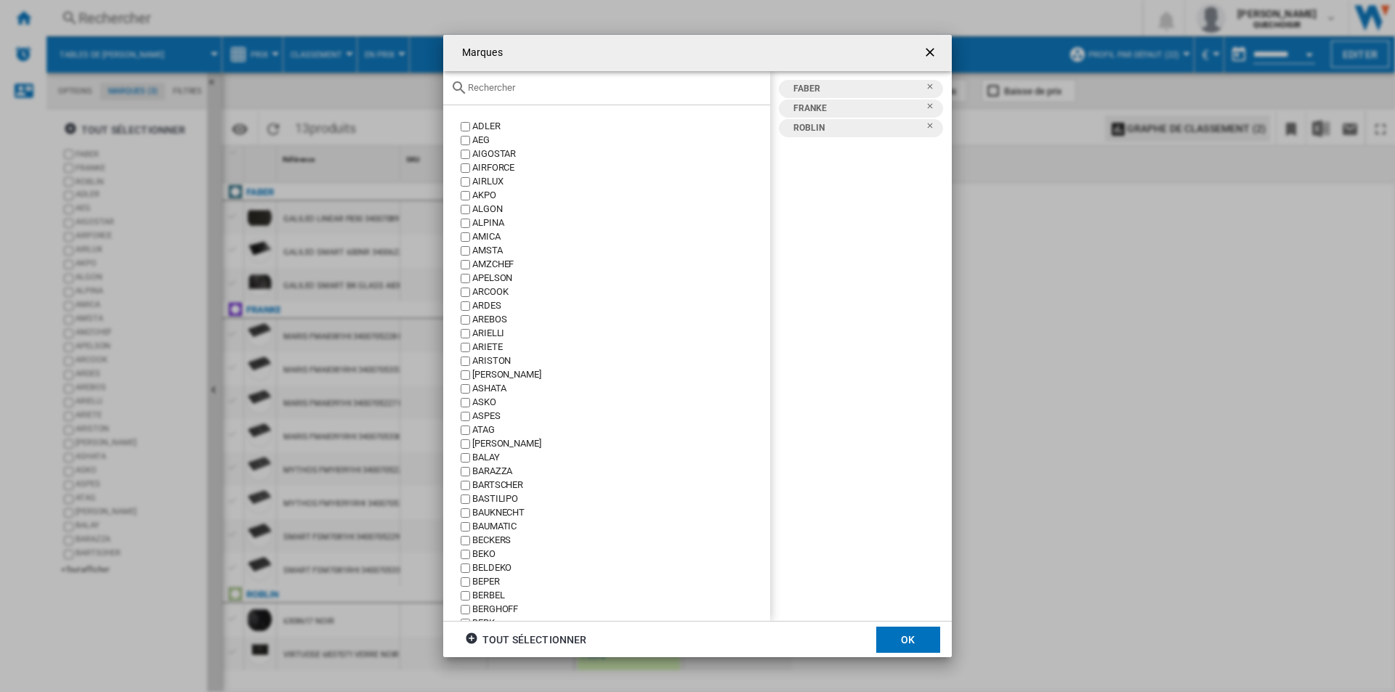
click at [530, 94] on div "Marques ADLER ..." at bounding box center [606, 88] width 327 height 34
click at [530, 89] on input "Marques ADLER ..." at bounding box center [615, 87] width 295 height 11
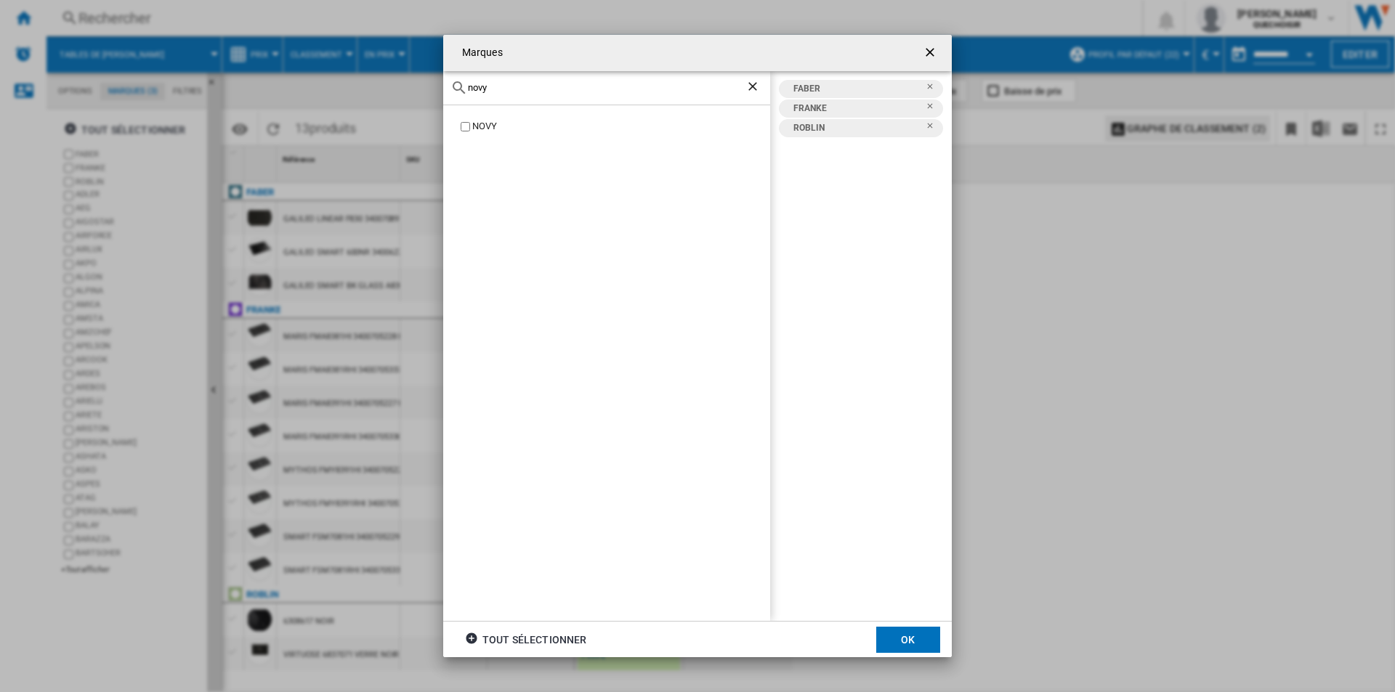
click at [482, 126] on div "NOVY" at bounding box center [621, 127] width 298 height 14
click at [927, 86] on ng-md-icon "Retirer" at bounding box center [934, 90] width 17 height 17
click at [931, 84] on ng-md-icon "Retirer" at bounding box center [934, 90] width 17 height 17
click at [931, 105] on ng-md-icon "Retirer" at bounding box center [934, 110] width 17 height 17
drag, startPoint x: 558, startPoint y: 89, endPoint x: 440, endPoint y: 81, distance: 118.8
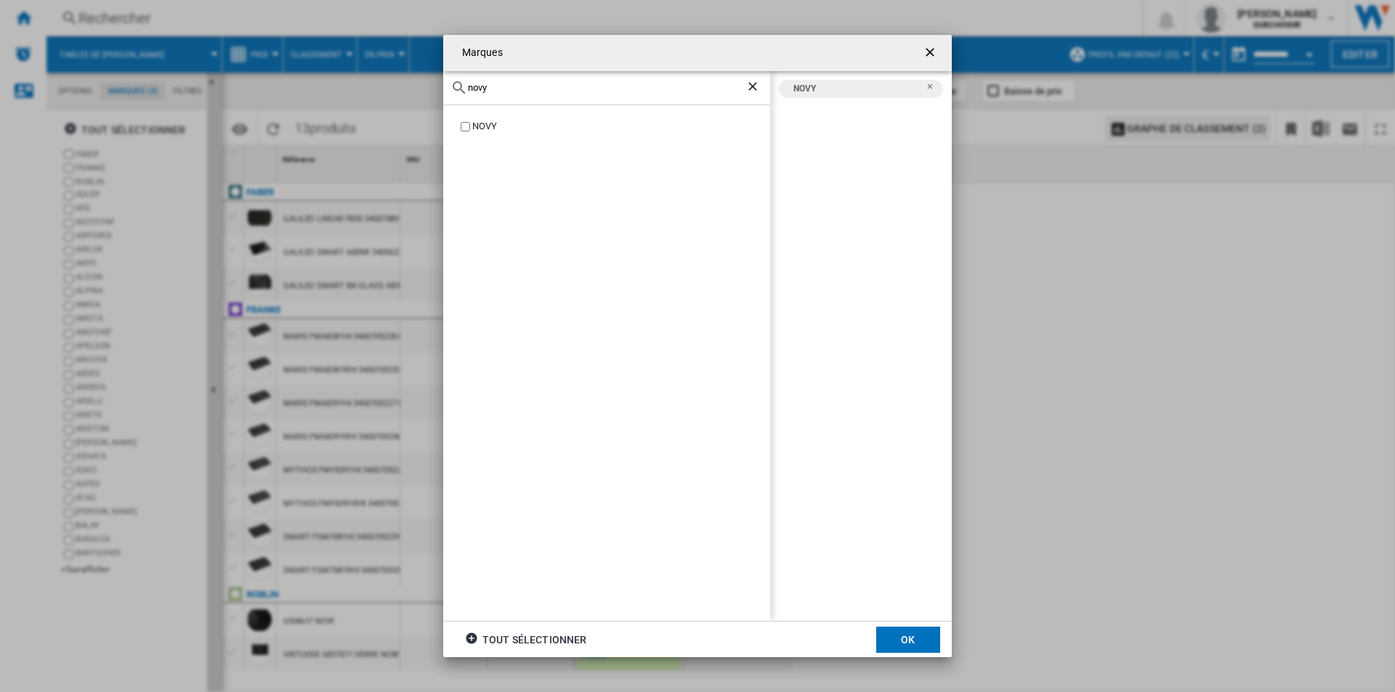
click at [440, 81] on div "Marques novy NOVY NOVY tout sélectionner OK" at bounding box center [697, 346] width 1395 height 692
type input "bora"
click at [487, 123] on div "BORA" at bounding box center [621, 127] width 298 height 14
click at [899, 631] on button "OK" at bounding box center [908, 640] width 64 height 26
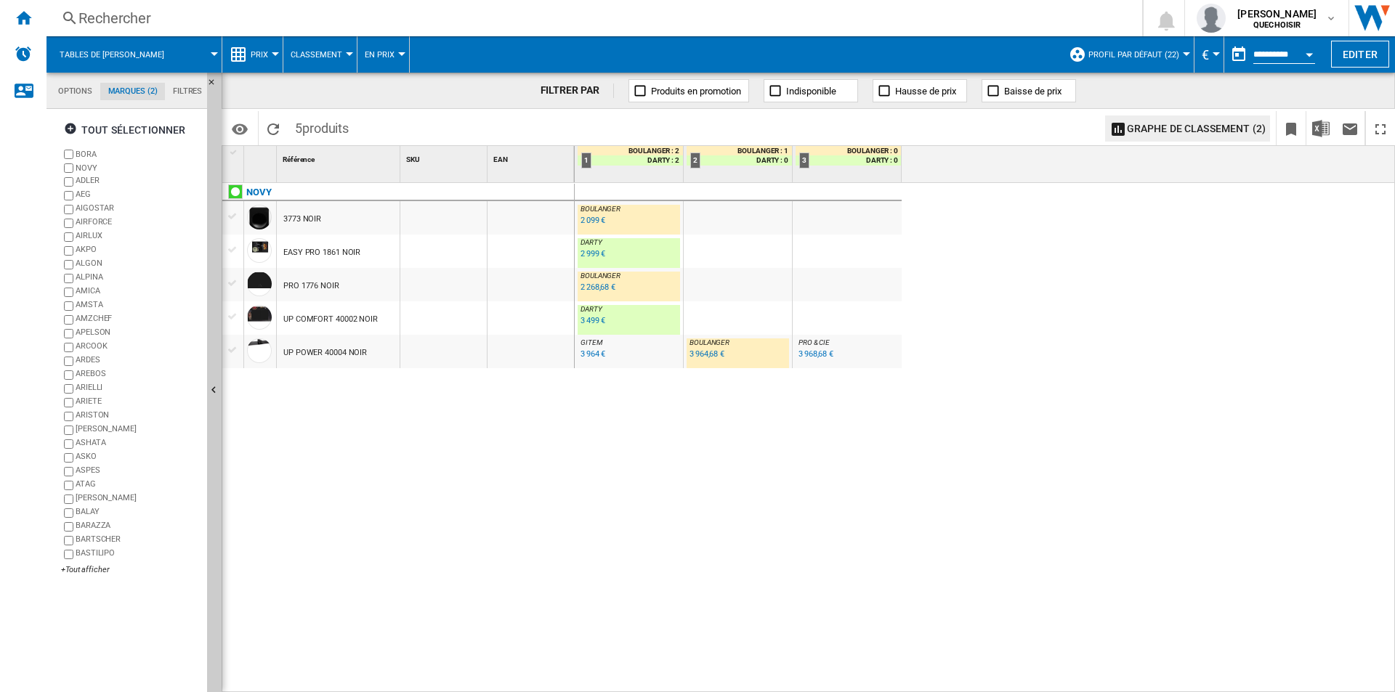
click at [482, 12] on div "Rechercher" at bounding box center [591, 18] width 1026 height 20
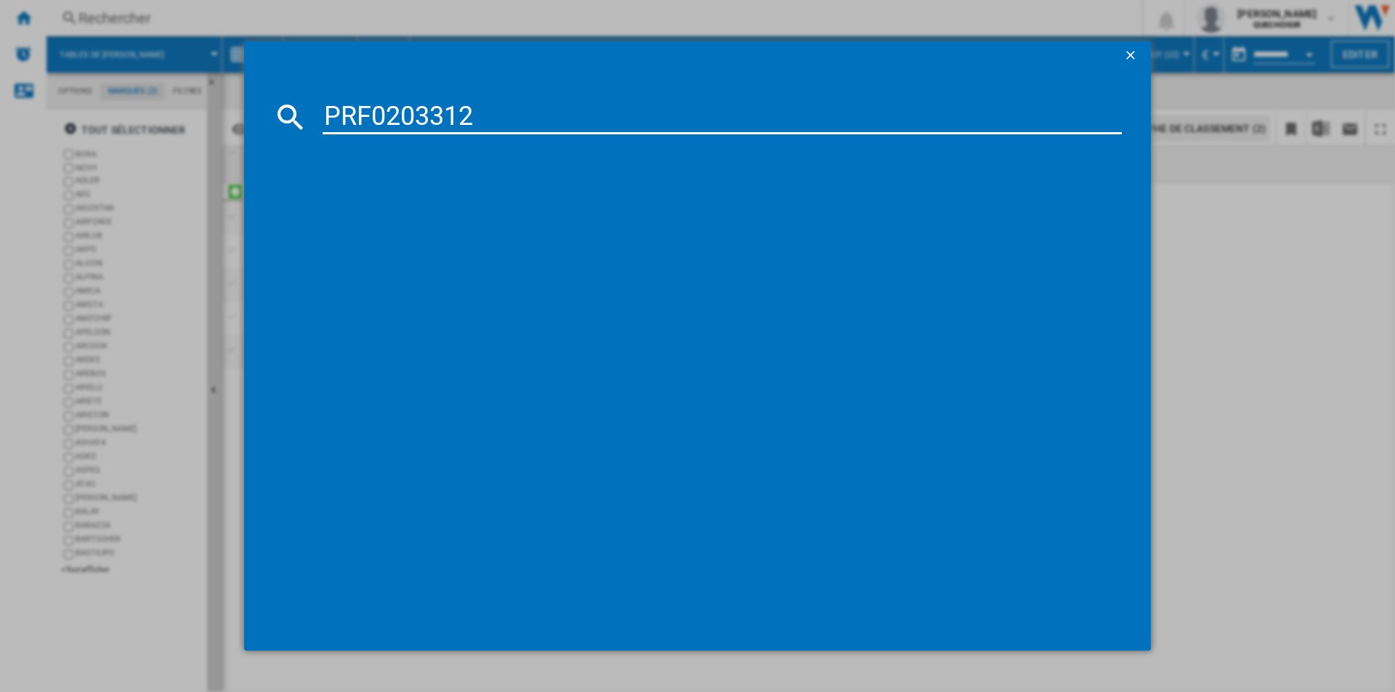
type input "PRF0203312"
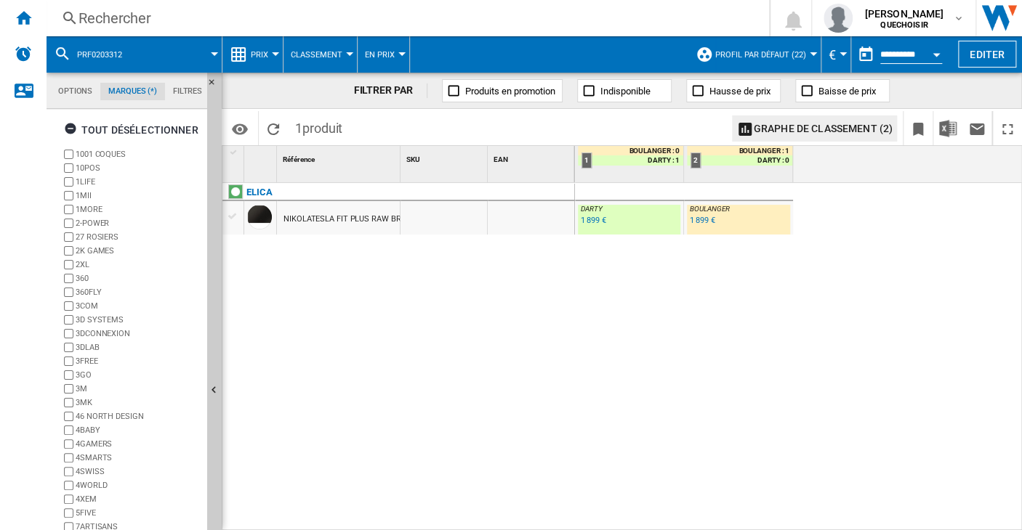
click at [586, 222] on div "1 899 €" at bounding box center [593, 220] width 25 height 9
click at [386, 33] on div "Rechercher Rechercher 0 [PERSON_NAME] QUECHOISIR QUECHOISIR Mes paramètres Se d…" at bounding box center [534, 18] width 975 height 36
click at [390, 22] on div "Rechercher" at bounding box center [404, 18] width 652 height 20
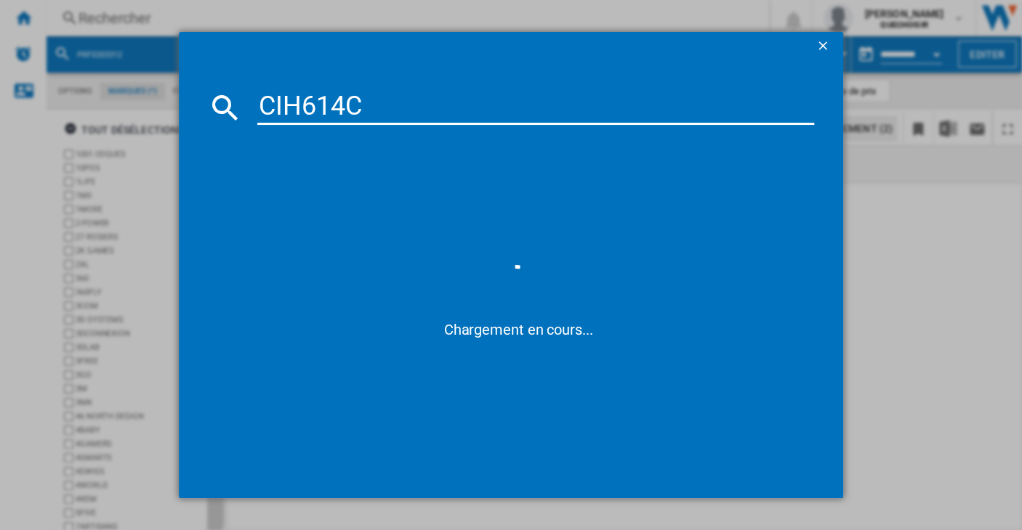
type input "CIH614"
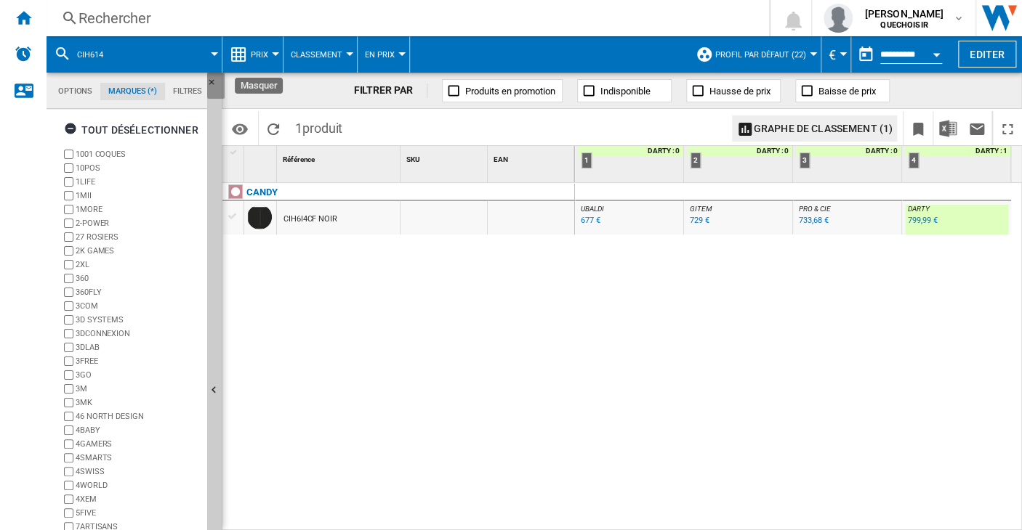
click at [211, 79] on ng-md-icon "Masquer" at bounding box center [215, 86] width 17 height 17
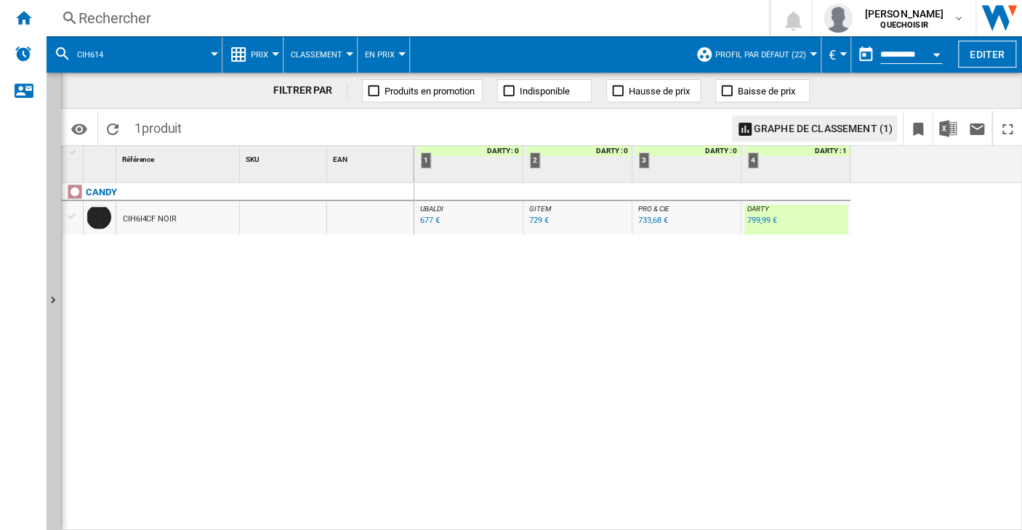
click at [762, 219] on div "799,99 €" at bounding box center [761, 220] width 29 height 9
click at [132, 21] on div "Rechercher" at bounding box center [404, 18] width 652 height 20
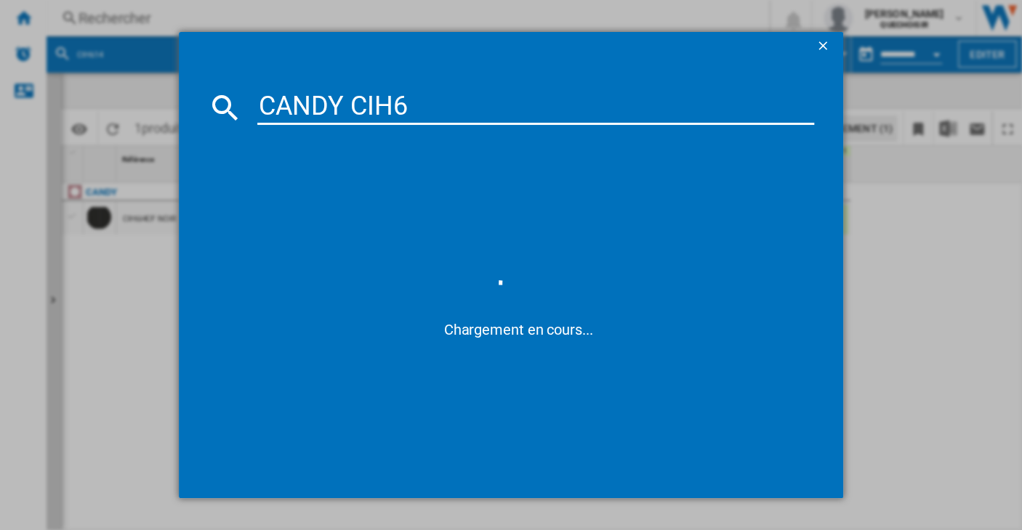
type input "CANDY CIH"
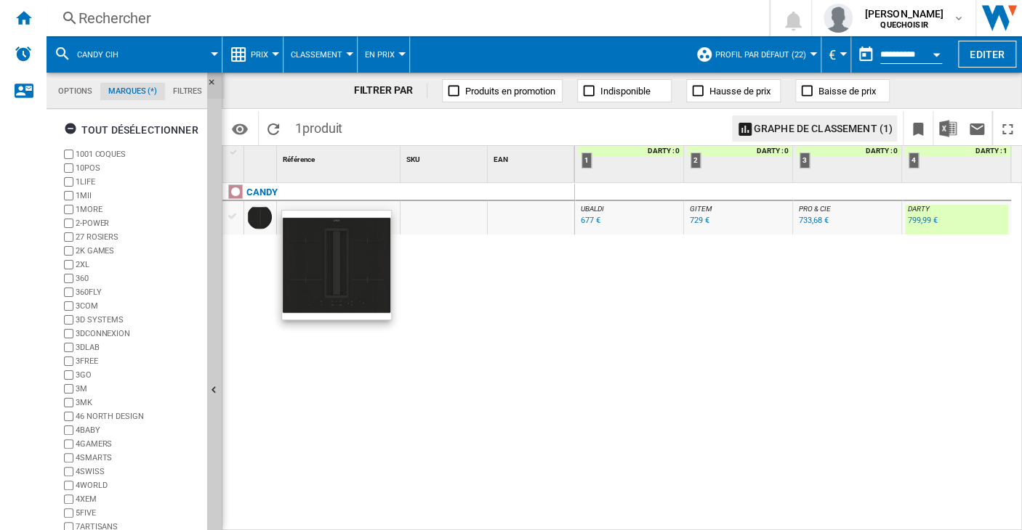
click at [207, 83] on ng-md-icon "Masquer" at bounding box center [215, 86] width 17 height 17
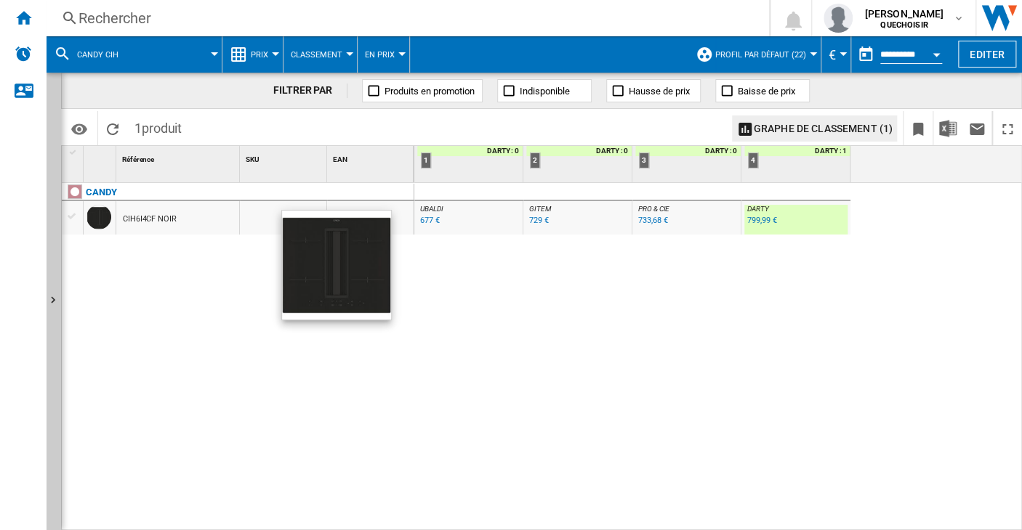
click at [427, 221] on div "677 €" at bounding box center [430, 220] width 20 height 9
click at [541, 222] on div "729 €" at bounding box center [539, 220] width 20 height 9
click at [192, 18] on div "Rechercher" at bounding box center [404, 18] width 652 height 20
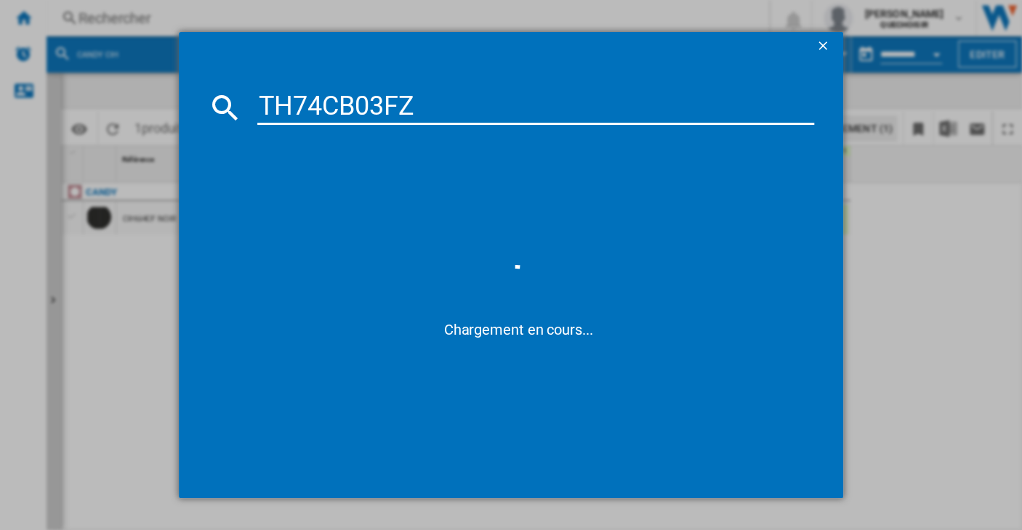
drag, startPoint x: 298, startPoint y: 104, endPoint x: 307, endPoint y: 102, distance: 9.6
click at [307, 102] on input "TH74CB03FZ" at bounding box center [535, 107] width 557 height 35
type input "TH 4CB03FZ"
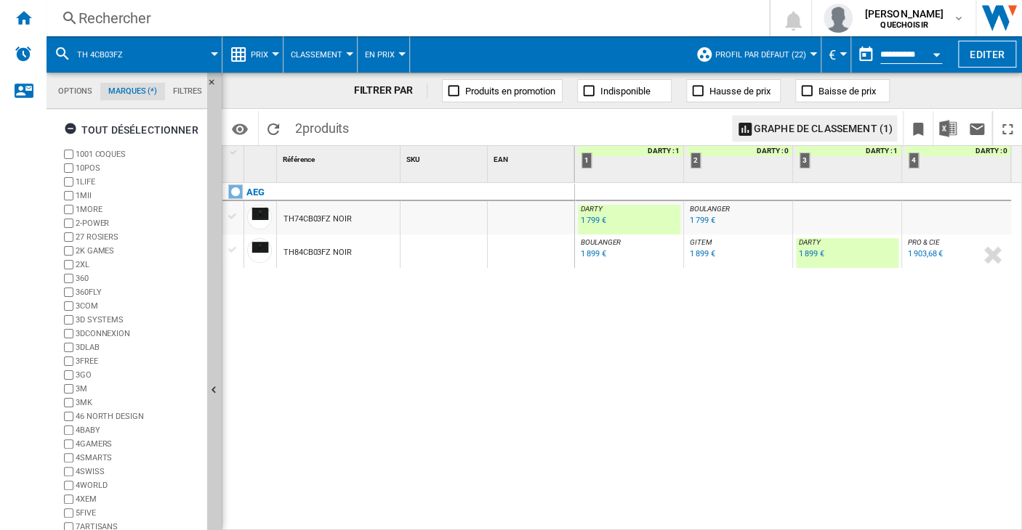
click at [697, 223] on div "1 799 €" at bounding box center [702, 220] width 25 height 9
click at [299, 25] on div "Rechercher" at bounding box center [404, 18] width 652 height 20
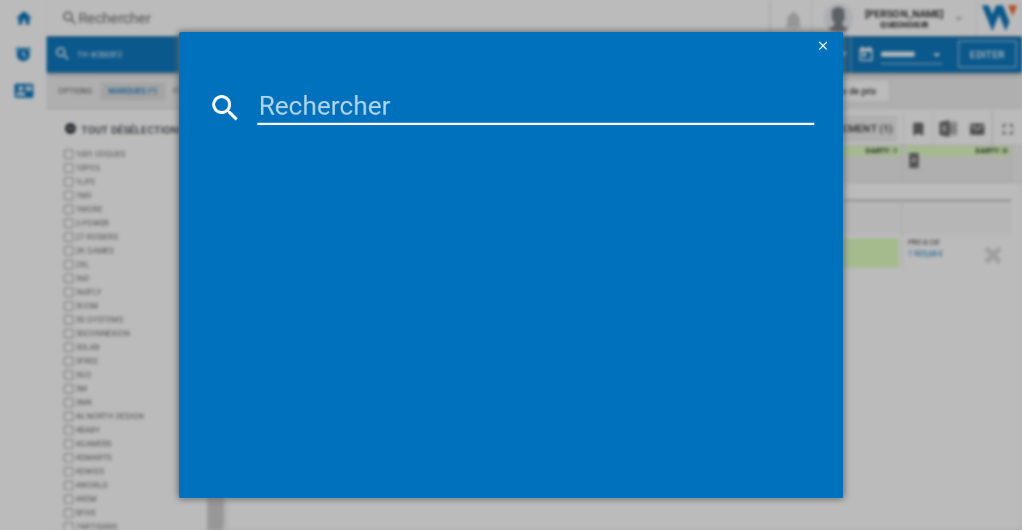
click at [828, 41] on ng-md-icon "getI18NText('BUTTONS.CLOSE_DIALOG')" at bounding box center [823, 47] width 17 height 17
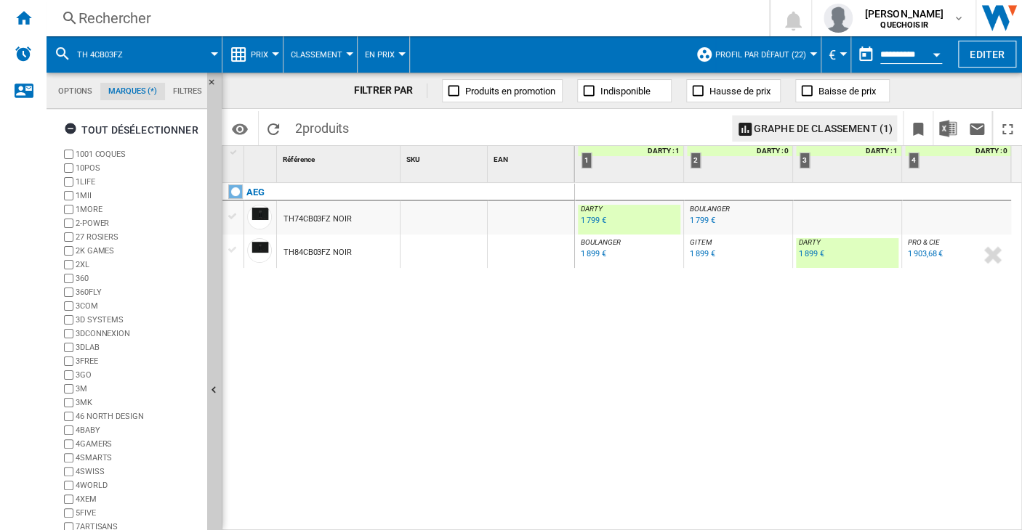
click at [802, 249] on div "1 899 €" at bounding box center [810, 253] width 25 height 9
click at [809, 262] on div "-1.0 % 1 899 € % N/A" at bounding box center [816, 264] width 41 height 35
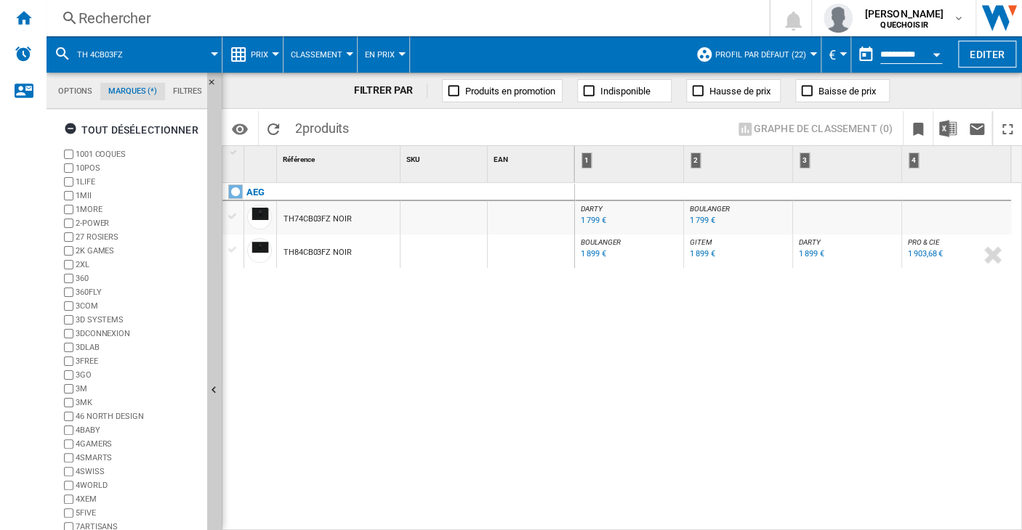
click at [809, 256] on div "1 899 €" at bounding box center [810, 253] width 25 height 9
click at [595, 255] on div "1 899 €" at bounding box center [593, 253] width 25 height 9
click at [275, 20] on div "Rechercher" at bounding box center [404, 18] width 652 height 20
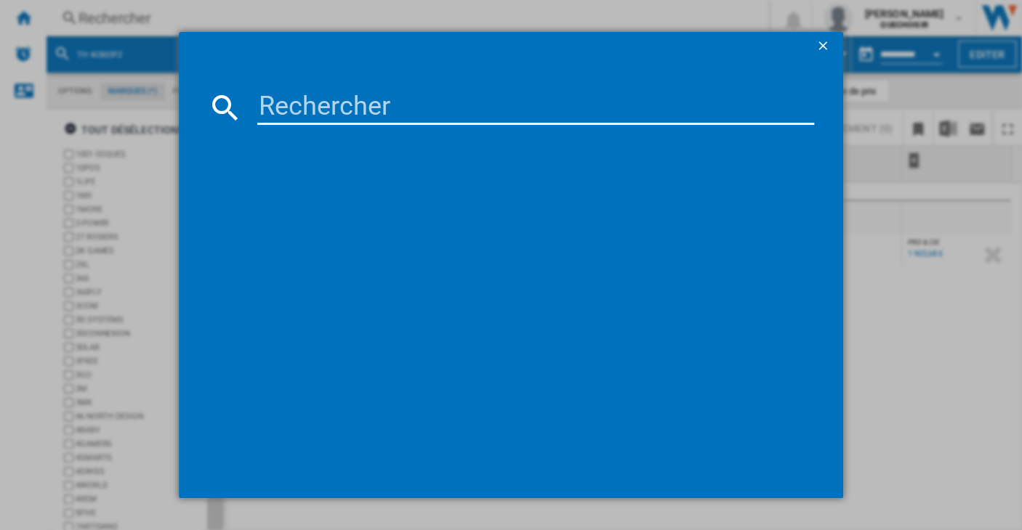
type input "KCC84440"
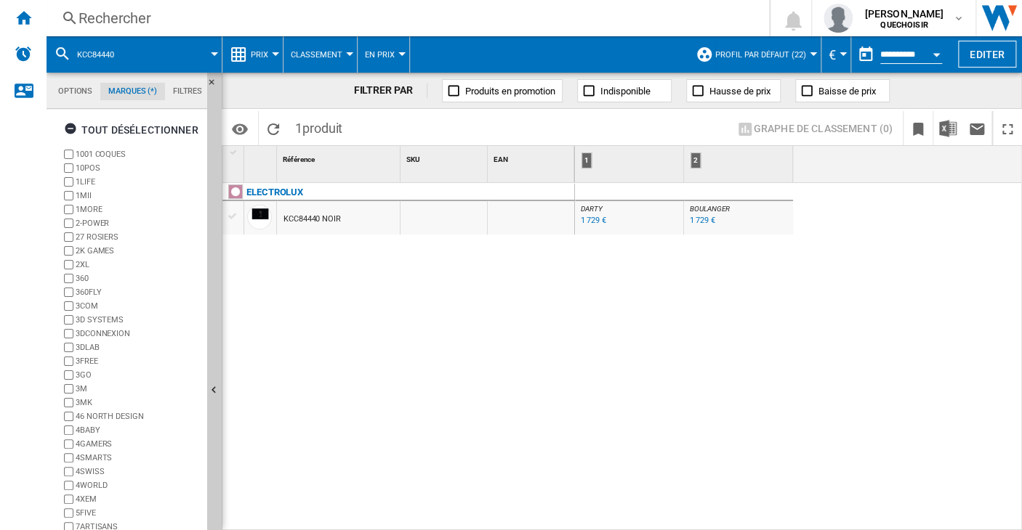
click at [692, 221] on div "1 729 €" at bounding box center [702, 220] width 25 height 9
click at [333, 17] on div "Rechercher" at bounding box center [404, 18] width 652 height 20
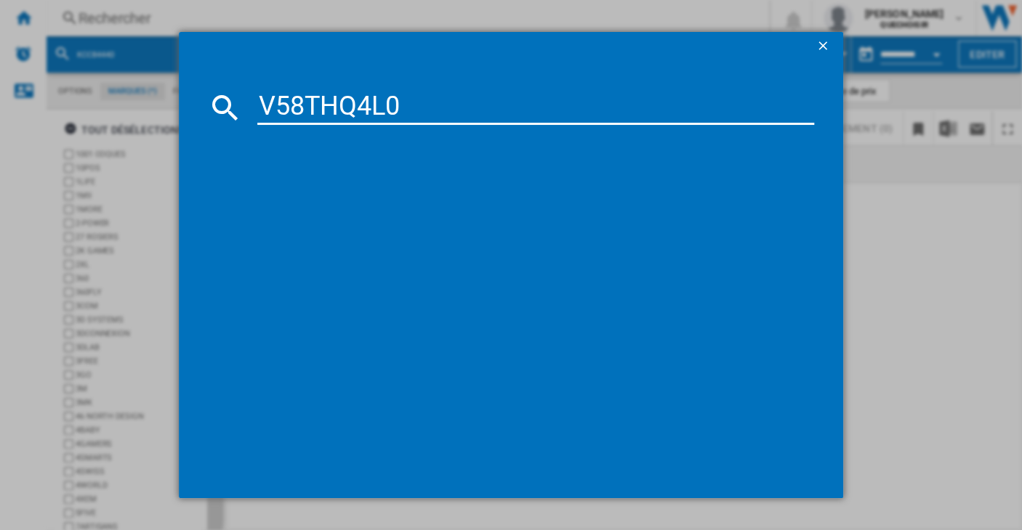
drag, startPoint x: 311, startPoint y: 110, endPoint x: 320, endPoint y: 110, distance: 8.7
click at [320, 110] on input "V58THQ4L0" at bounding box center [535, 107] width 557 height 35
type input "V58 HQ4L0"
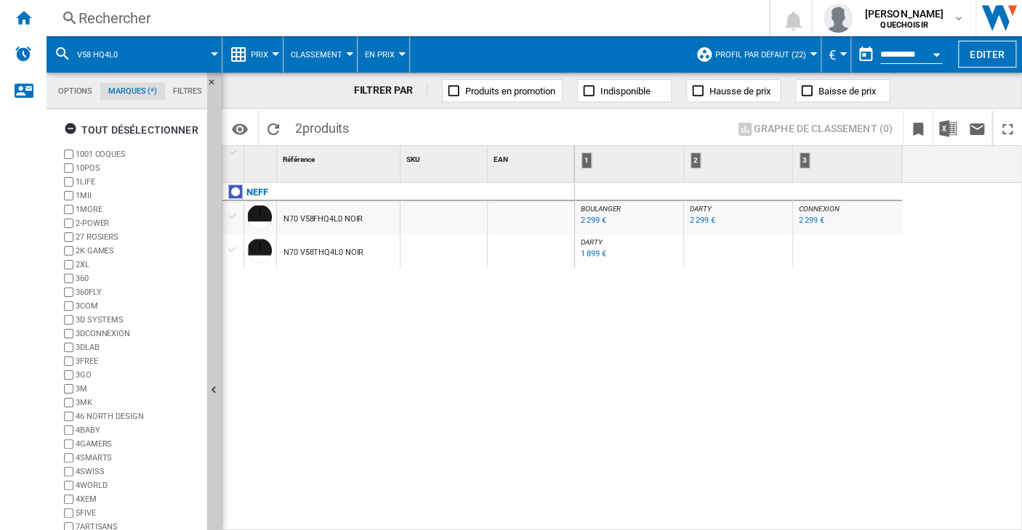
click at [596, 219] on div "2 299 €" at bounding box center [593, 220] width 25 height 9
click at [237, 14] on div "Rechercher" at bounding box center [404, 18] width 652 height 20
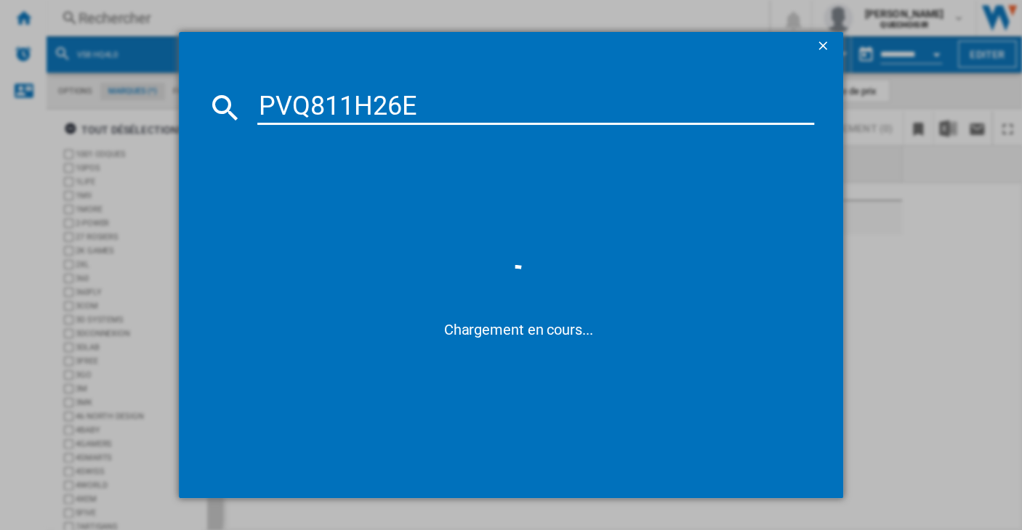
type input "PVQ811H26"
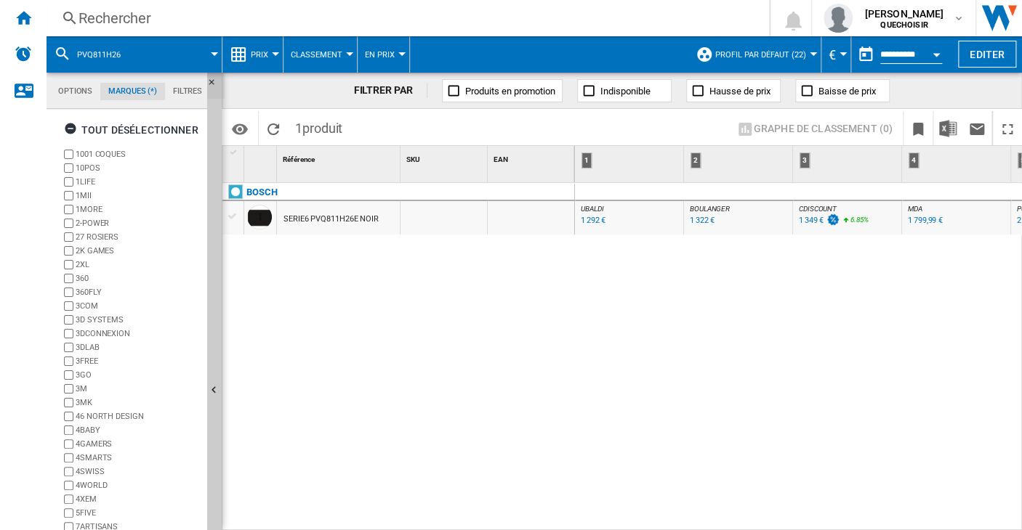
click at [211, 82] on ng-md-icon "Masquer" at bounding box center [215, 86] width 17 height 17
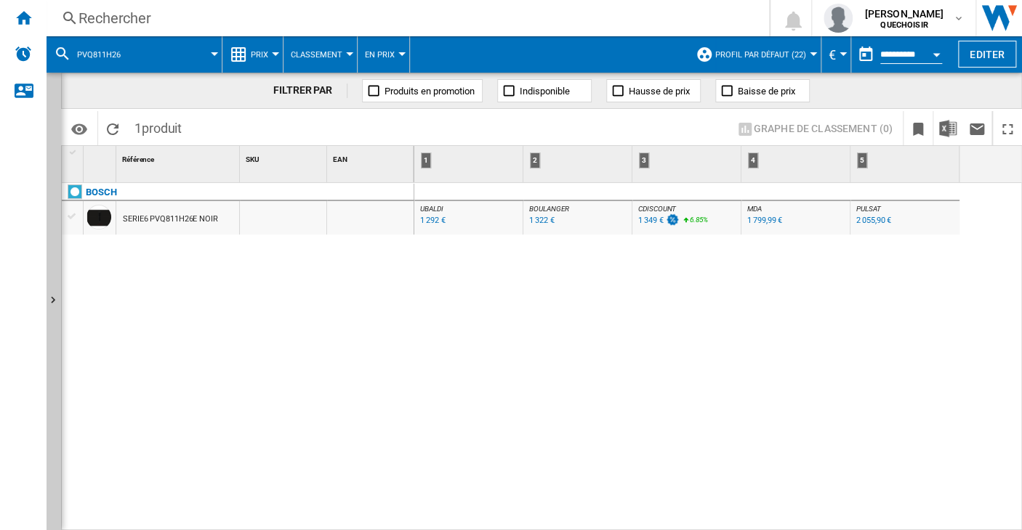
click at [538, 219] on div "1 322 €" at bounding box center [541, 220] width 25 height 9
click at [430, 216] on div "1 292 €" at bounding box center [432, 220] width 25 height 9
click at [203, 18] on div "Rechercher" at bounding box center [404, 18] width 652 height 20
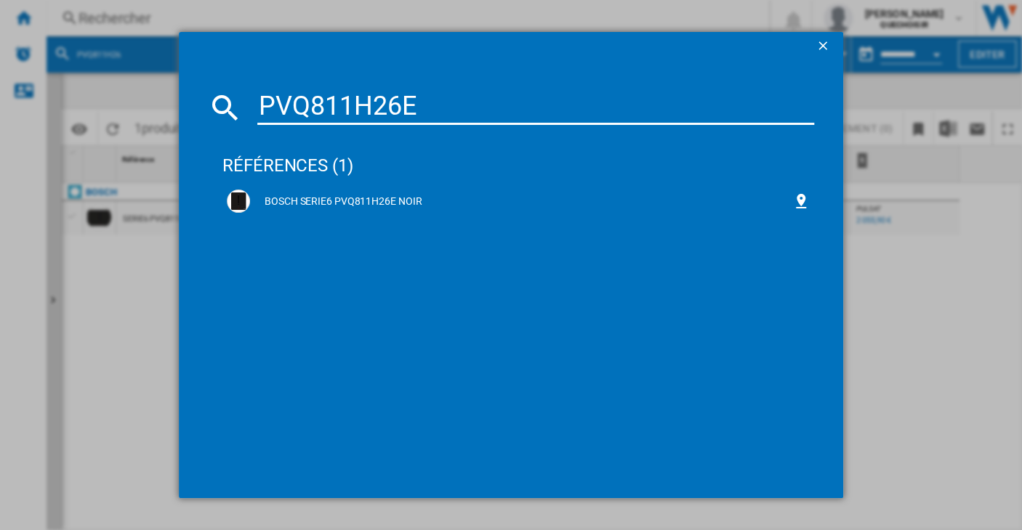
click at [314, 100] on input "PVQ811H26E" at bounding box center [535, 107] width 557 height 35
drag, startPoint x: 395, startPoint y: 104, endPoint x: 477, endPoint y: 110, distance: 81.6
click at [470, 110] on input "PVQ 11H26E" at bounding box center [535, 107] width 557 height 35
type input "PVQ 11H26"
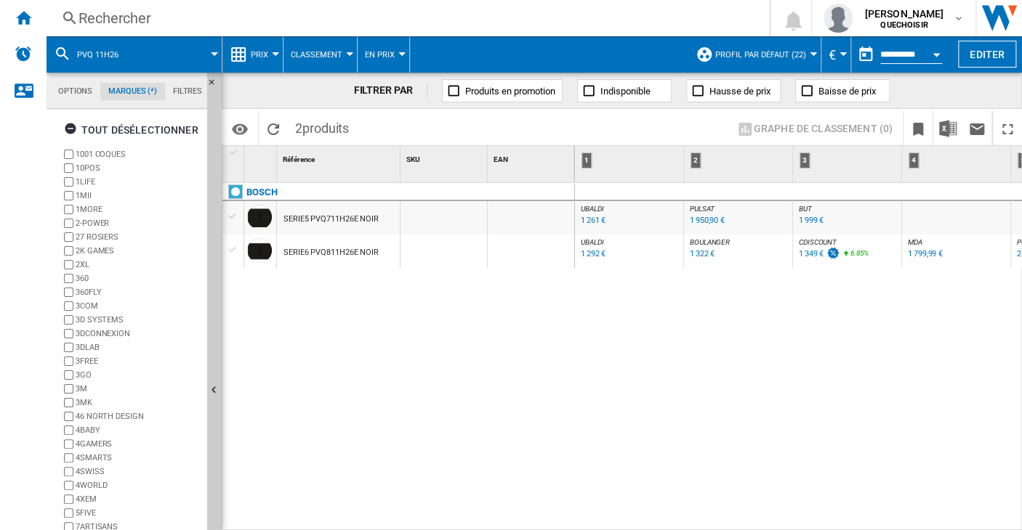
click at [956, 523] on div "UBALDI : UBALDI -1.0 % 1 261 € % N/A UBALDI : UBALDI PULSAT : FR PULSAT -1.0 % …" at bounding box center [799, 357] width 448 height 349
click at [322, 15] on div "Rechercher" at bounding box center [404, 18] width 652 height 20
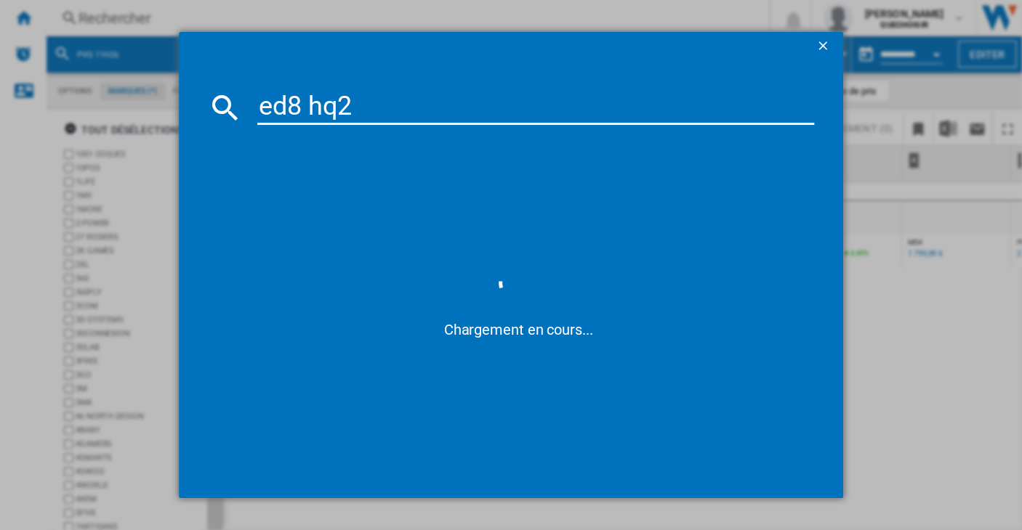
type input "ed8 hq26"
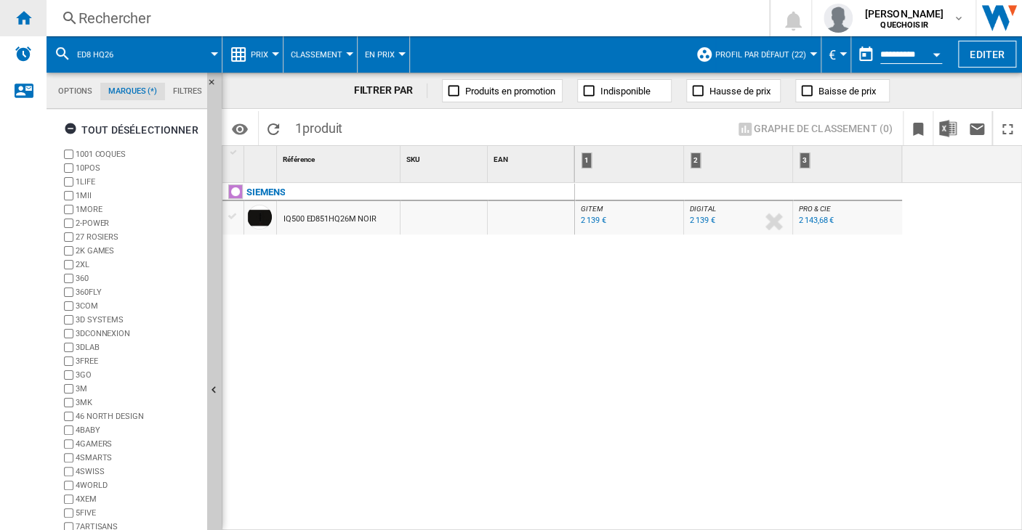
click at [15, 15] on div "Accueil" at bounding box center [23, 18] width 47 height 36
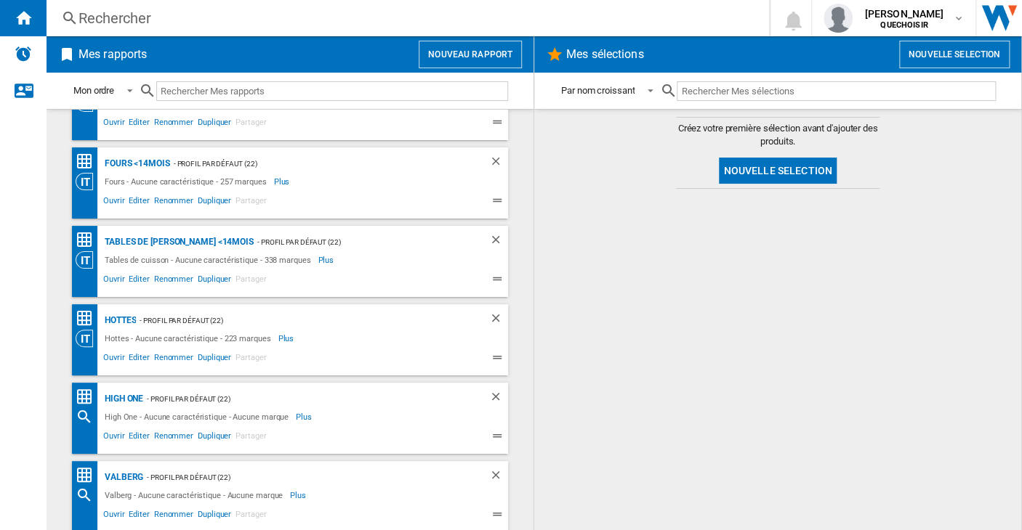
scroll to position [363, 0]
click at [171, 238] on div "Tables de [PERSON_NAME] <14mois" at bounding box center [177, 241] width 153 height 18
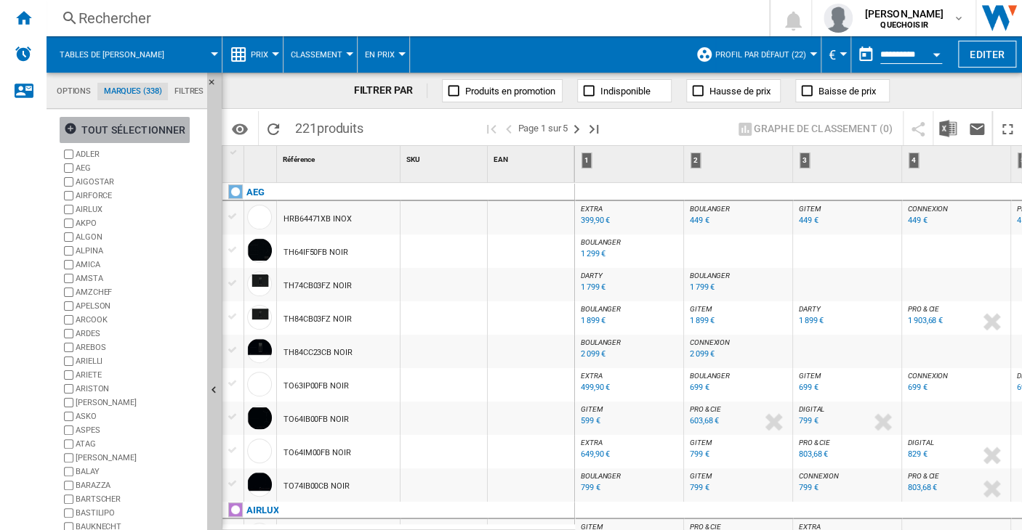
click at [129, 126] on div "tout sélectionner" at bounding box center [124, 130] width 121 height 26
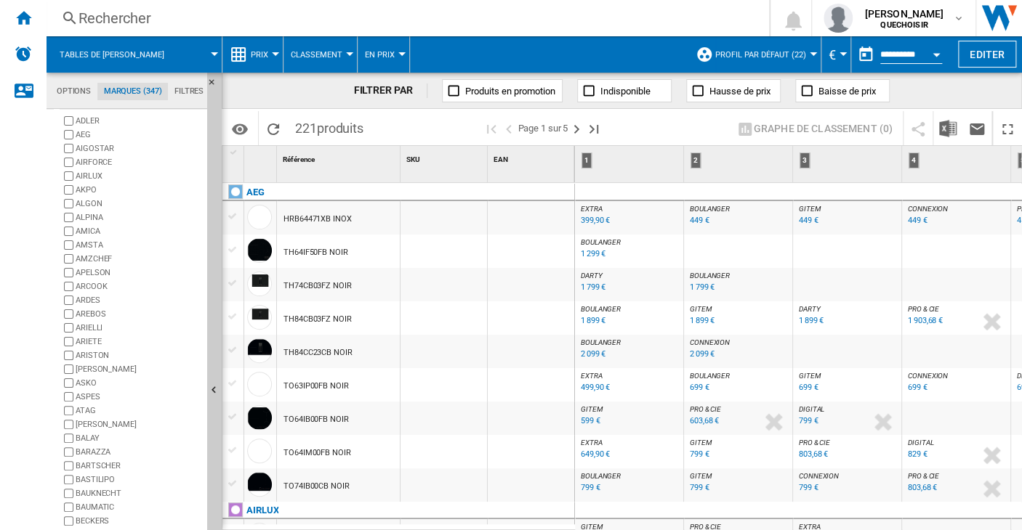
scroll to position [62, 0]
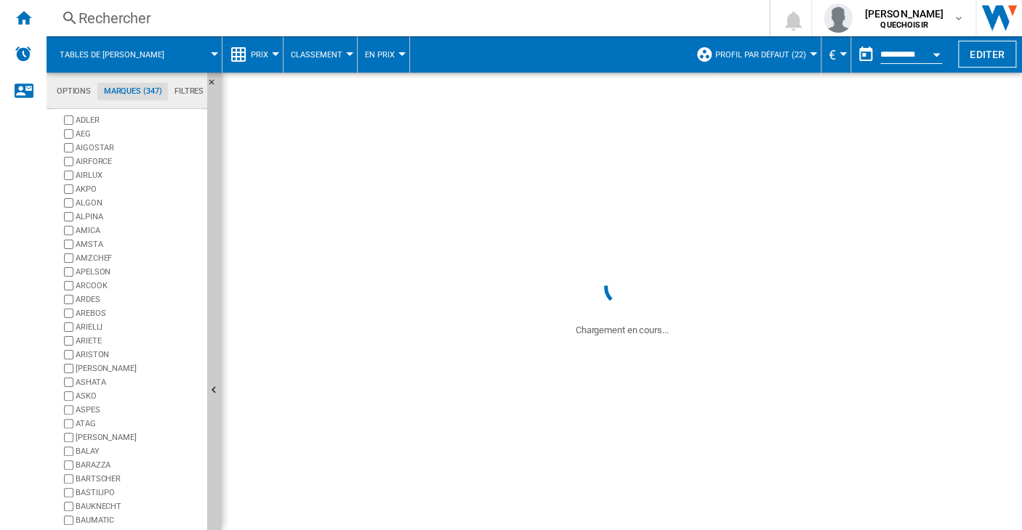
scroll to position [62, 0]
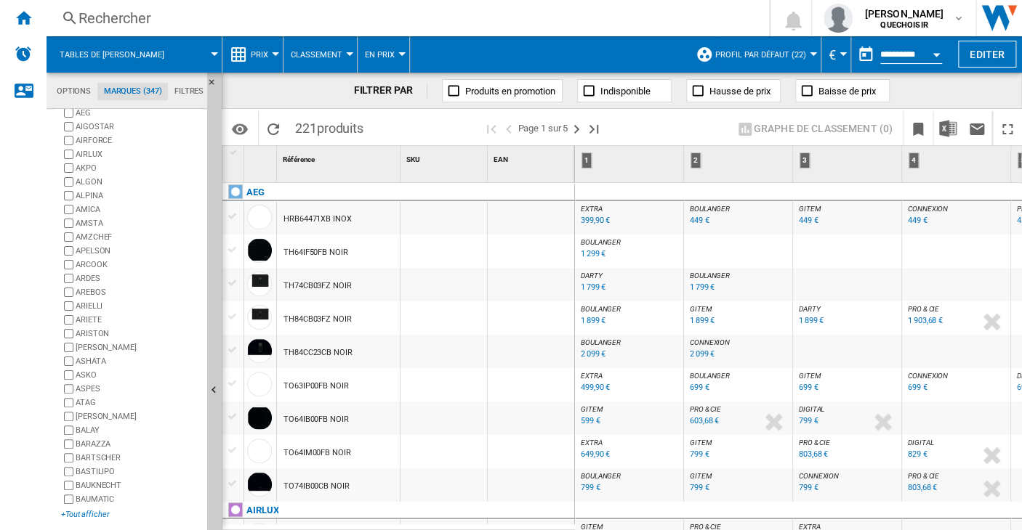
click at [89, 509] on div "+Tout afficher" at bounding box center [131, 514] width 140 height 11
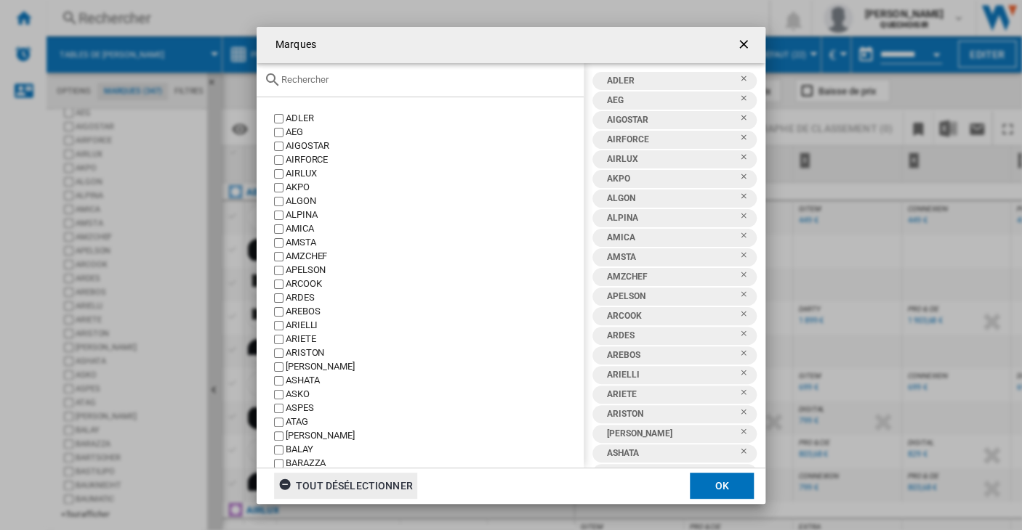
click at [343, 482] on div "tout désélectionner" at bounding box center [345, 486] width 134 height 26
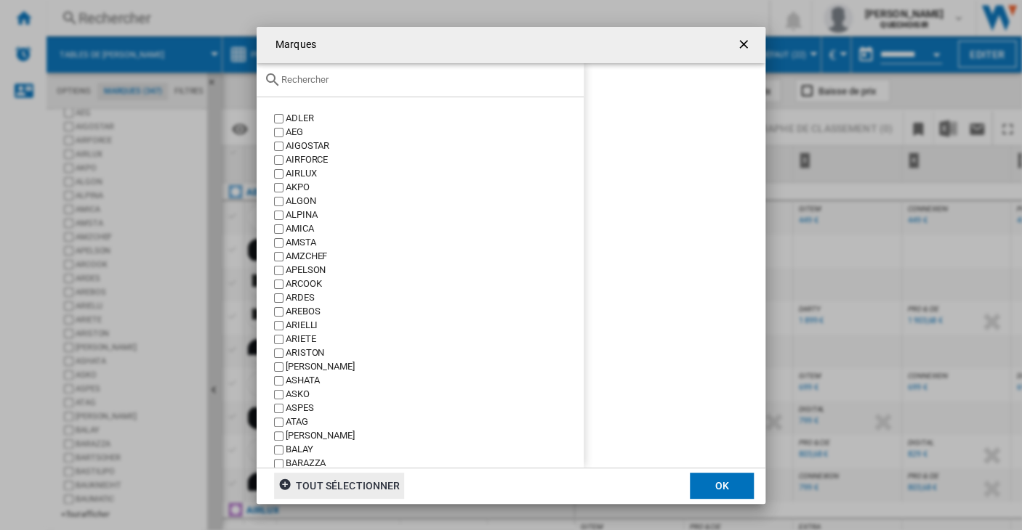
click at [317, 82] on input "Marques ADLER ..." at bounding box center [428, 79] width 295 height 11
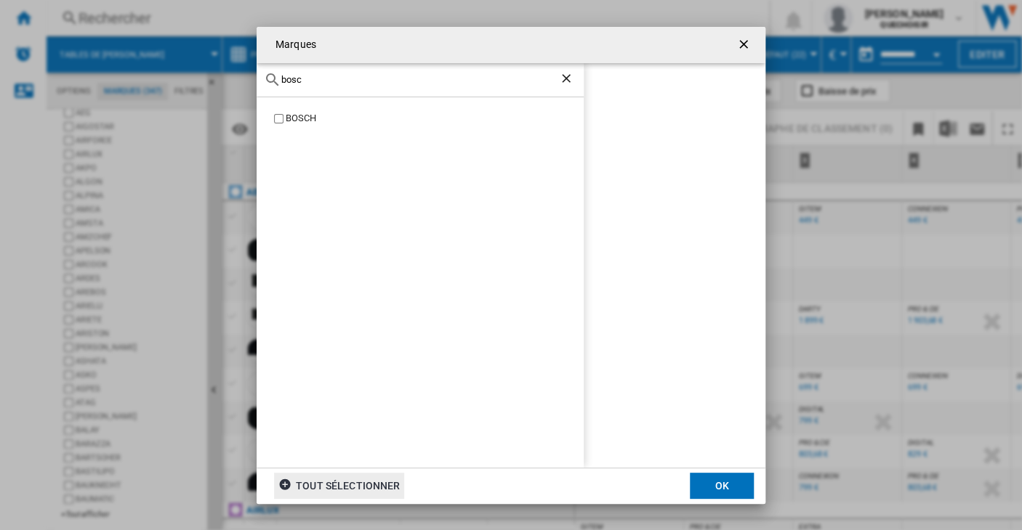
click at [312, 122] on div "BOSCH" at bounding box center [435, 119] width 298 height 14
drag, startPoint x: 325, startPoint y: 70, endPoint x: 195, endPoint y: 73, distance: 129.4
click at [195, 73] on div "Marques bosc BOSCH BOSCH tout sélectionner OK" at bounding box center [511, 265] width 1022 height 530
click at [292, 80] on input "bosc" at bounding box center [420, 79] width 278 height 11
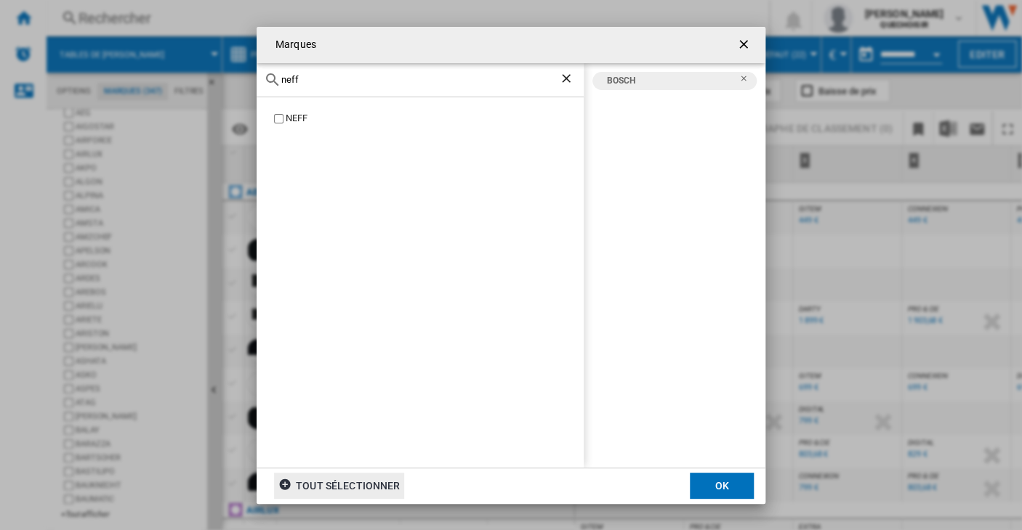
click at [299, 125] on div "NEFF" at bounding box center [435, 119] width 298 height 14
drag, startPoint x: 314, startPoint y: 70, endPoint x: 268, endPoint y: 70, distance: 45.8
click at [268, 70] on div "neff" at bounding box center [419, 80] width 327 height 34
drag, startPoint x: 276, startPoint y: 76, endPoint x: 253, endPoint y: 78, distance: 23.4
click at [253, 78] on div "Marques neff NEFF BOSCH NEFF tout sélectionner OK" at bounding box center [511, 265] width 1022 height 530
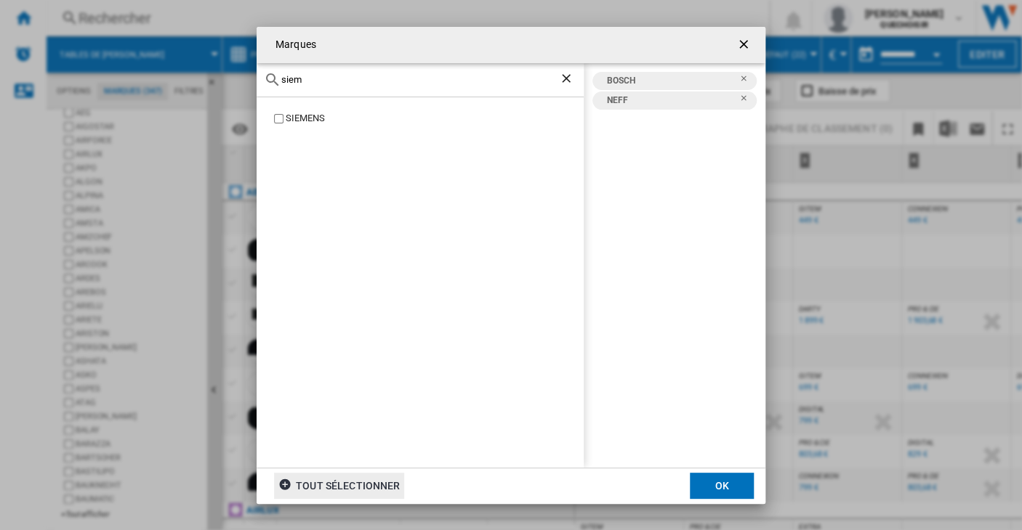
type input "siem"
click at [708, 485] on button "OK" at bounding box center [722, 486] width 64 height 26
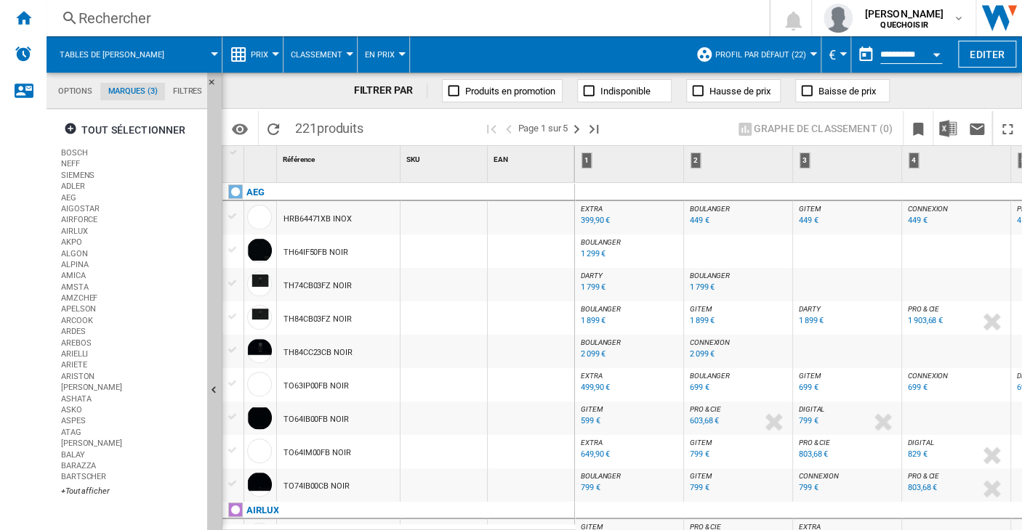
scroll to position [0, 0]
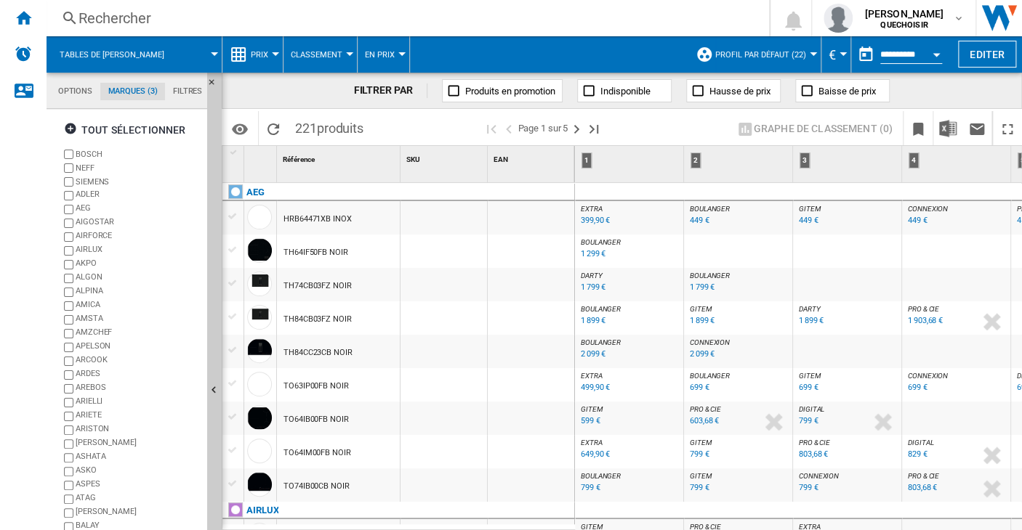
click at [179, 94] on md-tab-item "Filtres" at bounding box center [187, 91] width 45 height 17
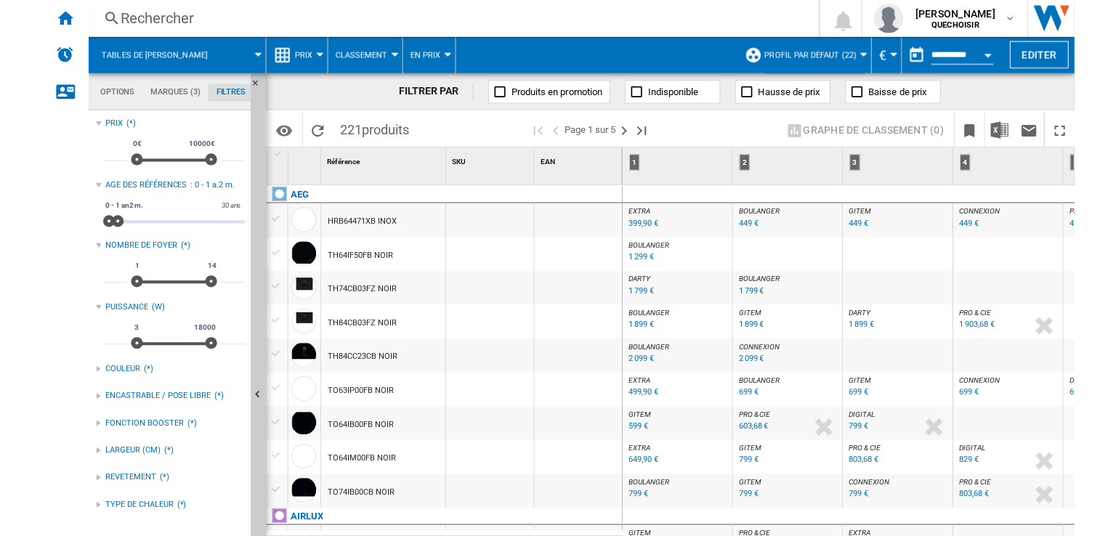
scroll to position [94, 0]
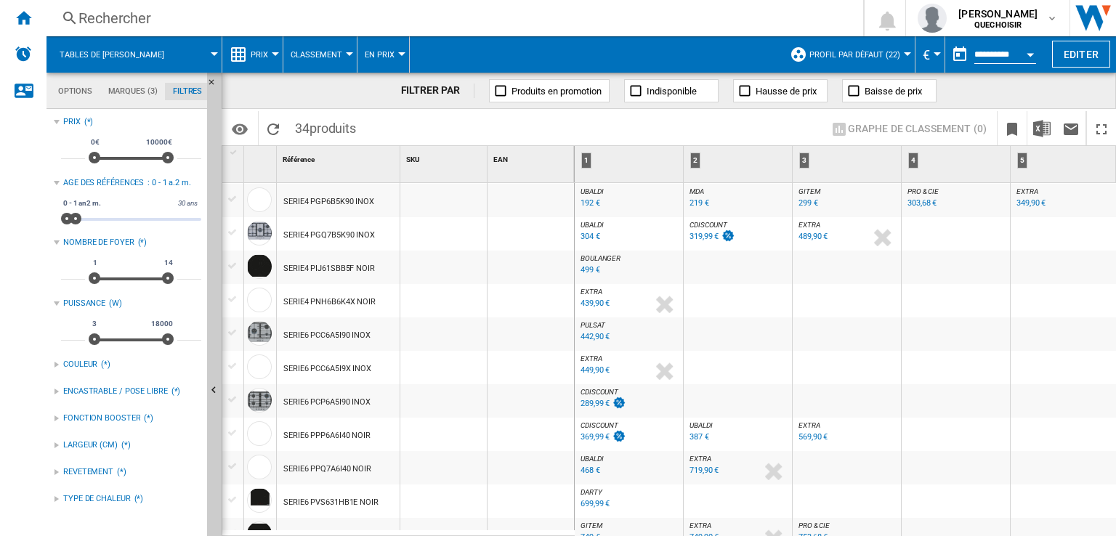
scroll to position [436, 0]
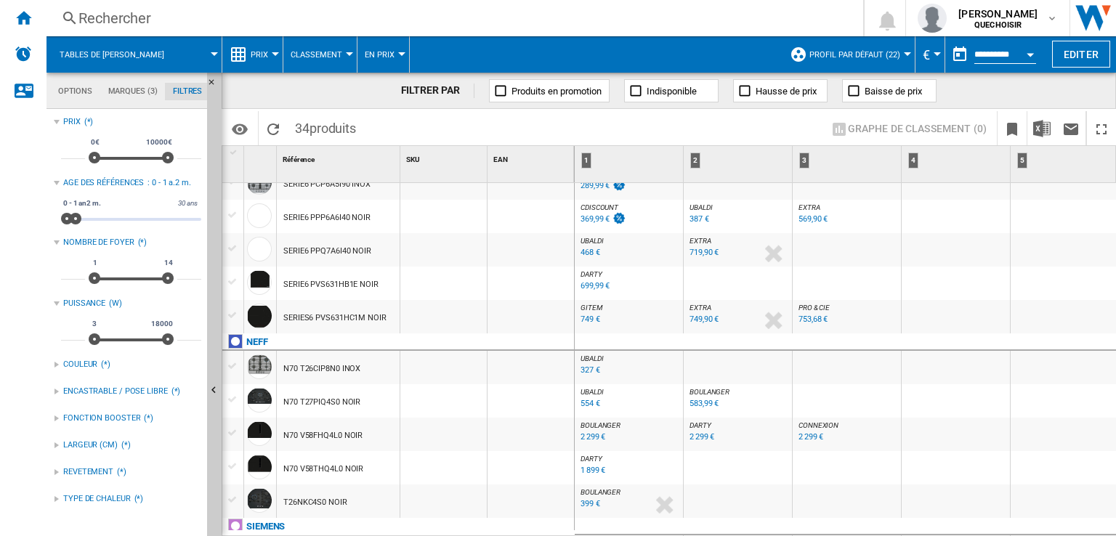
click at [590, 285] on div "699,99 €" at bounding box center [595, 285] width 29 height 9
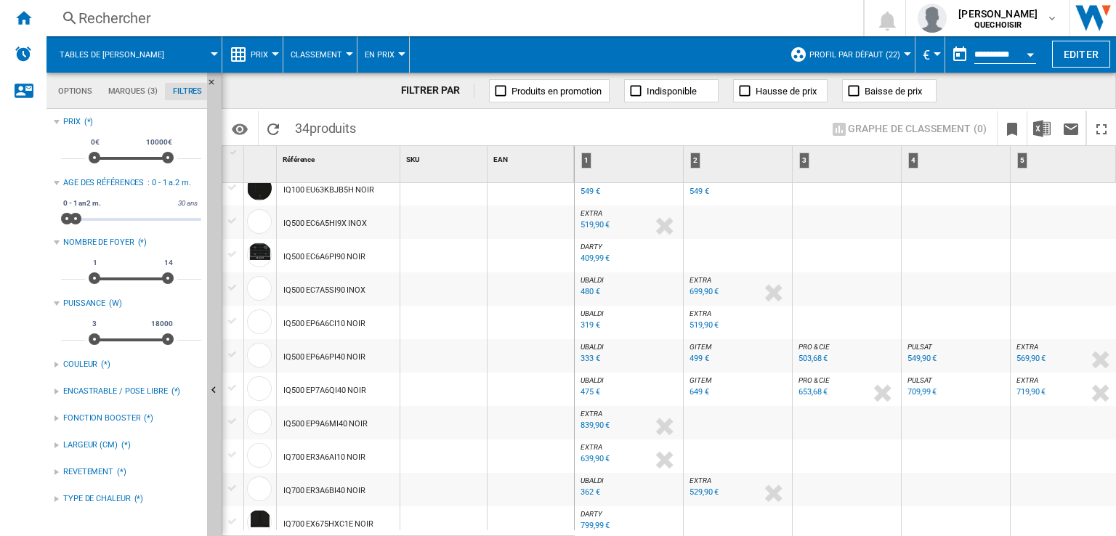
scroll to position [0, 0]
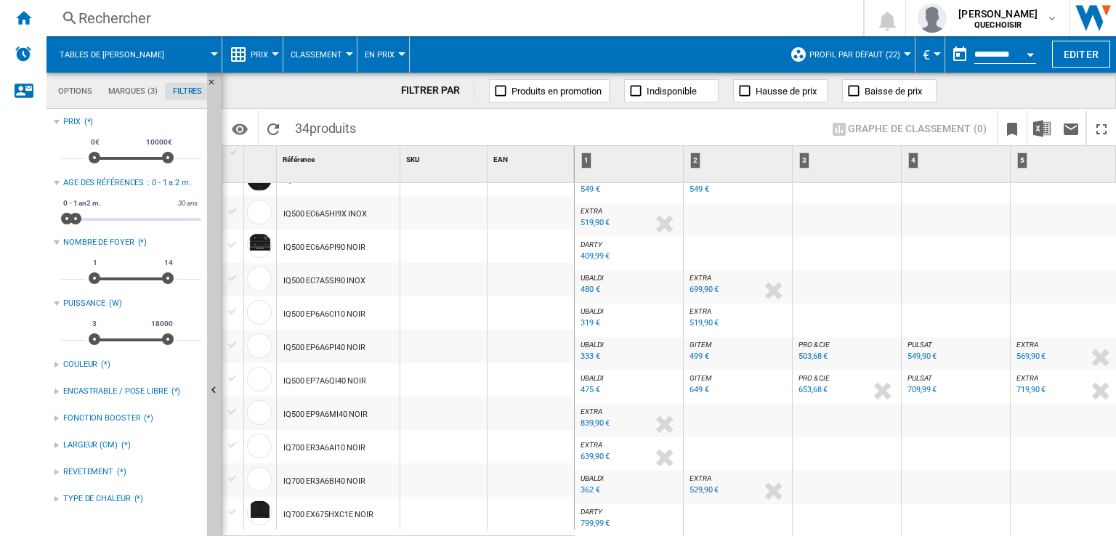
click at [587, 519] on div "799,99 €" at bounding box center [595, 523] width 29 height 9
click at [597, 508] on span "DARTY" at bounding box center [592, 512] width 22 height 8
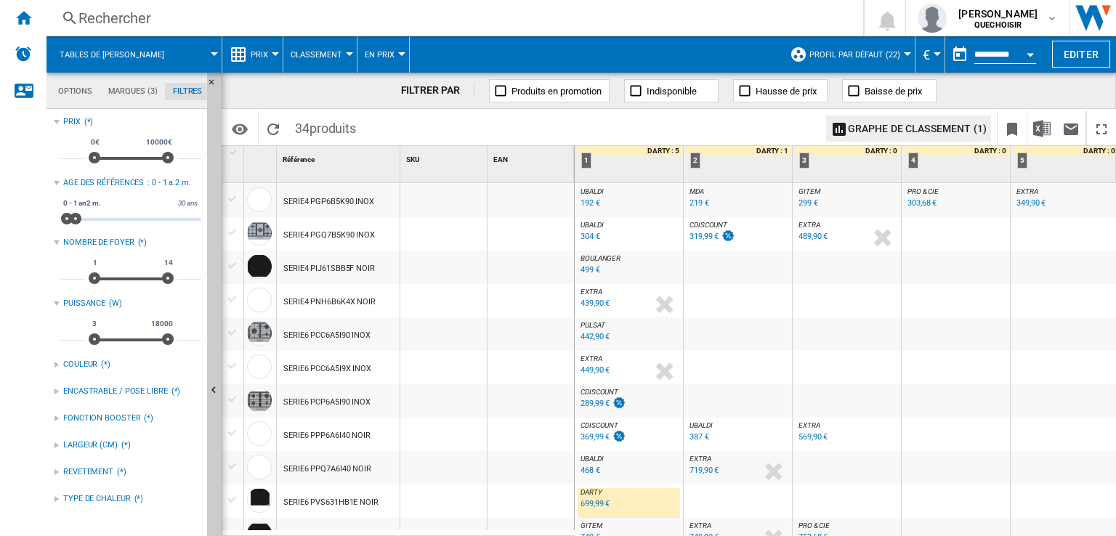
scroll to position [291, 0]
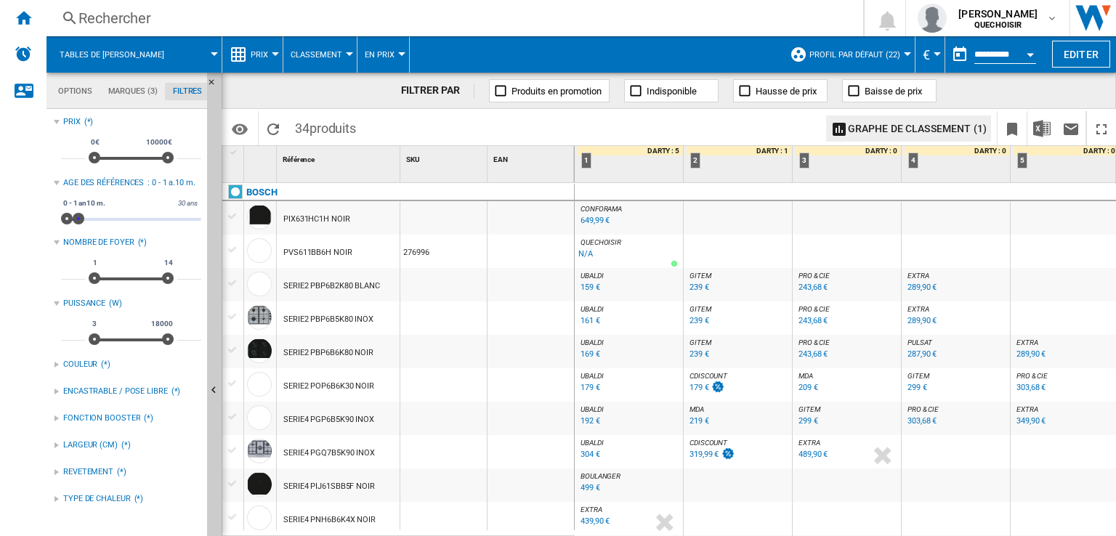
click at [78, 217] on span at bounding box center [79, 219] width 12 height 12
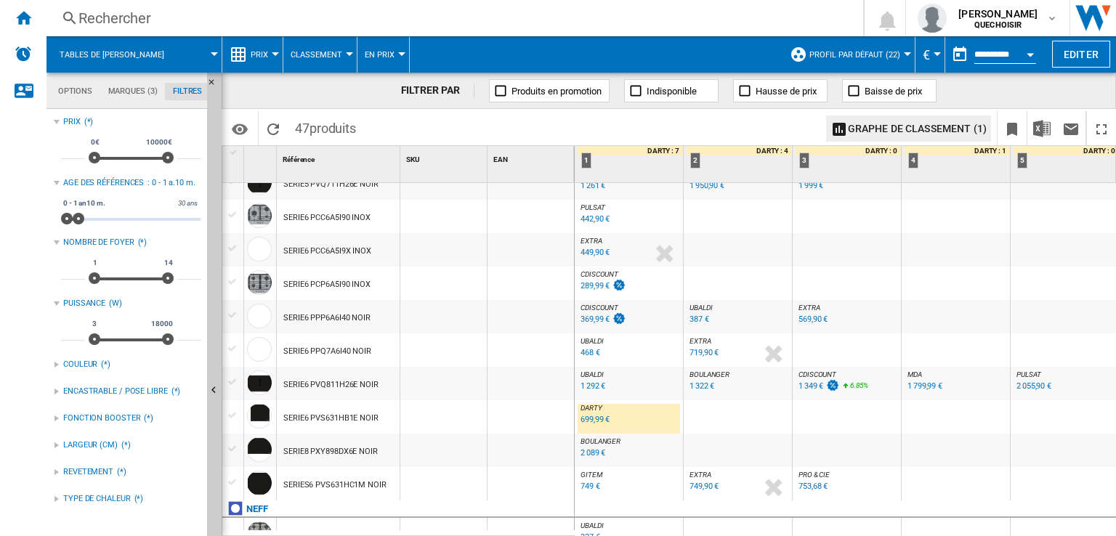
click at [636, 125] on span at bounding box center [705, 128] width 228 height 34
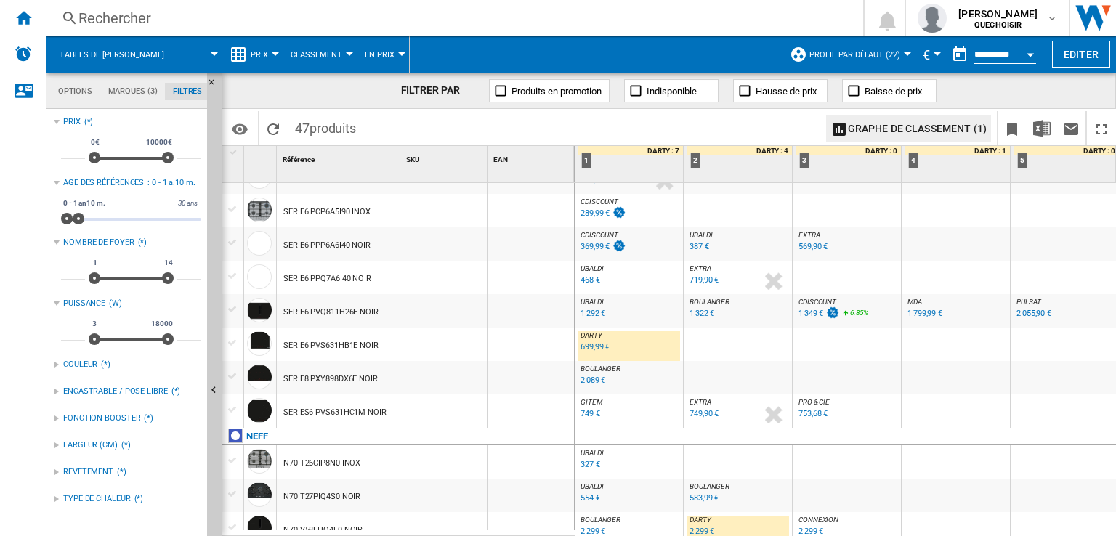
click at [585, 377] on div "2 089 €" at bounding box center [593, 380] width 25 height 9
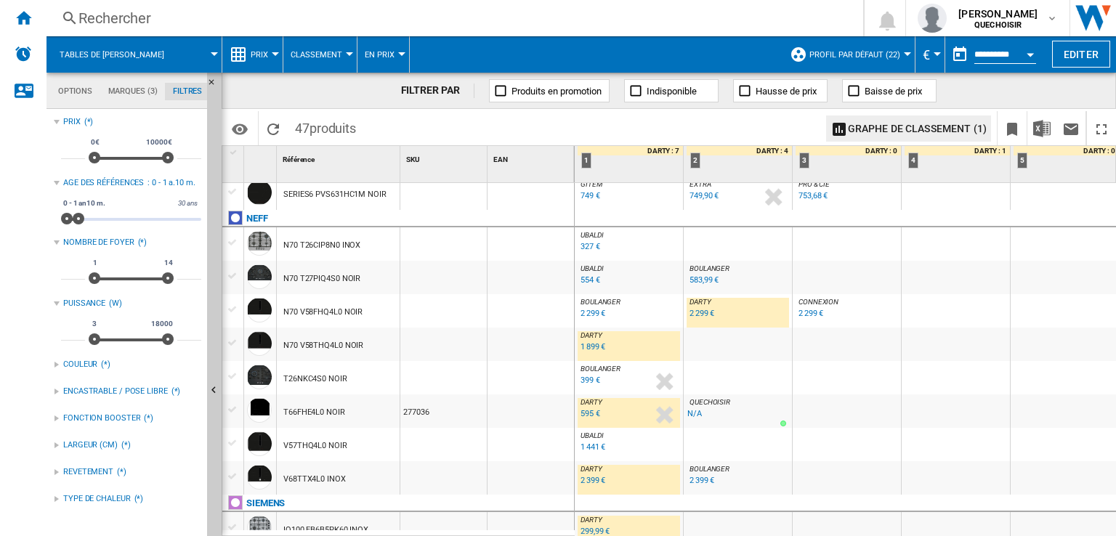
click at [591, 482] on div "2 399 €" at bounding box center [593, 480] width 25 height 9
click at [264, 25] on div "Rechercher" at bounding box center [451, 18] width 747 height 20
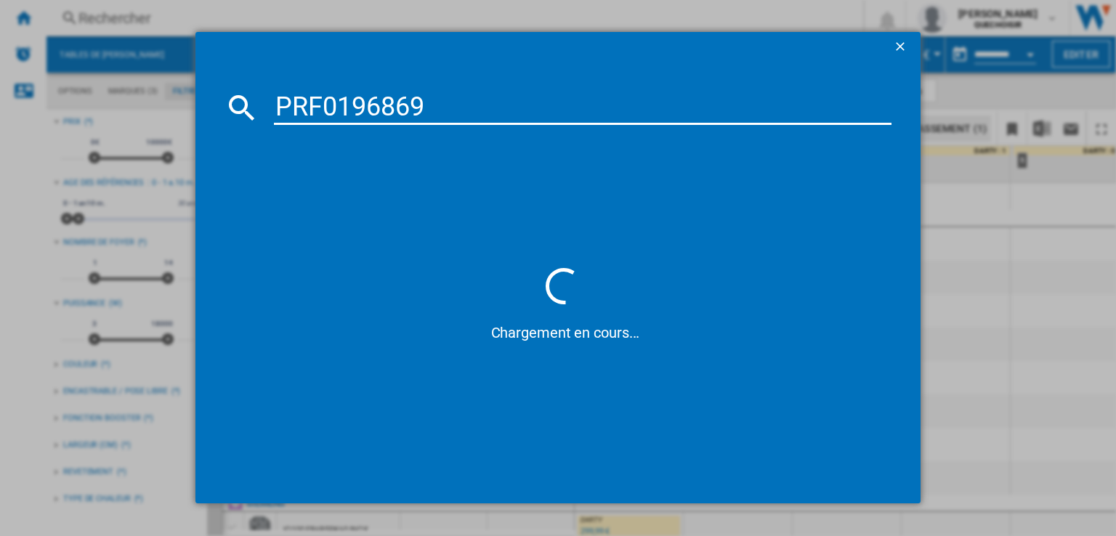
click at [424, 110] on input "PRF0196869" at bounding box center [583, 107] width 618 height 35
type input "PRF01968"
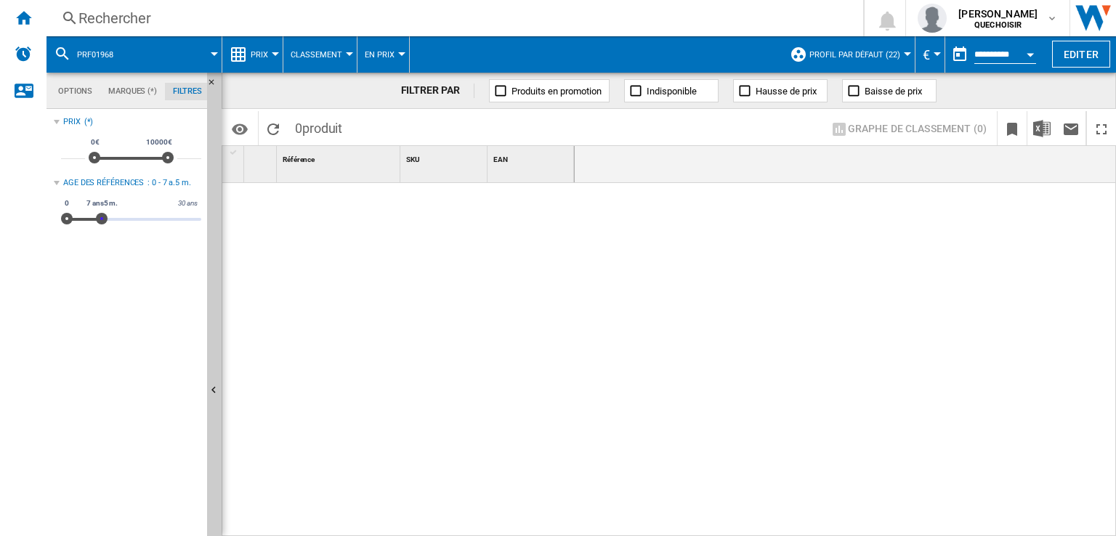
drag, startPoint x: 78, startPoint y: 216, endPoint x: 264, endPoint y: 225, distance: 185.5
click at [264, 225] on div "Options Marques (*) Filtres Options Marques (*) Filtres Sources Sites Marketpla…" at bounding box center [582, 305] width 1070 height 464
click at [256, 18] on div "Rechercher" at bounding box center [451, 18] width 747 height 20
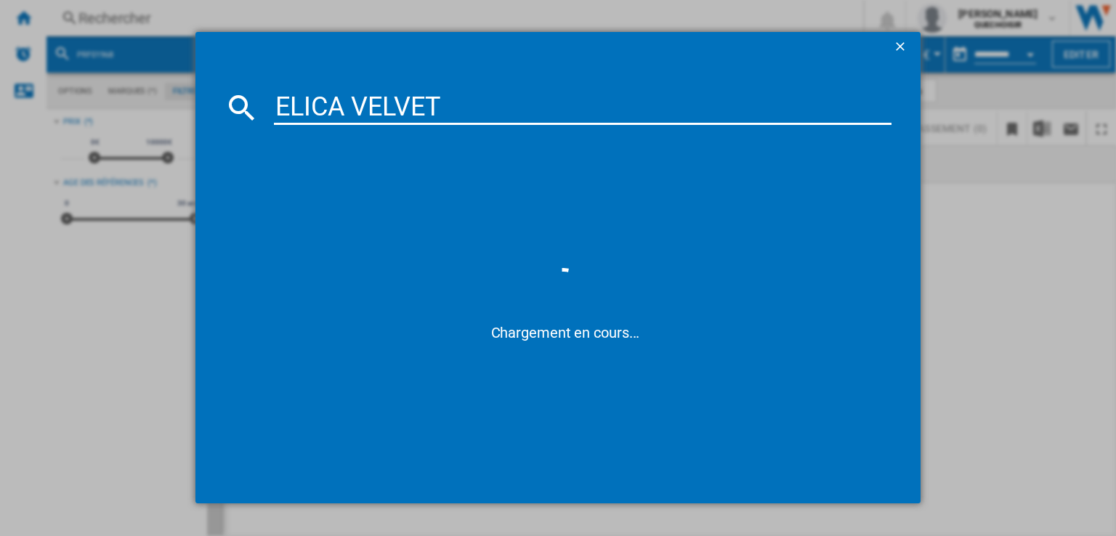
type input "ELICA VELVET"
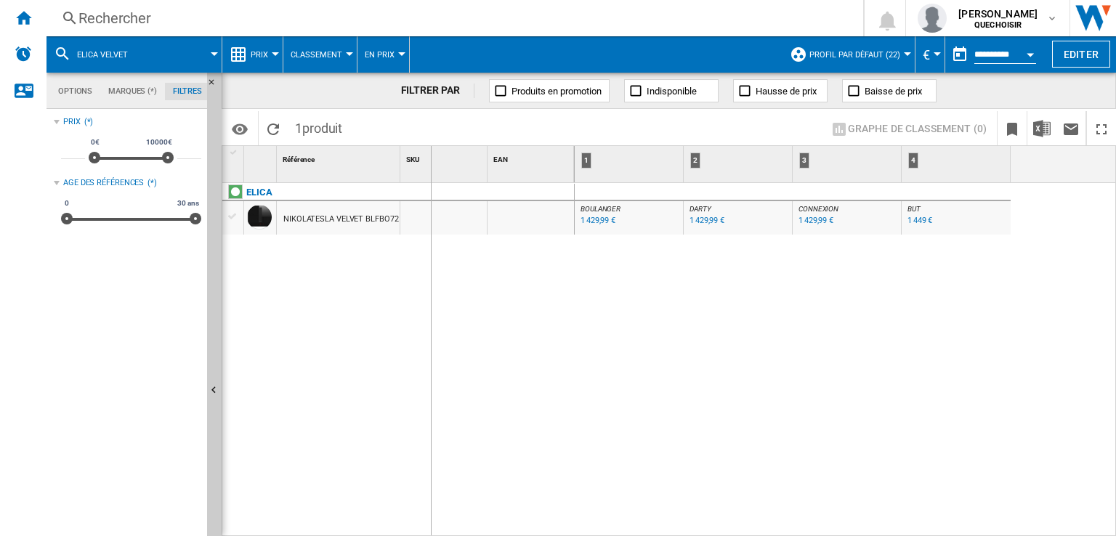
drag, startPoint x: 398, startPoint y: 166, endPoint x: 436, endPoint y: 166, distance: 37.8
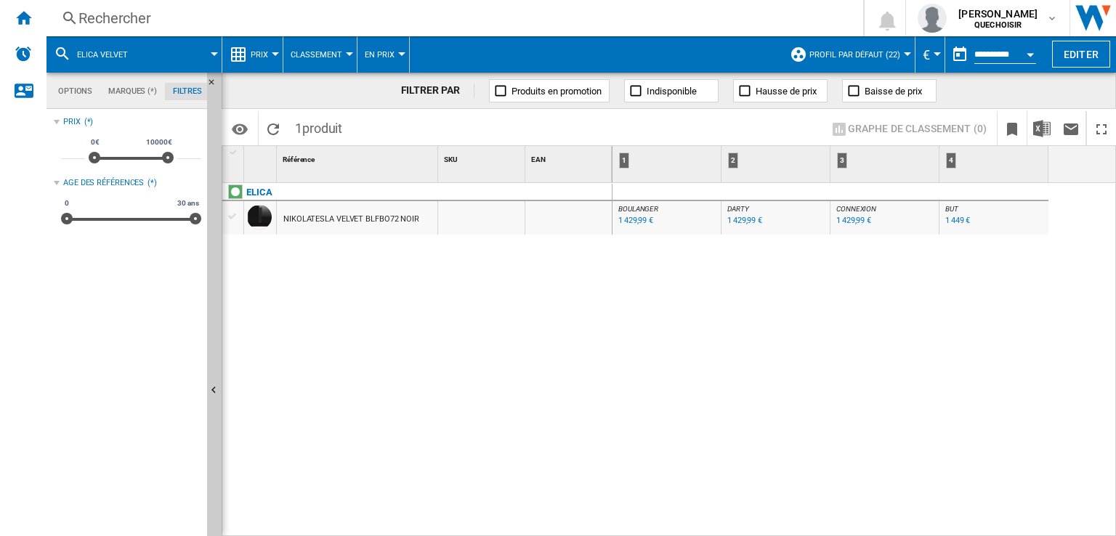
click at [738, 225] on div "1 429,99 €" at bounding box center [744, 220] width 35 height 9
click at [631, 220] on div "1 429,99 €" at bounding box center [635, 220] width 35 height 9
click at [238, 17] on div "Rechercher" at bounding box center [451, 18] width 747 height 20
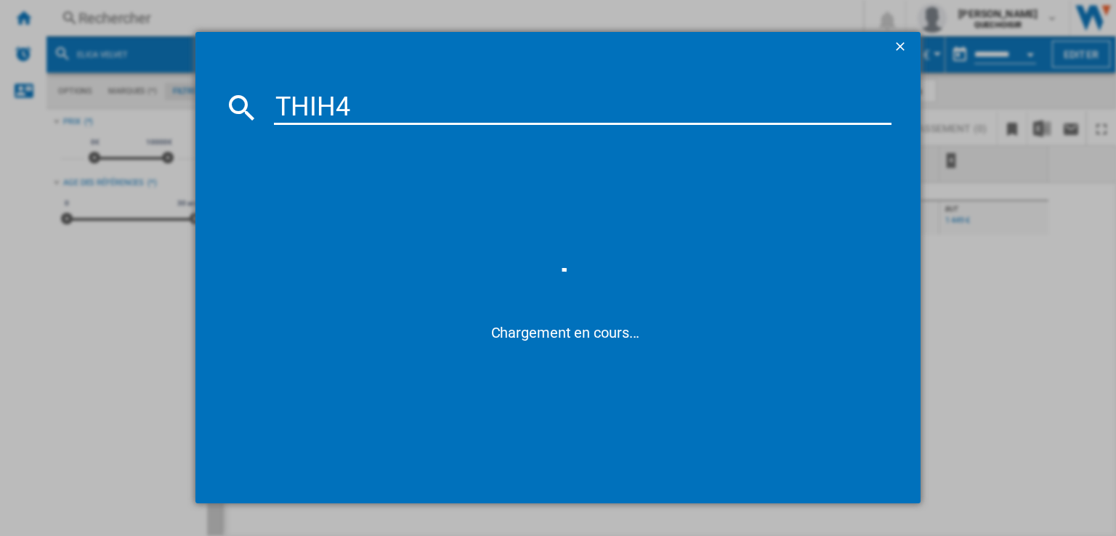
type input "THIH"
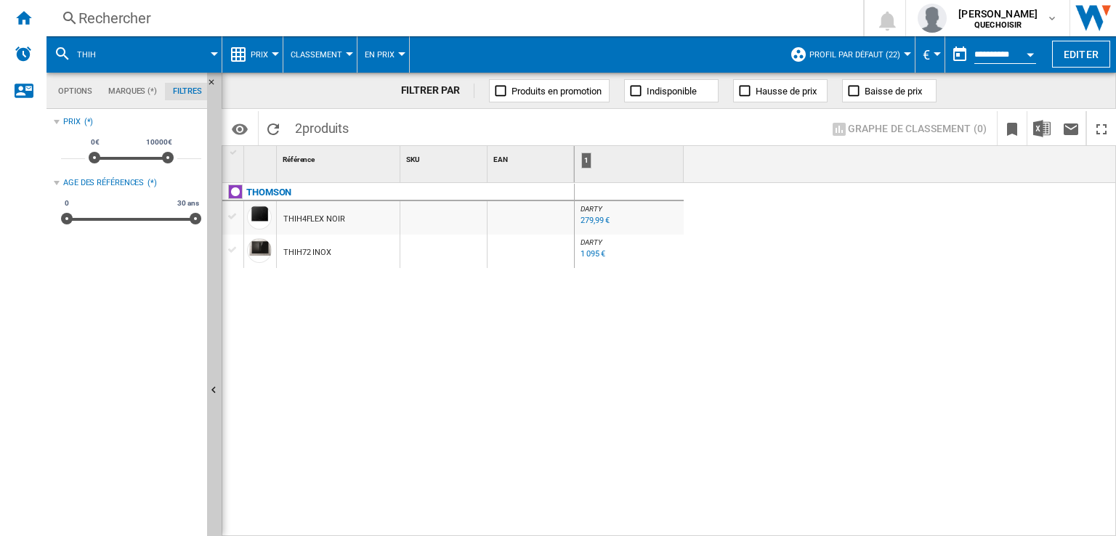
click at [589, 257] on div "1 095 €" at bounding box center [593, 253] width 25 height 9
click at [269, 14] on div "Rechercher" at bounding box center [451, 18] width 747 height 20
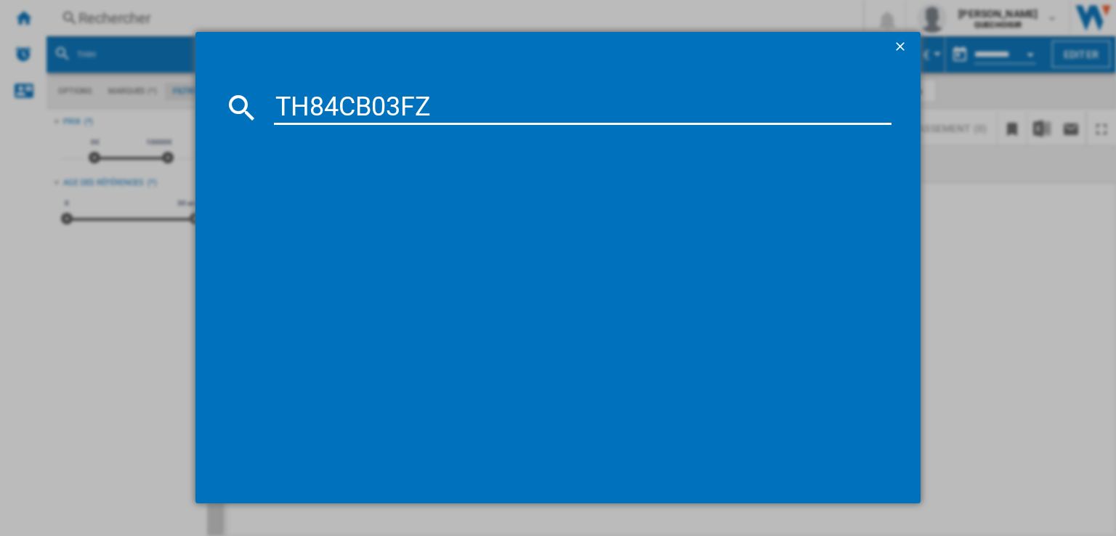
click at [317, 111] on input "TH84CB03FZ" at bounding box center [583, 107] width 618 height 35
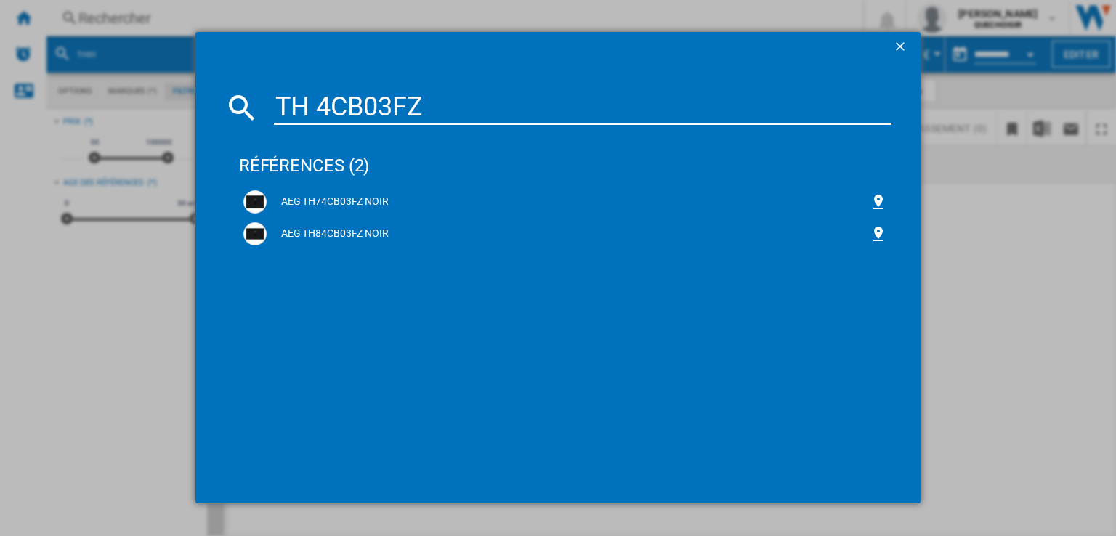
drag, startPoint x: 395, startPoint y: 103, endPoint x: 525, endPoint y: 108, distance: 130.2
click at [525, 108] on input "TH 4CB03FZ" at bounding box center [583, 107] width 618 height 35
type input "TH 4CB03"
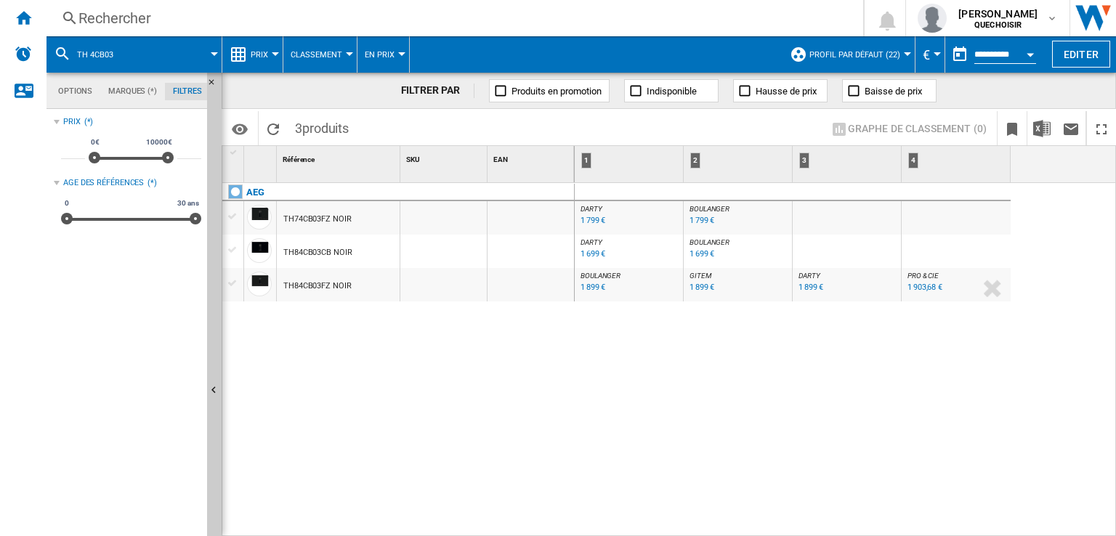
click at [698, 254] on div "1 699 €" at bounding box center [702, 253] width 25 height 9
click at [584, 254] on div "1 699 €" at bounding box center [593, 253] width 25 height 9
click at [581, 288] on div "1 899 €" at bounding box center [593, 287] width 25 height 9
click at [187, 12] on div "Rechercher" at bounding box center [451, 18] width 747 height 20
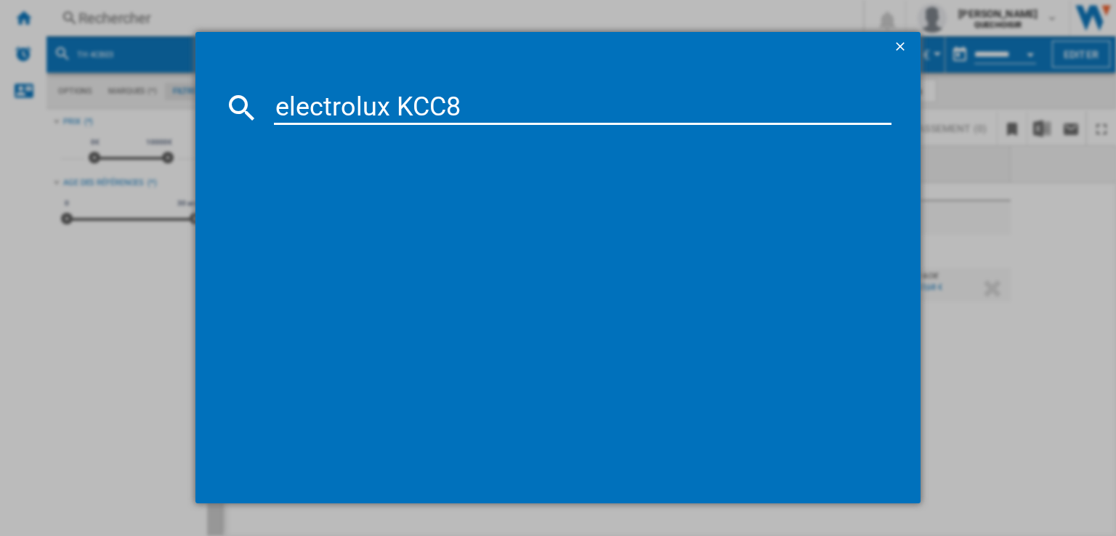
type input "electrolux KCC"
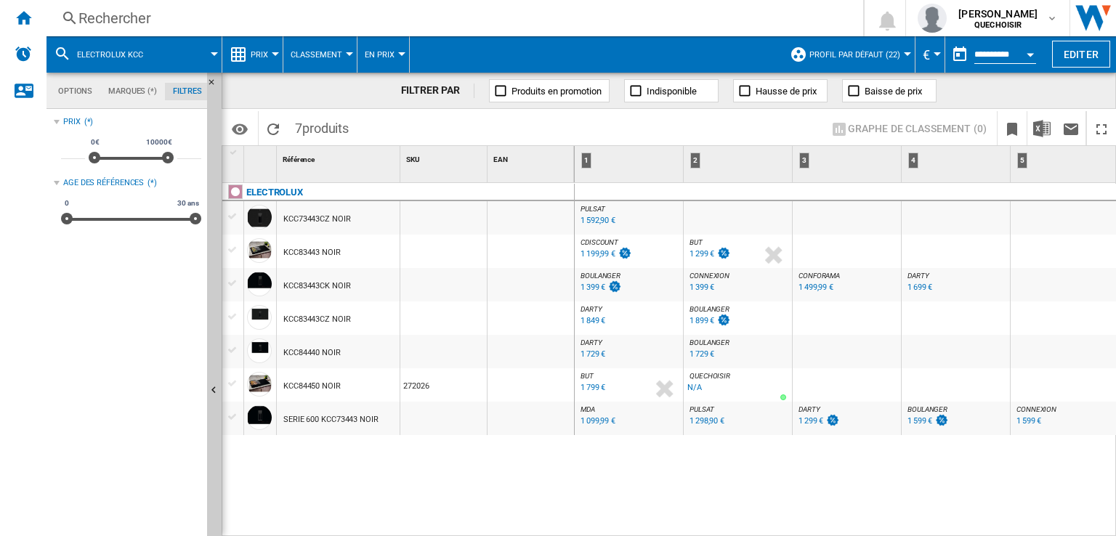
click at [305, 458] on div "ELECTROLUX KCC73443CZ NOIR KCC83443 NOIR KCC83443CK NOIR KCC83443CZ NOIR KCC844…" at bounding box center [398, 356] width 352 height 347
click at [314, 351] on div "KCC84440 NOIR" at bounding box center [311, 352] width 57 height 33
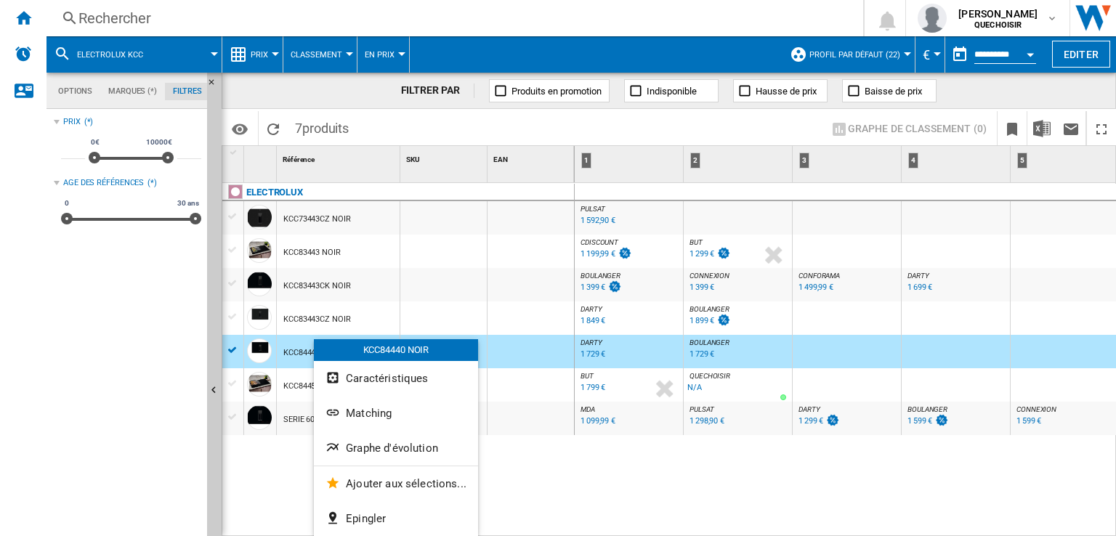
click at [360, 445] on span "Graphe d'évolution" at bounding box center [392, 448] width 92 height 13
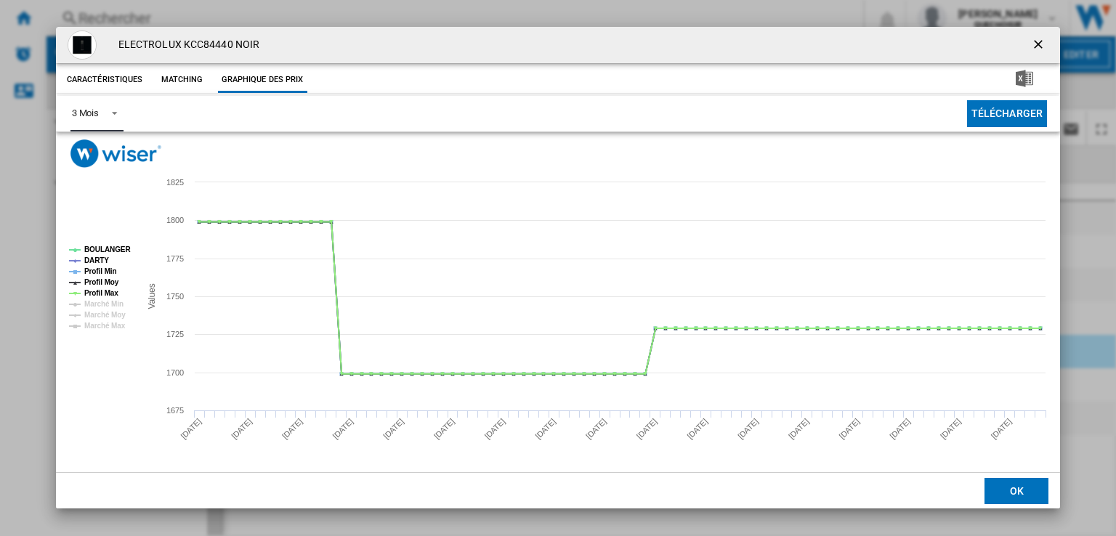
click at [103, 105] on span "Product popup" at bounding box center [110, 111] width 17 height 13
click at [92, 156] on md-option "6 Mois" at bounding box center [109, 149] width 99 height 35
click at [1038, 44] on ng-md-icon "getI18NText('BUTTONS.CLOSE_DIALOG')" at bounding box center [1039, 45] width 17 height 17
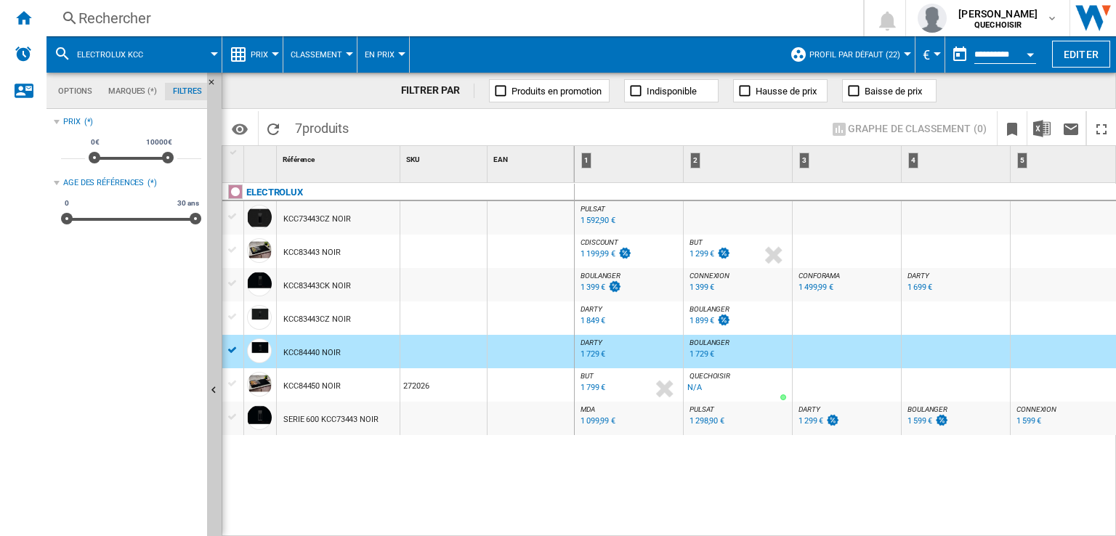
click at [591, 387] on div "1 799 €" at bounding box center [593, 387] width 25 height 9
